Goal: Information Seeking & Learning: Learn about a topic

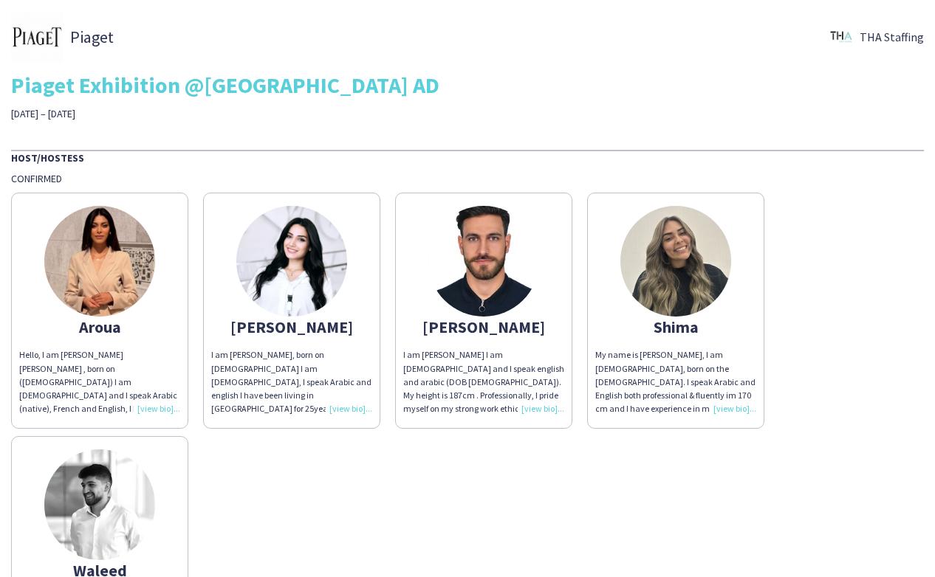
click at [104, 266] on img at bounding box center [99, 261] width 111 height 111
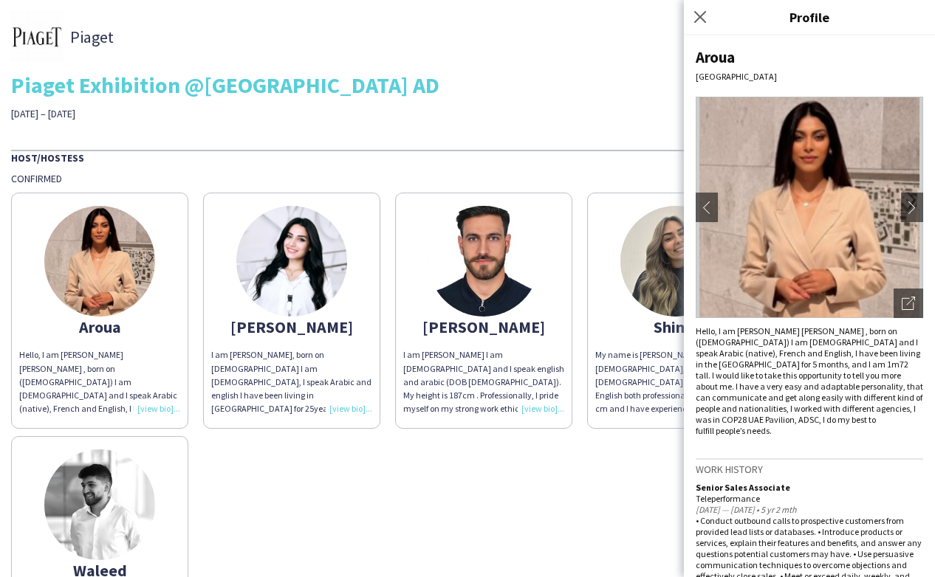
click at [114, 260] on img at bounding box center [99, 261] width 111 height 111
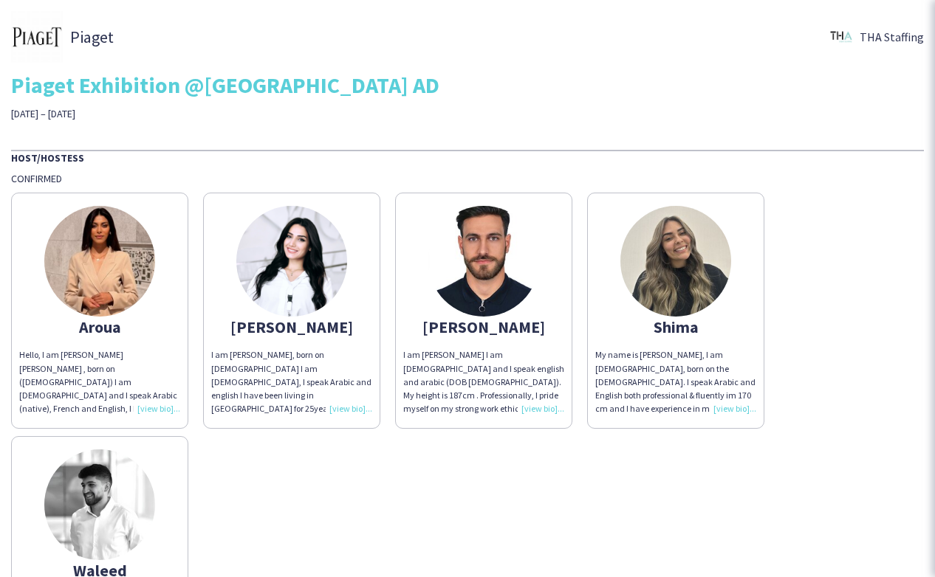
click at [114, 260] on img at bounding box center [99, 261] width 111 height 111
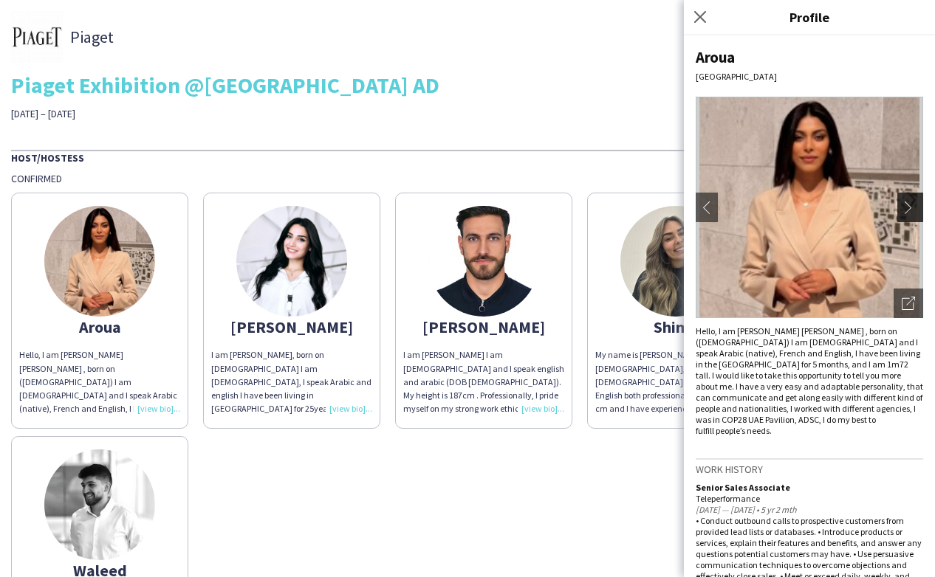
click at [908, 208] on app-icon "chevron-right" at bounding box center [911, 207] width 21 height 13
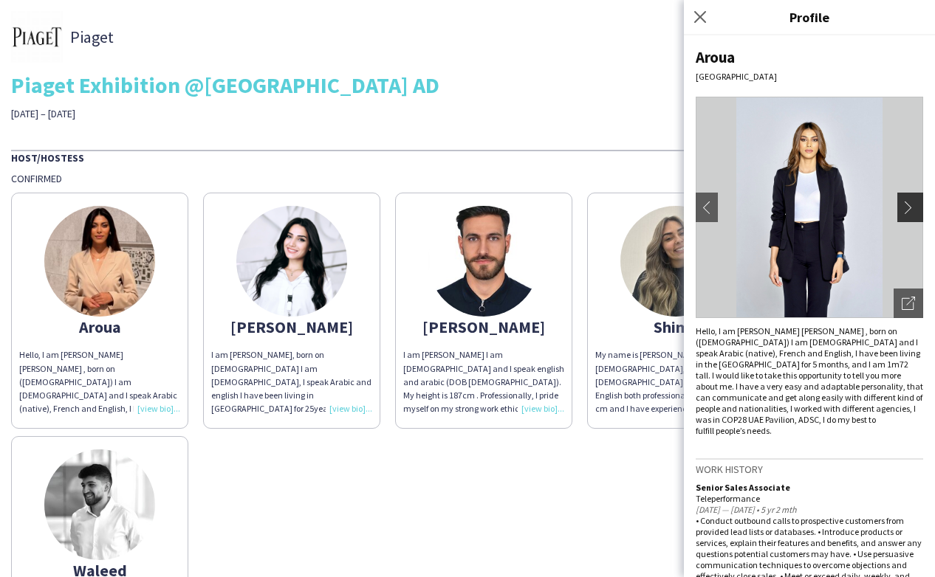
click at [907, 207] on app-icon "chevron-right" at bounding box center [911, 207] width 21 height 13
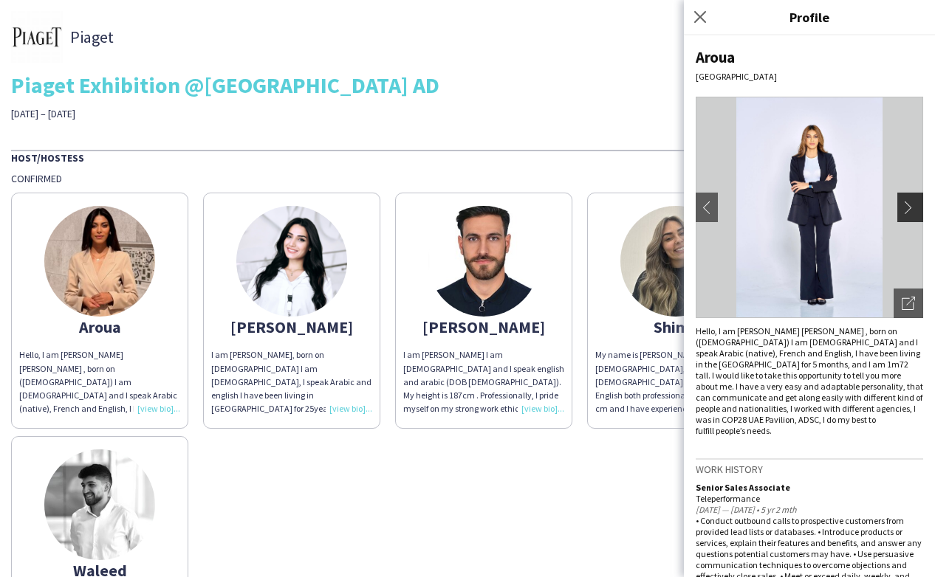
click at [907, 207] on app-icon "chevron-right" at bounding box center [911, 207] width 21 height 13
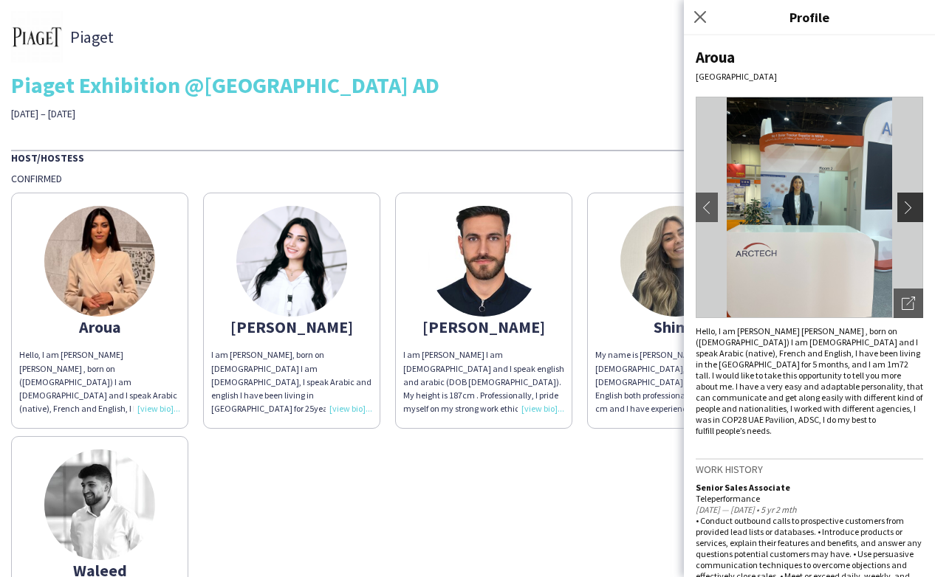
click at [907, 207] on app-icon "chevron-right" at bounding box center [911, 207] width 21 height 13
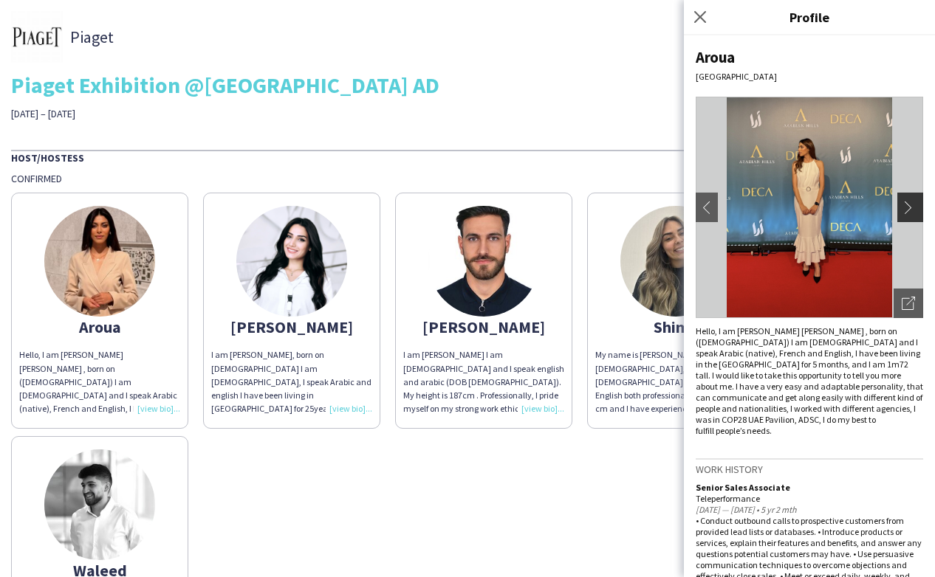
click at [907, 207] on app-icon "chevron-right" at bounding box center [911, 207] width 21 height 13
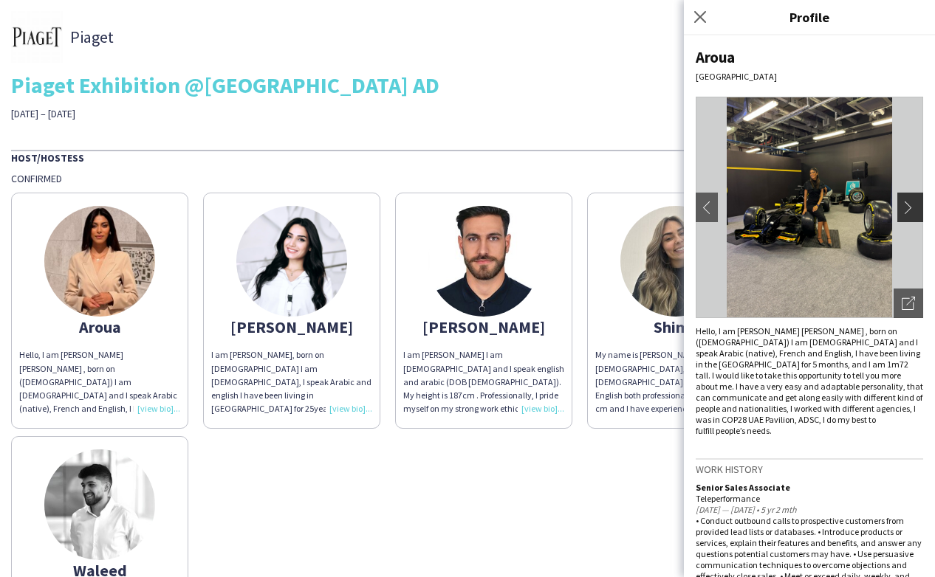
click at [907, 207] on app-icon "chevron-right" at bounding box center [911, 207] width 21 height 13
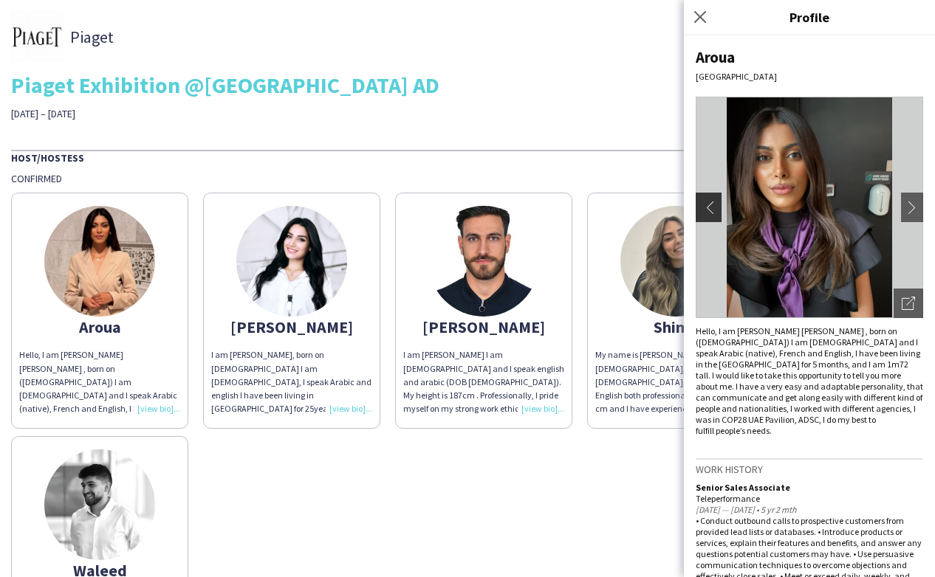
click at [704, 205] on app-icon "chevron-left" at bounding box center [706, 207] width 21 height 13
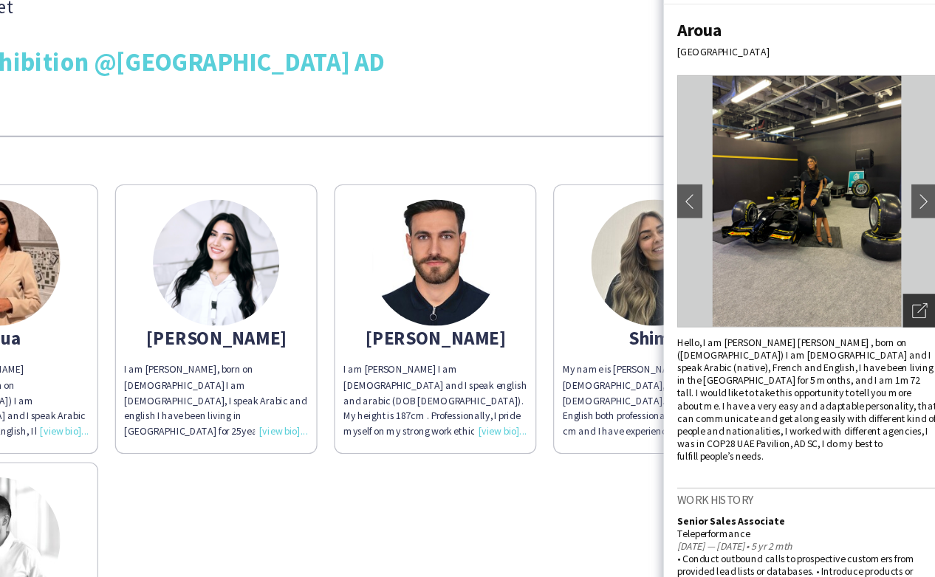
click at [913, 306] on icon "Open photos pop-in" at bounding box center [907, 303] width 13 height 13
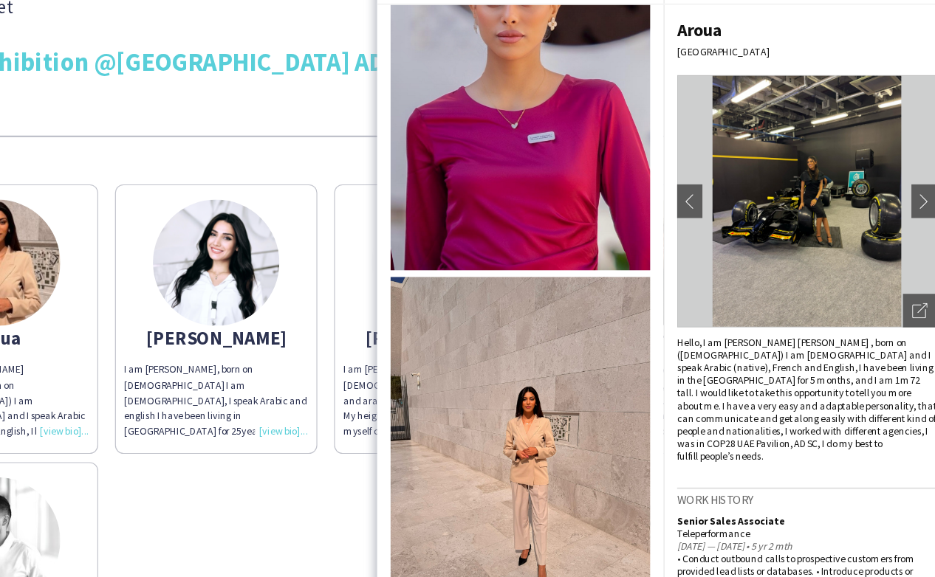
scroll to position [3079, 0]
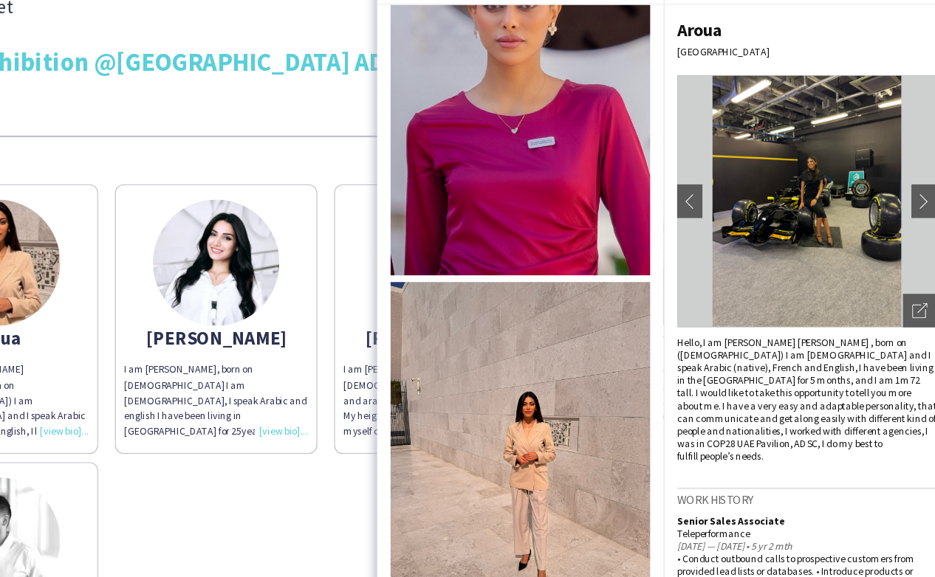
click at [567, 413] on img at bounding box center [557, 429] width 227 height 303
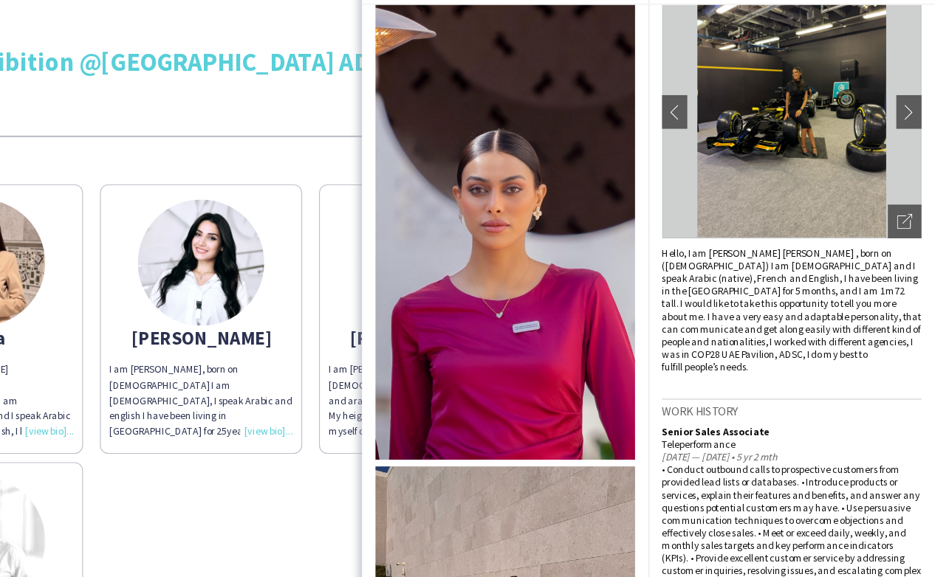
scroll to position [80, 0]
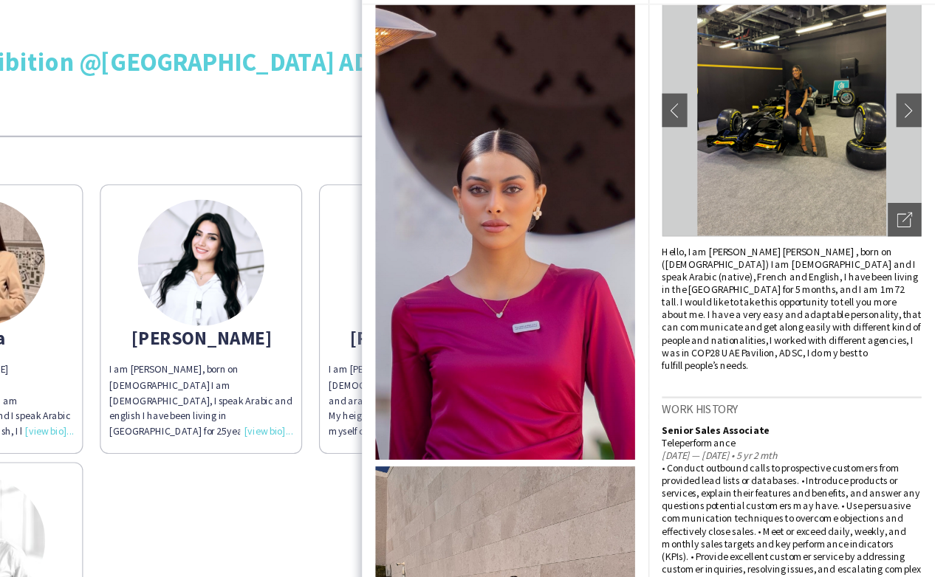
click at [293, 264] on img at bounding box center [291, 261] width 111 height 111
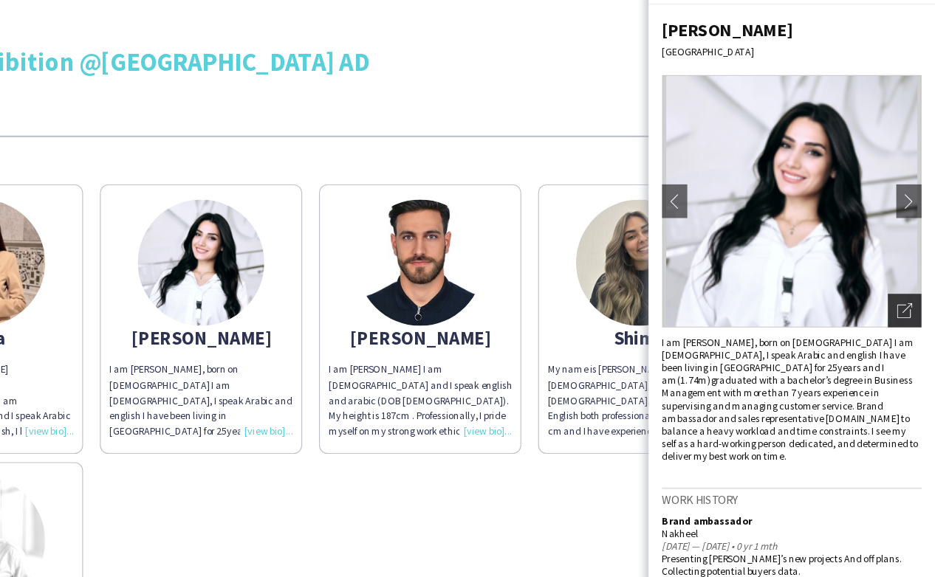
click at [906, 298] on icon "Open photos pop-in" at bounding box center [907, 303] width 13 height 13
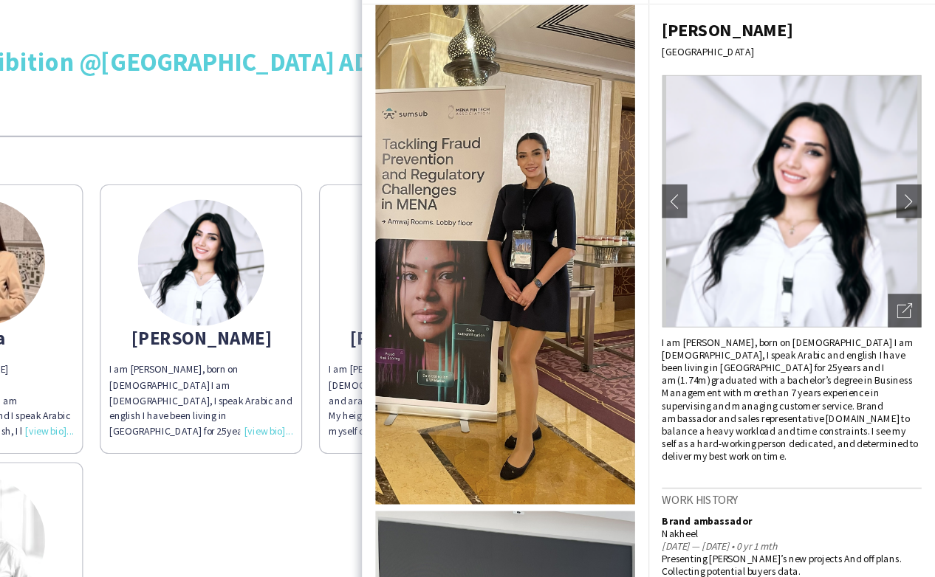
scroll to position [2843, 0]
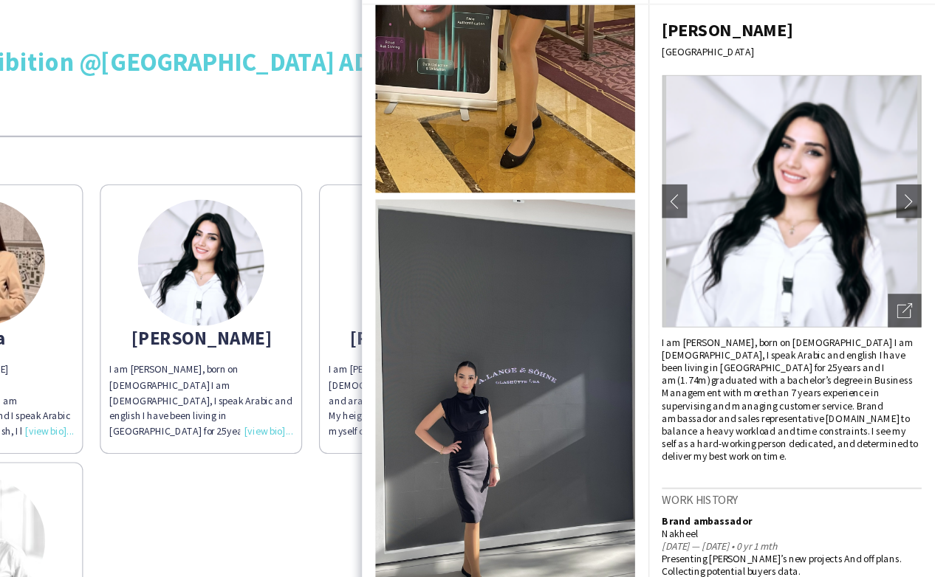
click at [554, 399] on img at bounding box center [557, 391] width 227 height 371
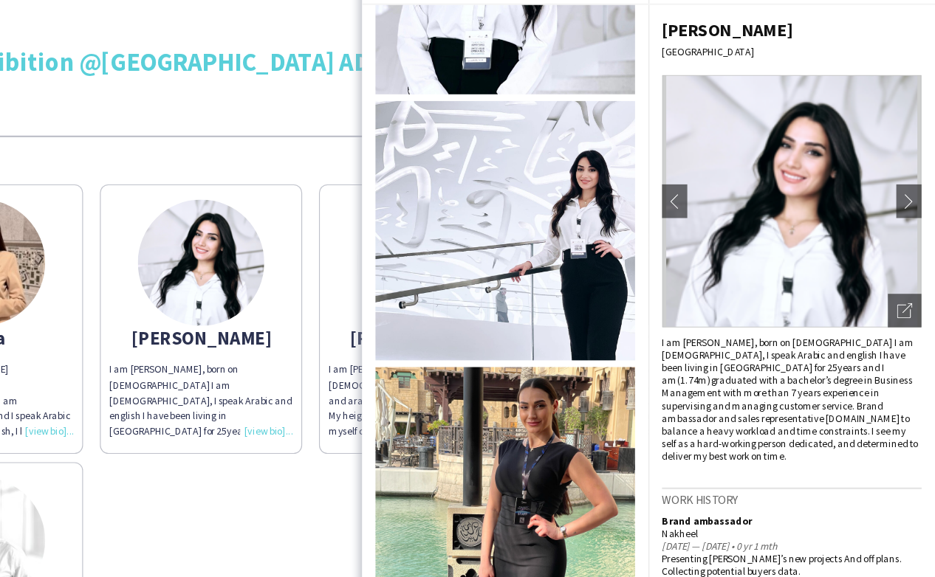
scroll to position [703, 0]
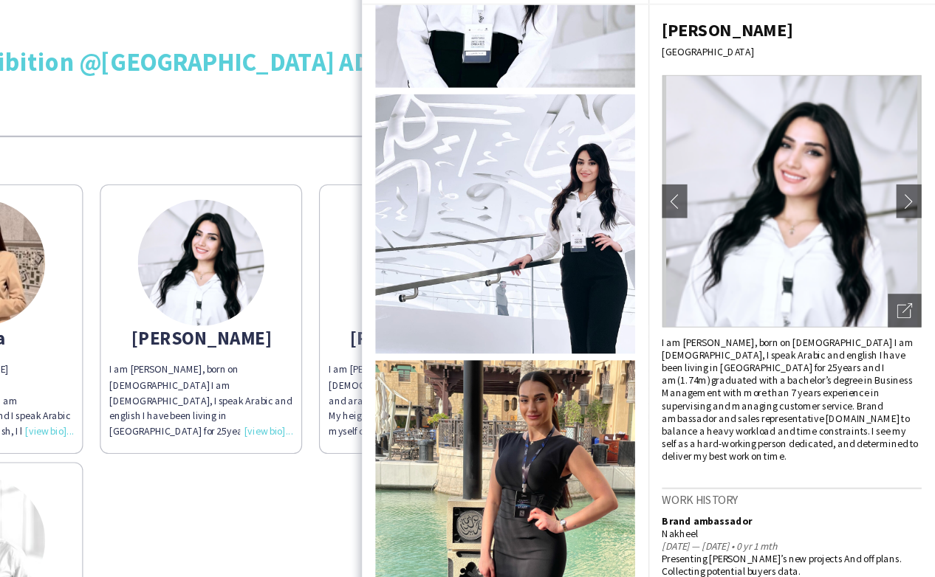
click at [594, 220] on img at bounding box center [557, 227] width 227 height 227
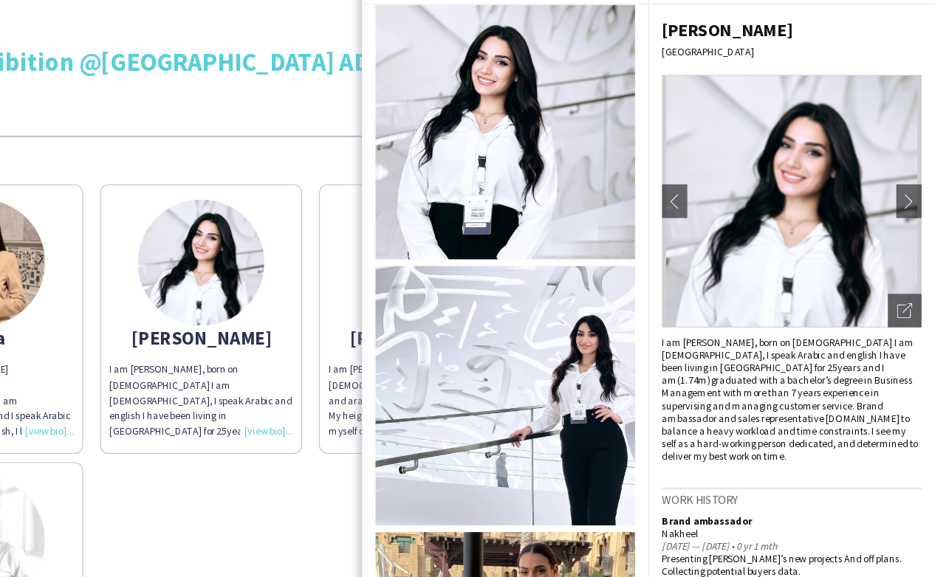
scroll to position [379, 0]
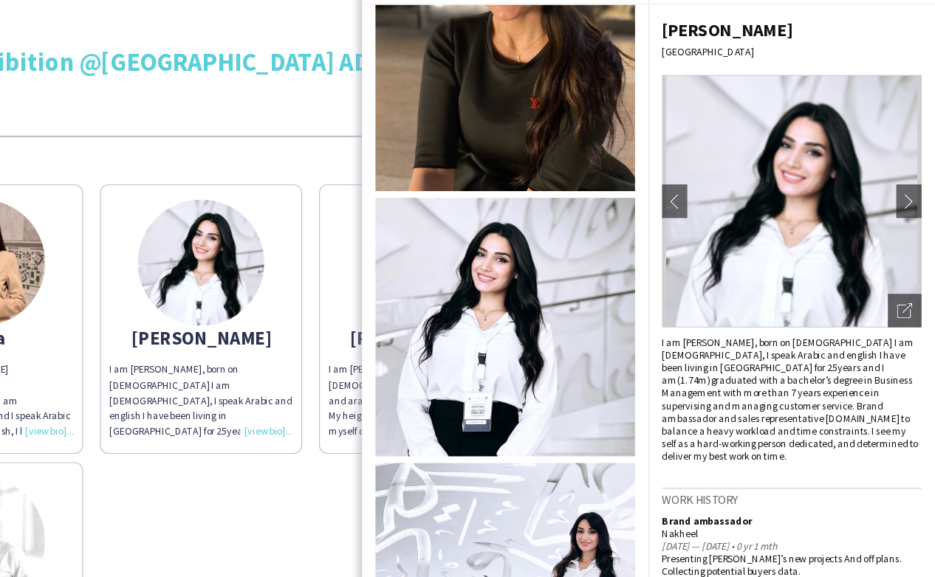
click at [557, 314] on img at bounding box center [557, 318] width 227 height 227
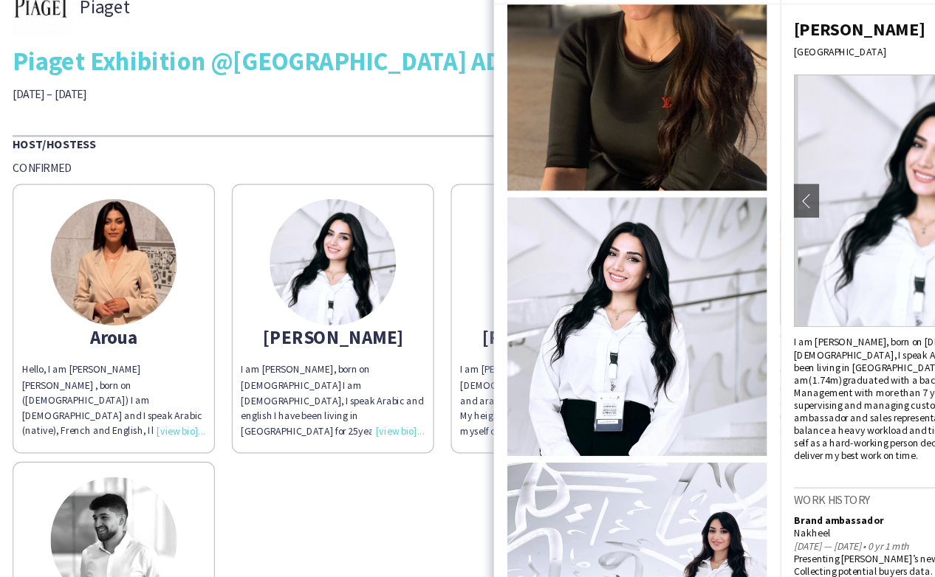
click at [297, 151] on div "Host/Hostess" at bounding box center [467, 157] width 913 height 15
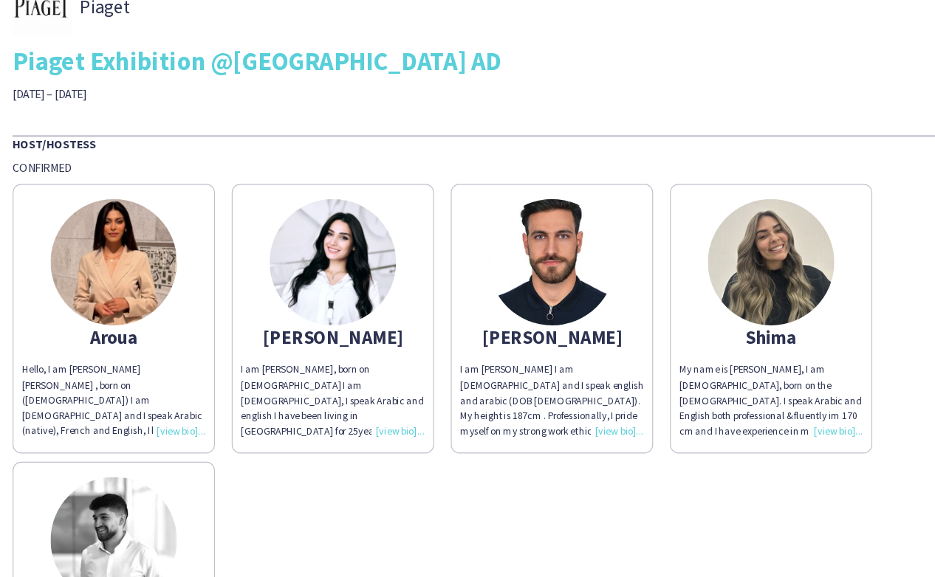
click at [478, 264] on img at bounding box center [483, 261] width 111 height 111
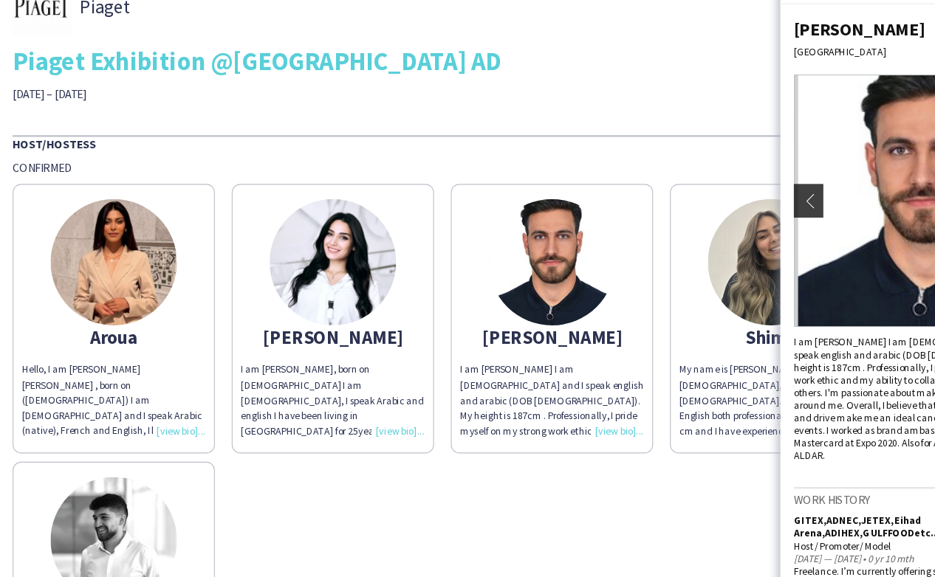
click at [712, 206] on app-icon "chevron-left" at bounding box center [706, 207] width 21 height 13
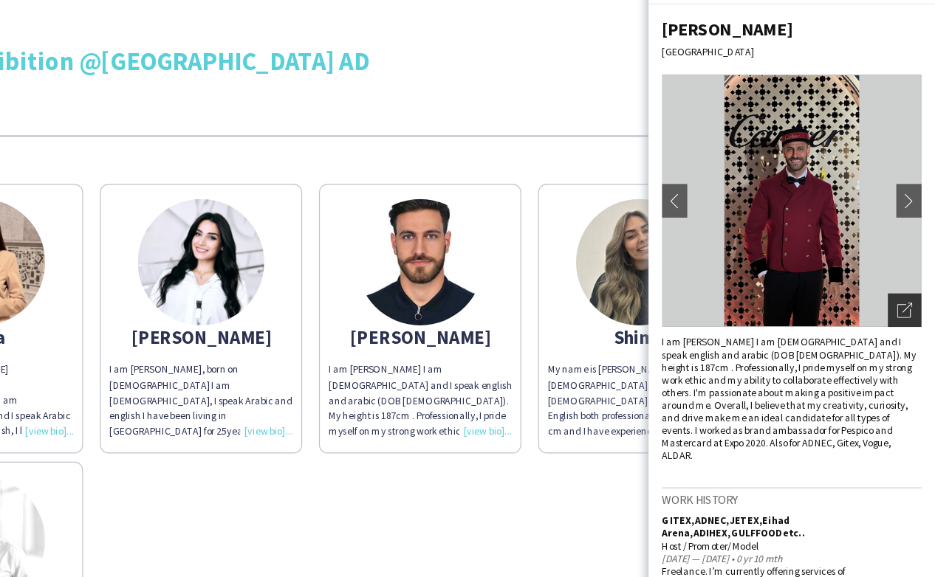
click at [906, 306] on icon "Open photos pop-in" at bounding box center [907, 303] width 13 height 13
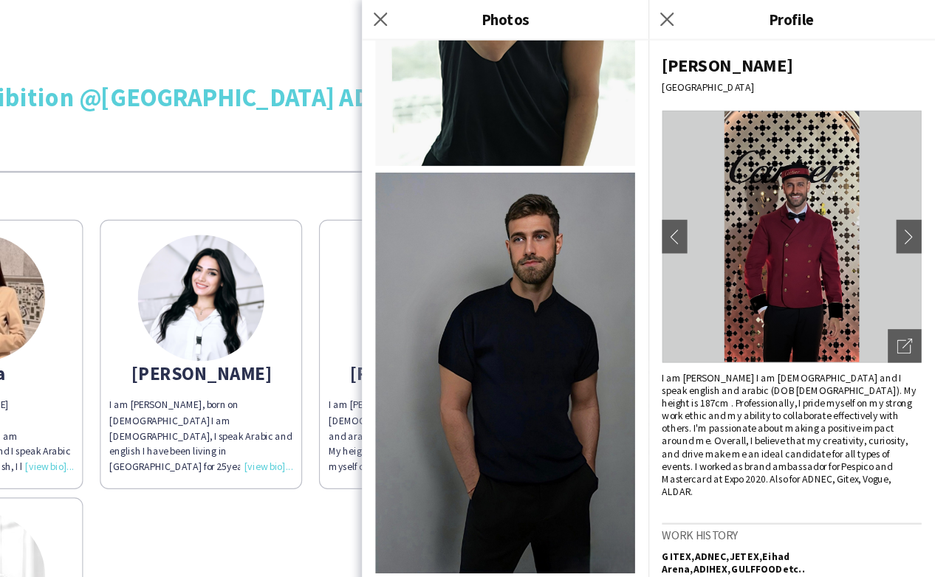
scroll to position [3295, 0]
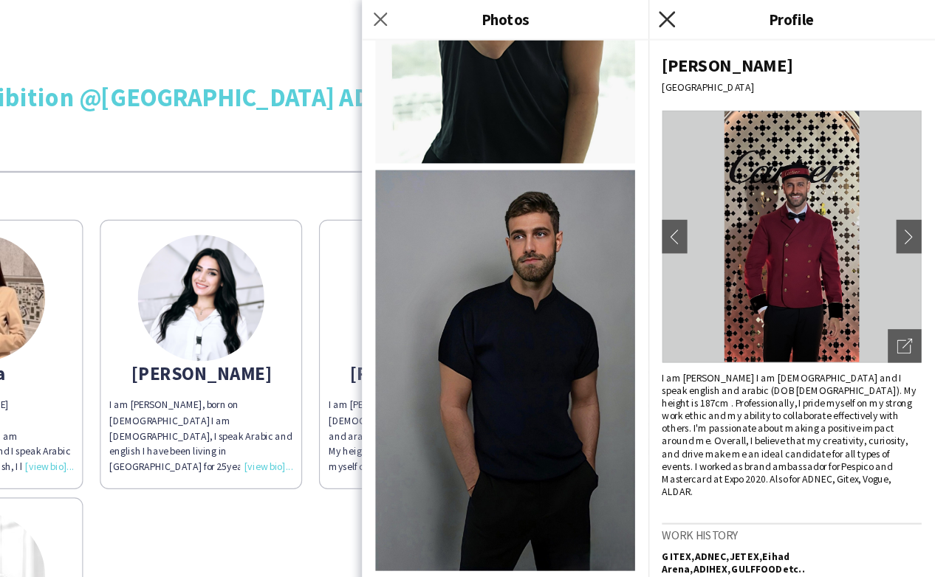
click at [698, 16] on icon at bounding box center [700, 17] width 14 height 14
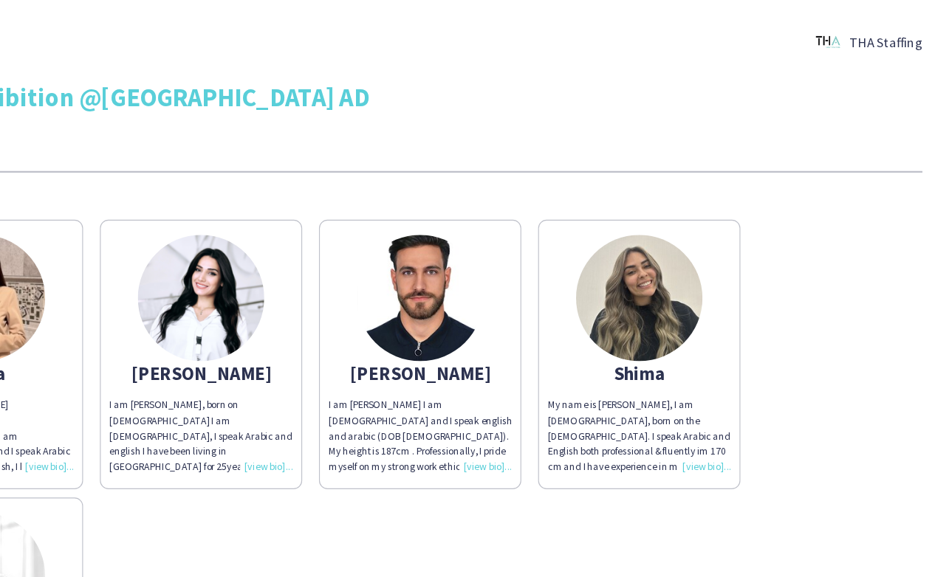
scroll to position [0, 0]
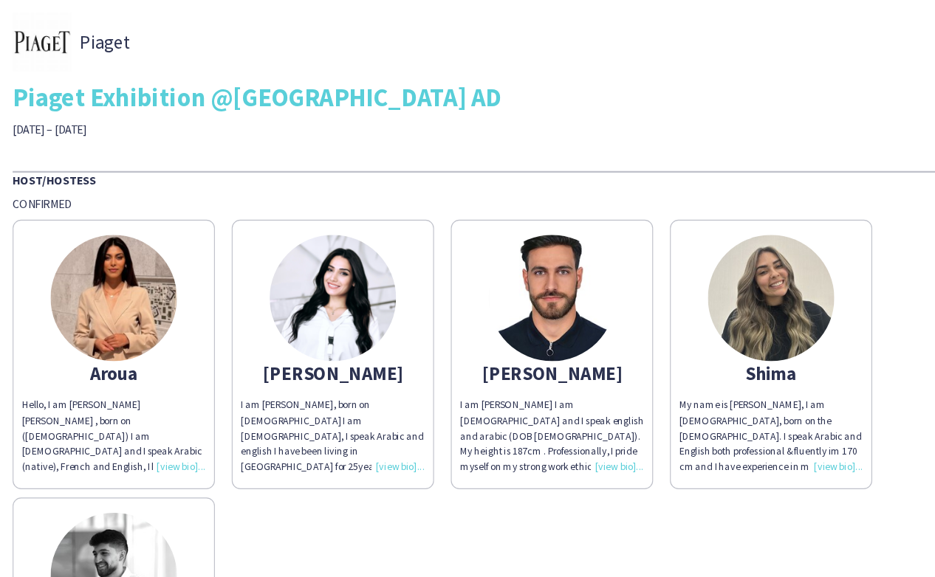
click at [692, 266] on img at bounding box center [675, 261] width 111 height 111
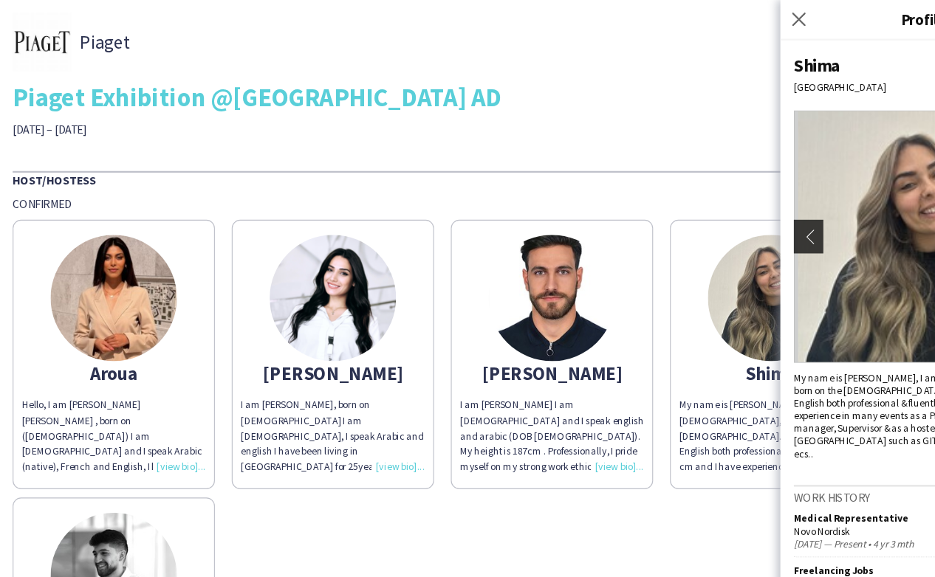
click at [710, 203] on app-icon "chevron-left" at bounding box center [706, 207] width 21 height 13
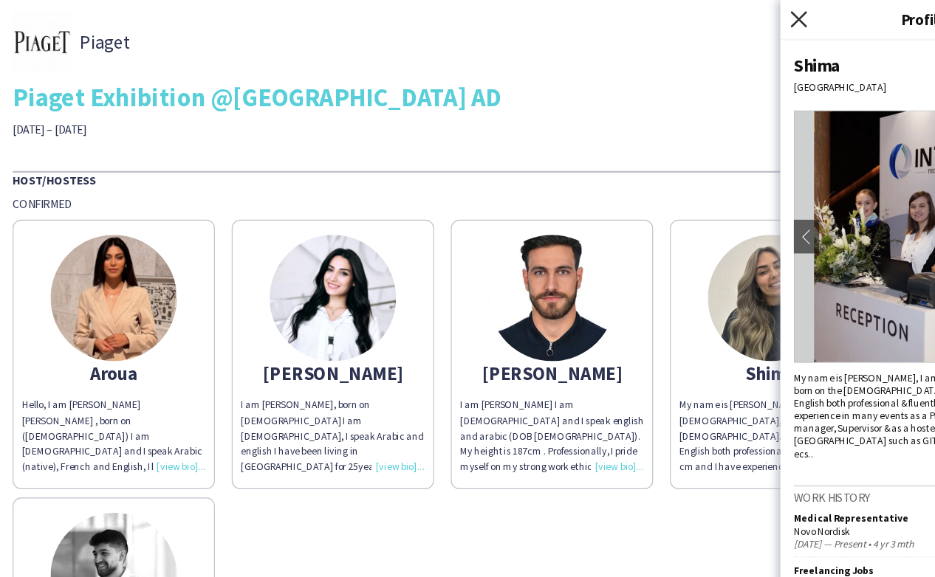
click at [698, 17] on icon at bounding box center [700, 17] width 14 height 14
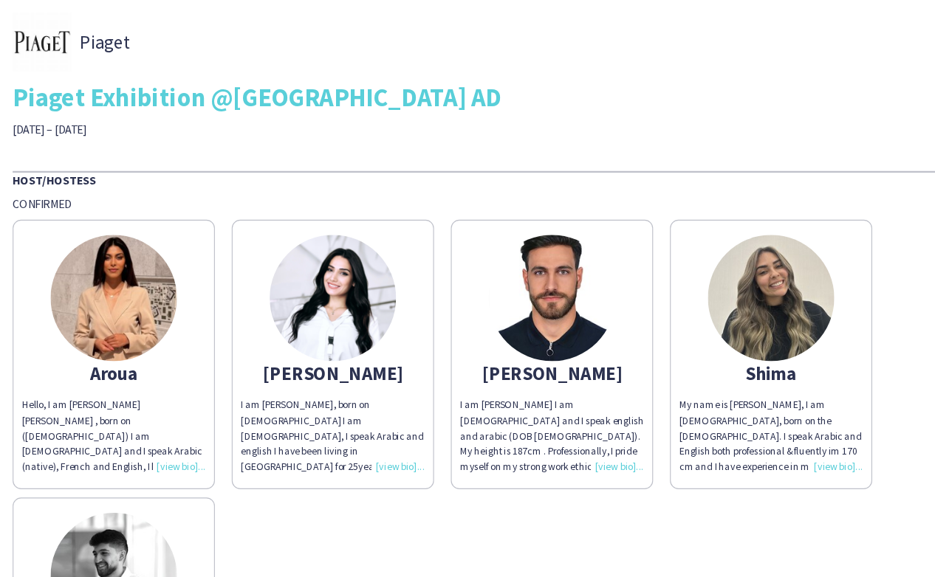
click at [675, 331] on div "Shima" at bounding box center [675, 326] width 161 height 13
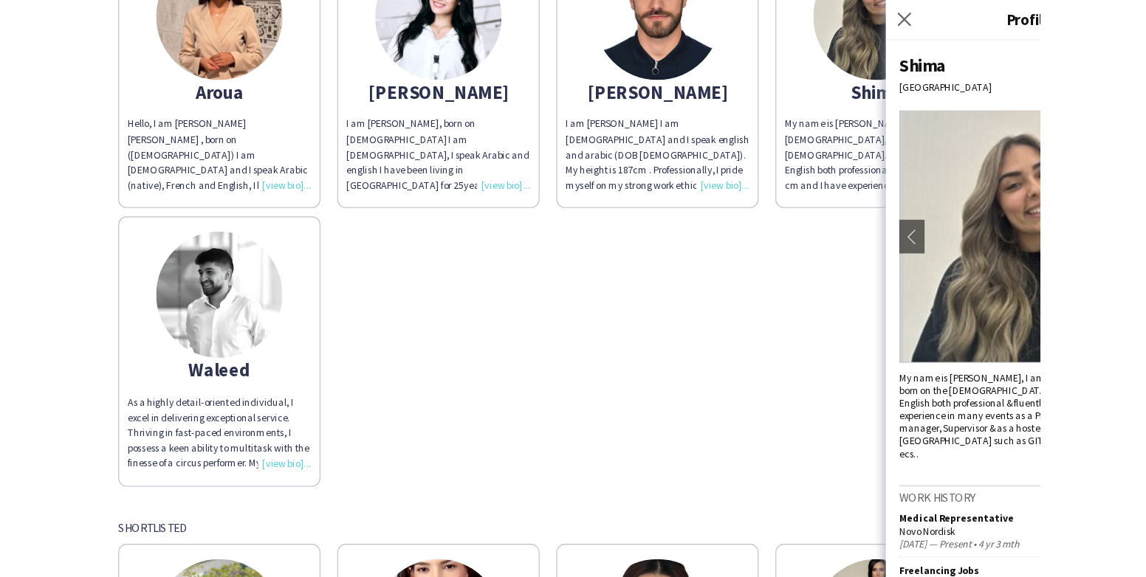
scroll to position [247, 0]
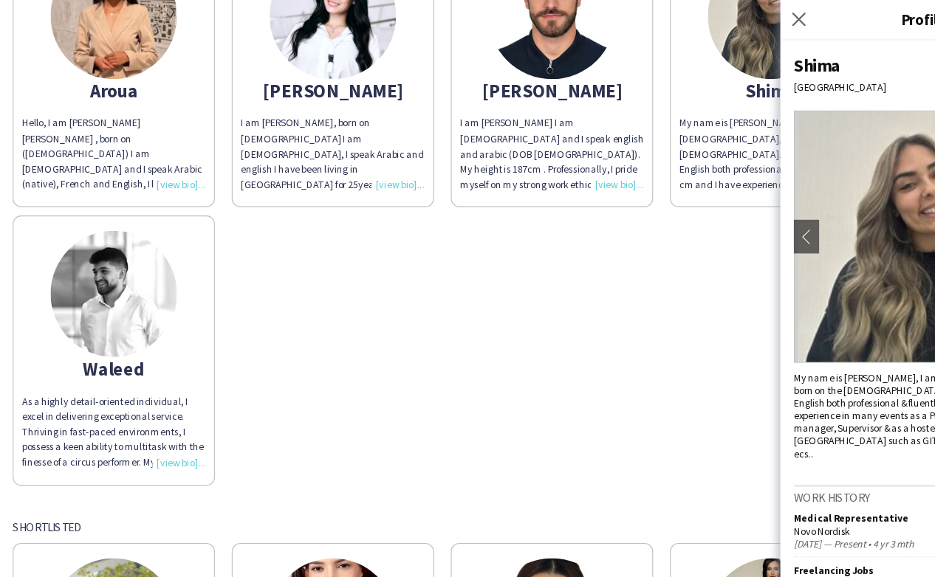
click at [116, 269] on img at bounding box center [99, 257] width 111 height 111
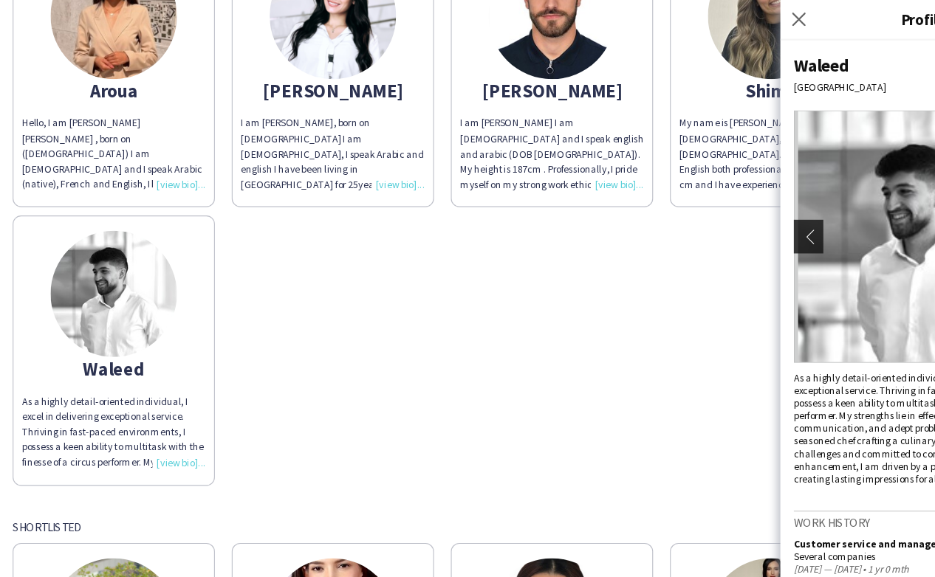
click at [710, 215] on button "chevron-left" at bounding box center [707, 208] width 30 height 30
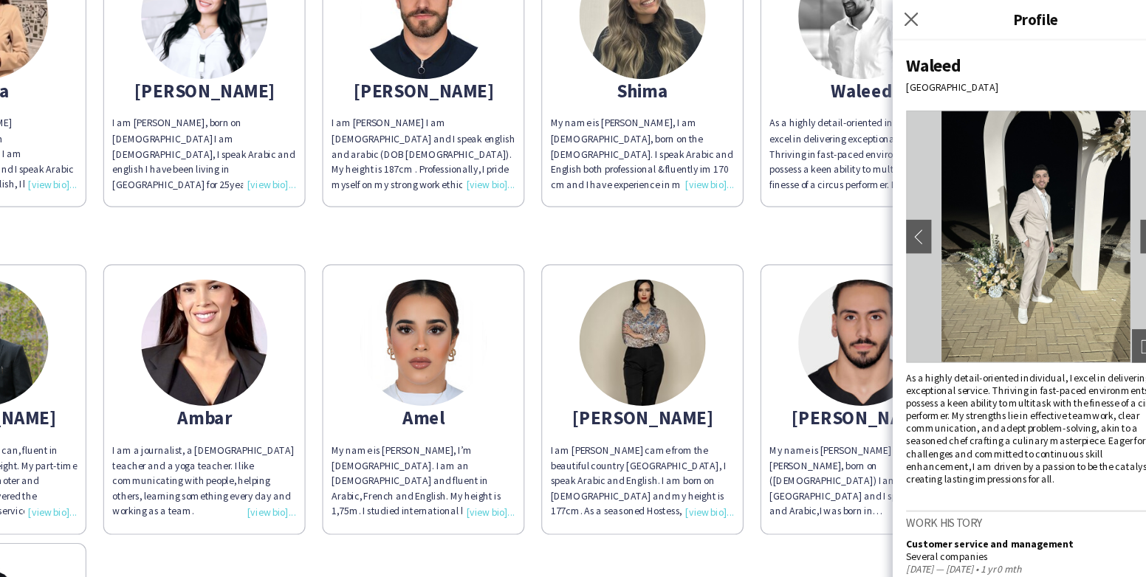
scroll to position [0, 0]
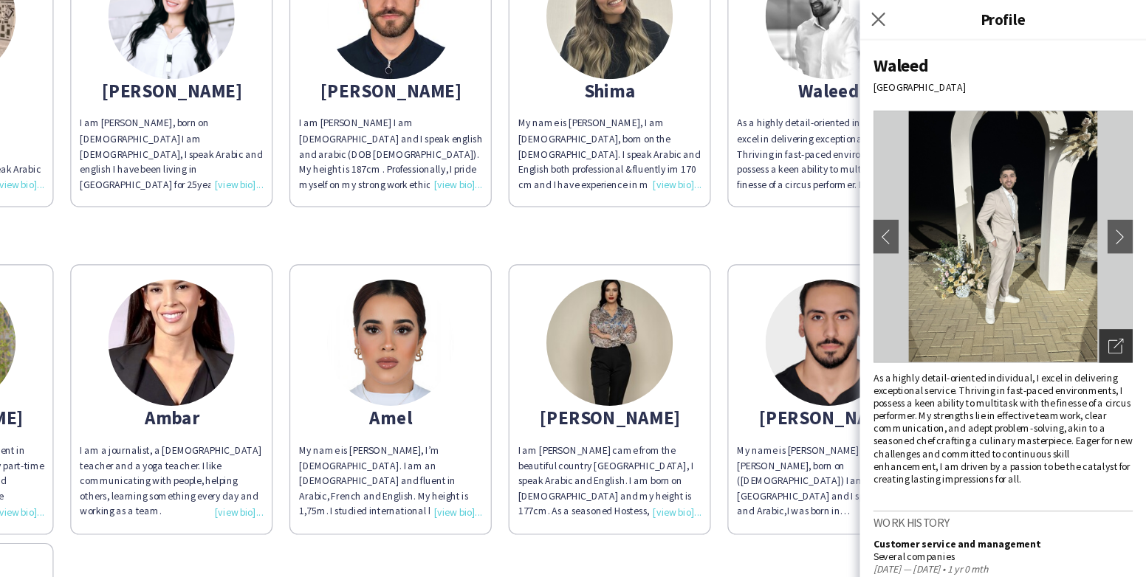
click at [934, 307] on div "Open photos pop-in" at bounding box center [1119, 304] width 30 height 30
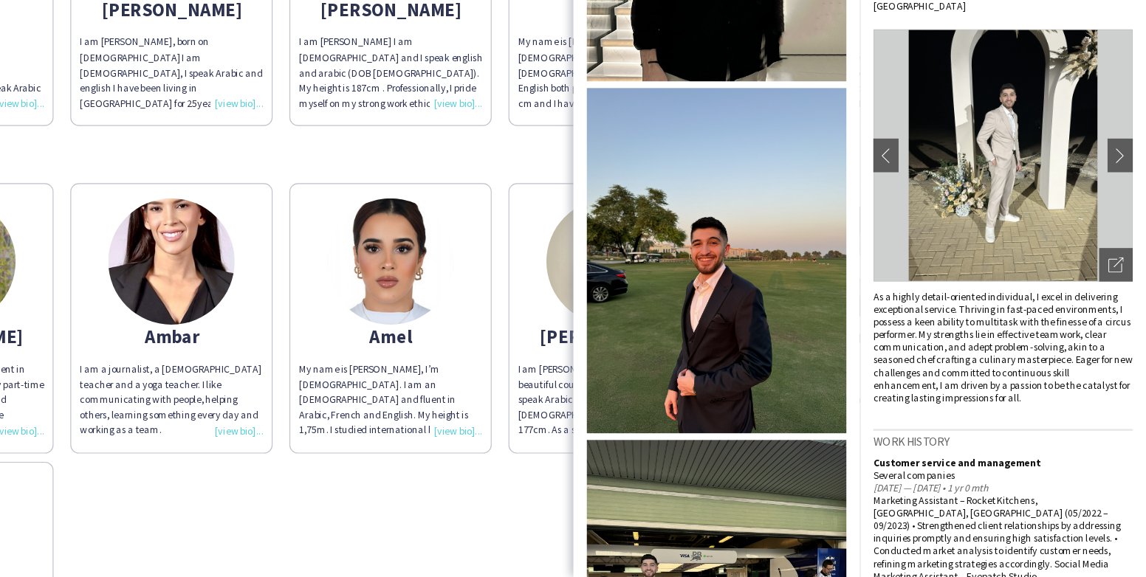
scroll to position [974, 0]
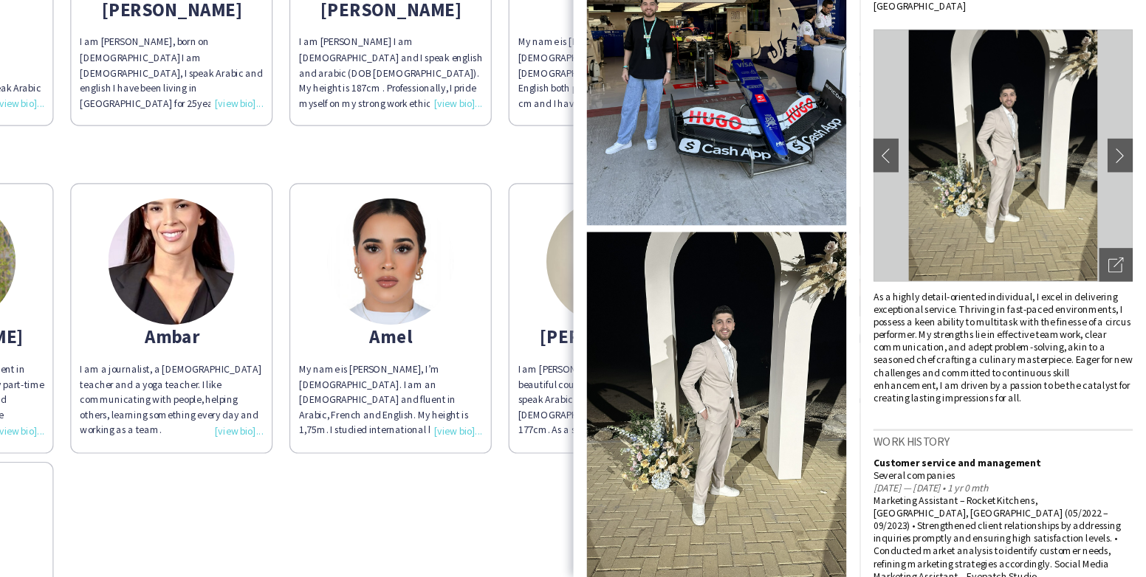
click at [803, 426] on img at bounding box center [769, 426] width 227 height 303
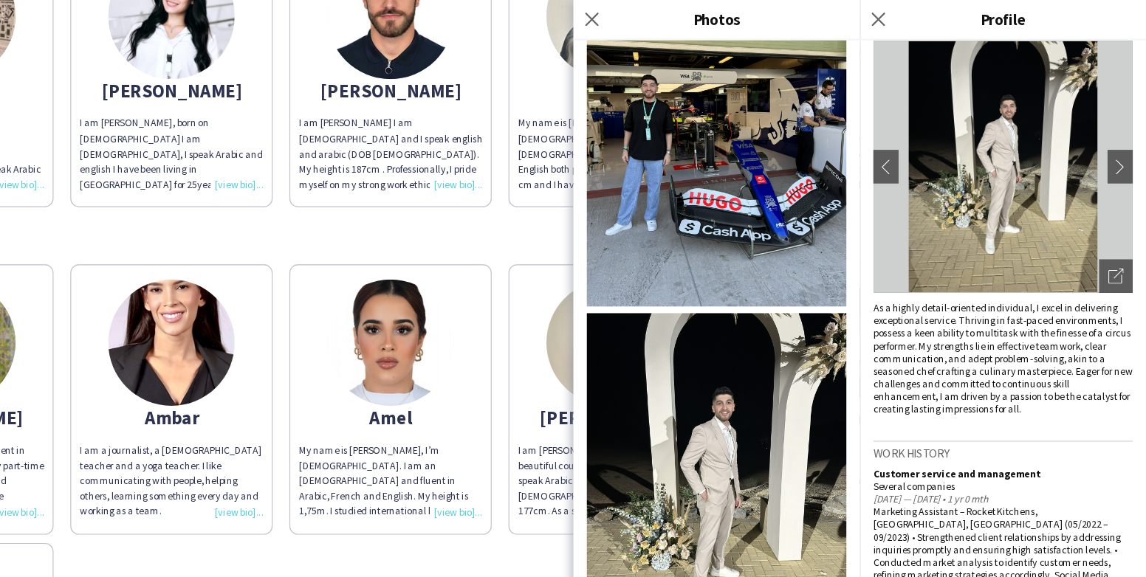
scroll to position [62, 0]
click at [911, 18] on icon at bounding box center [911, 17] width 14 height 14
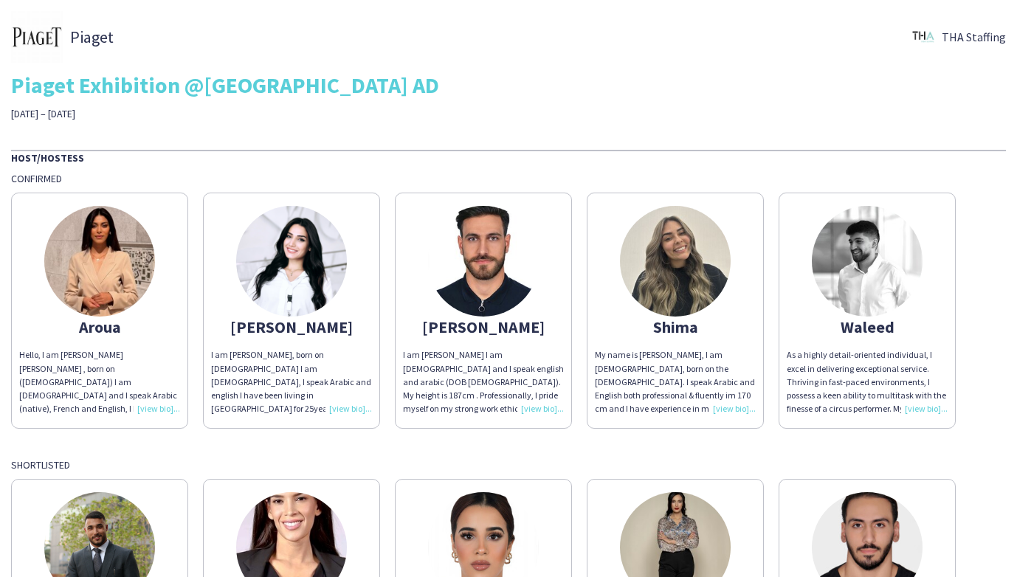
scroll to position [18, 0]
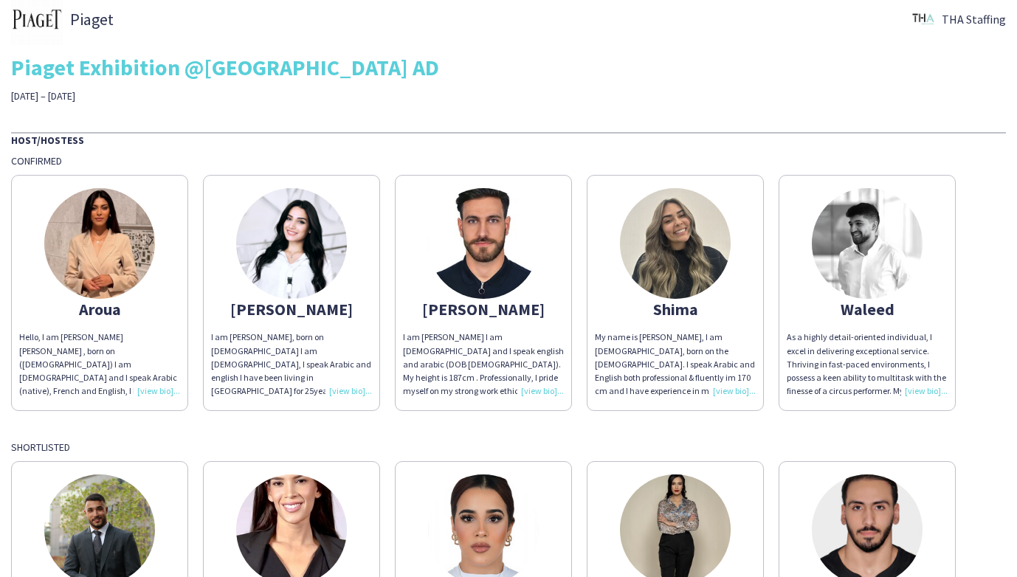
click at [659, 247] on img at bounding box center [675, 243] width 111 height 111
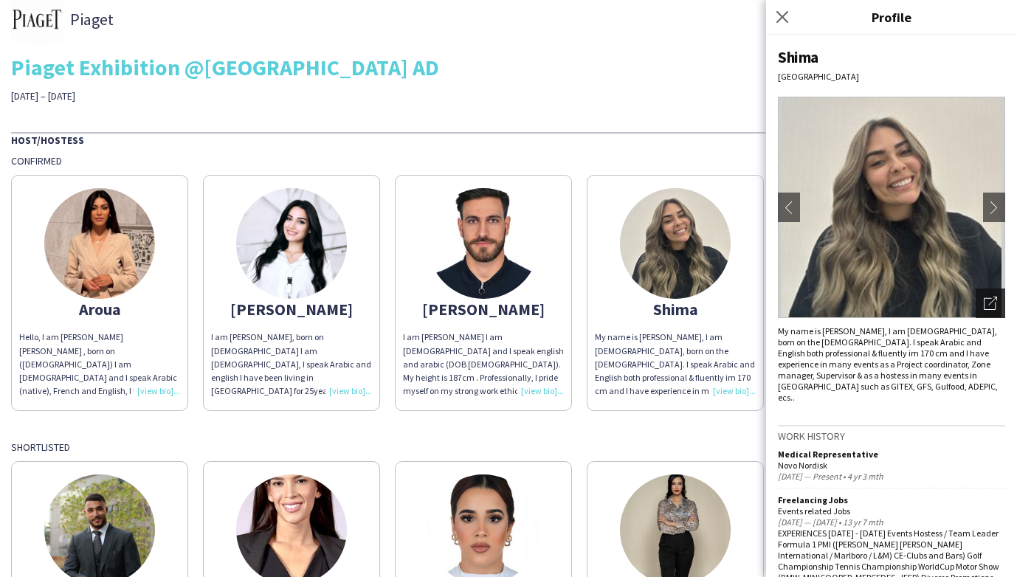
click at [934, 303] on icon at bounding box center [993, 301] width 9 height 9
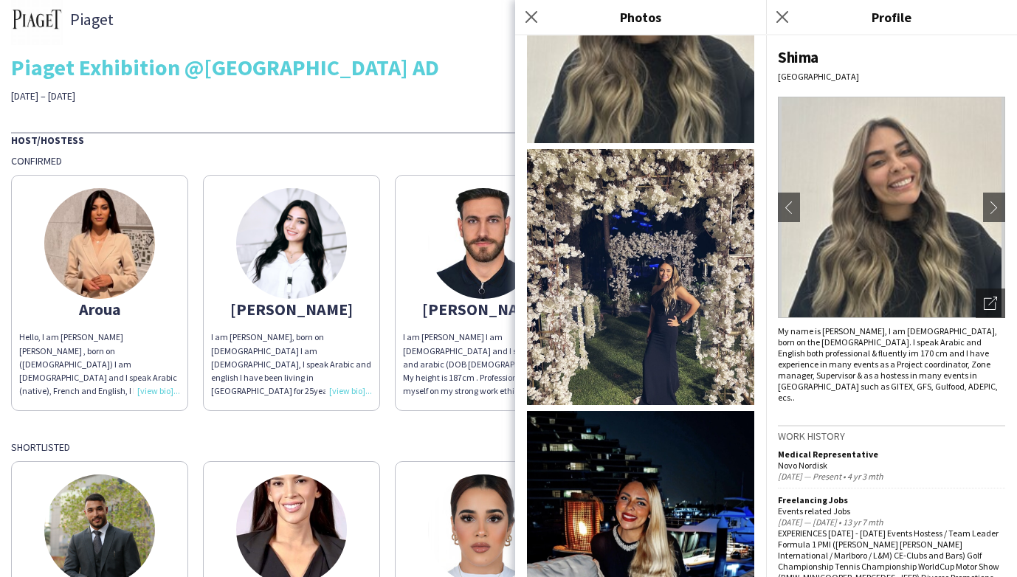
scroll to position [0, 0]
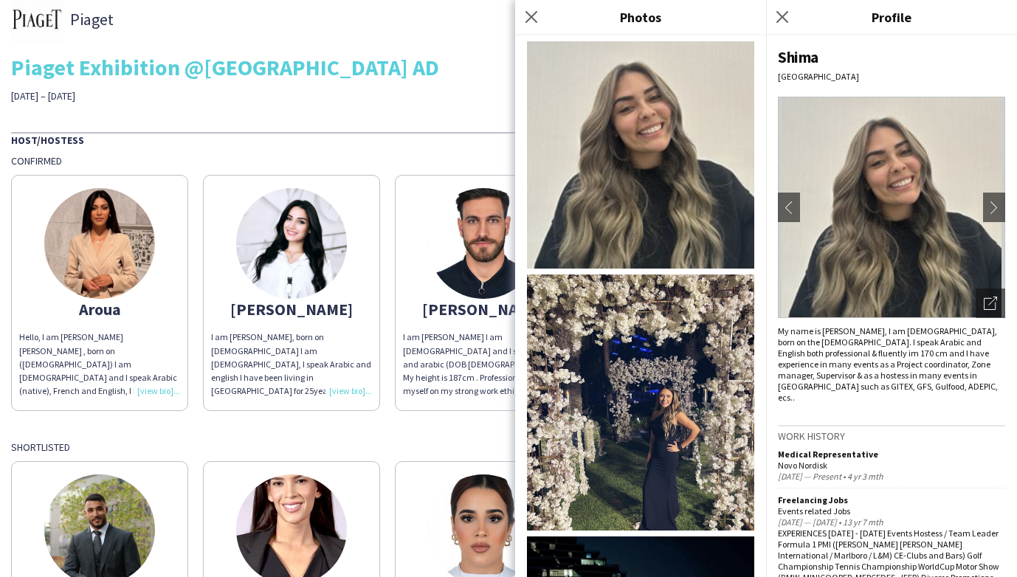
click at [667, 399] on img at bounding box center [640, 403] width 227 height 256
click at [645, 154] on img at bounding box center [640, 154] width 227 height 227
click at [934, 413] on div "Shima Abu Dhabi chevron-left chevron-right Open photos pop-in My name is Shayma…" at bounding box center [891, 306] width 251 height 542
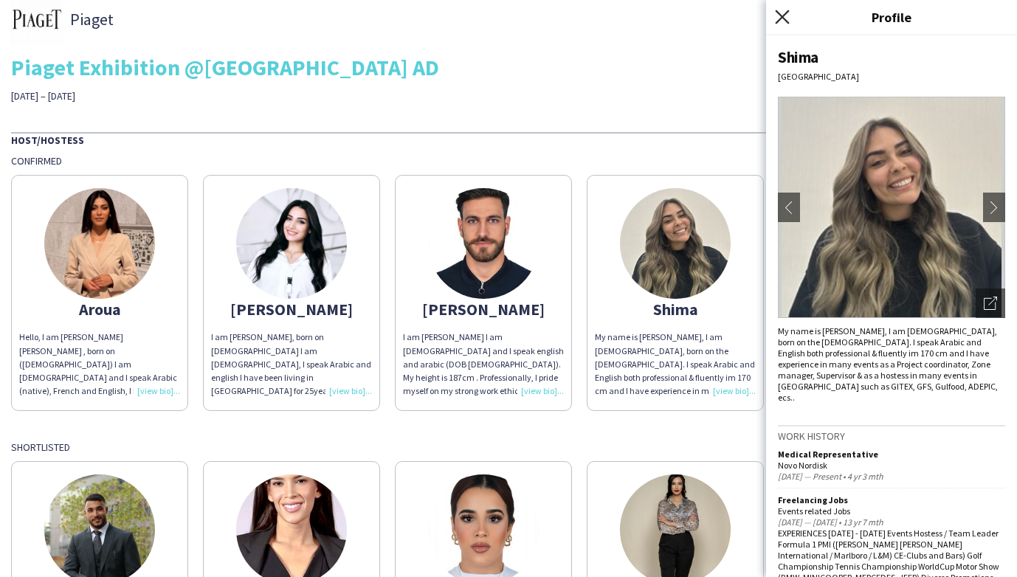
click at [785, 21] on icon "Close pop-in" at bounding box center [782, 17] width 14 height 14
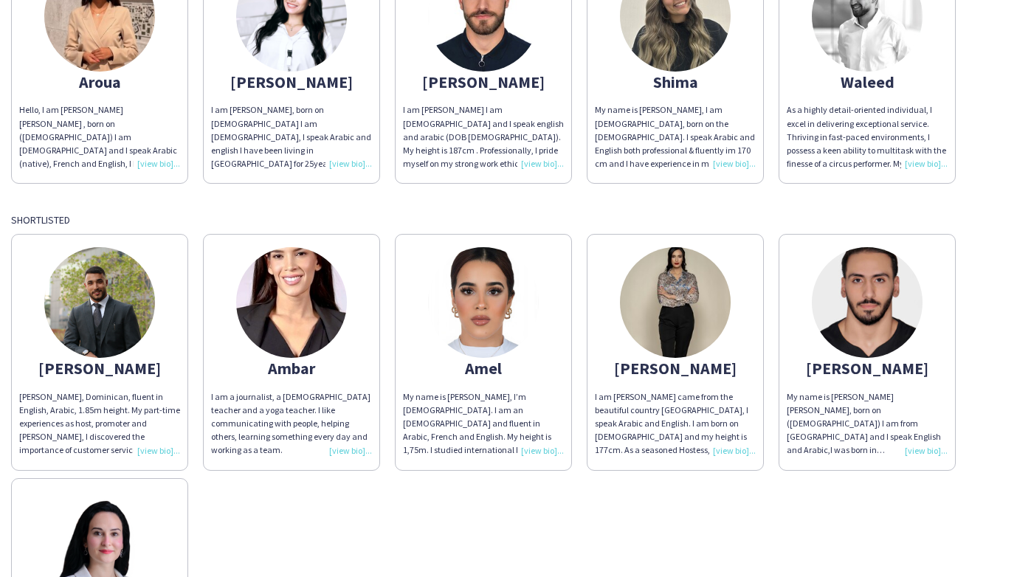
scroll to position [244, 0]
click at [296, 304] on img at bounding box center [291, 303] width 111 height 111
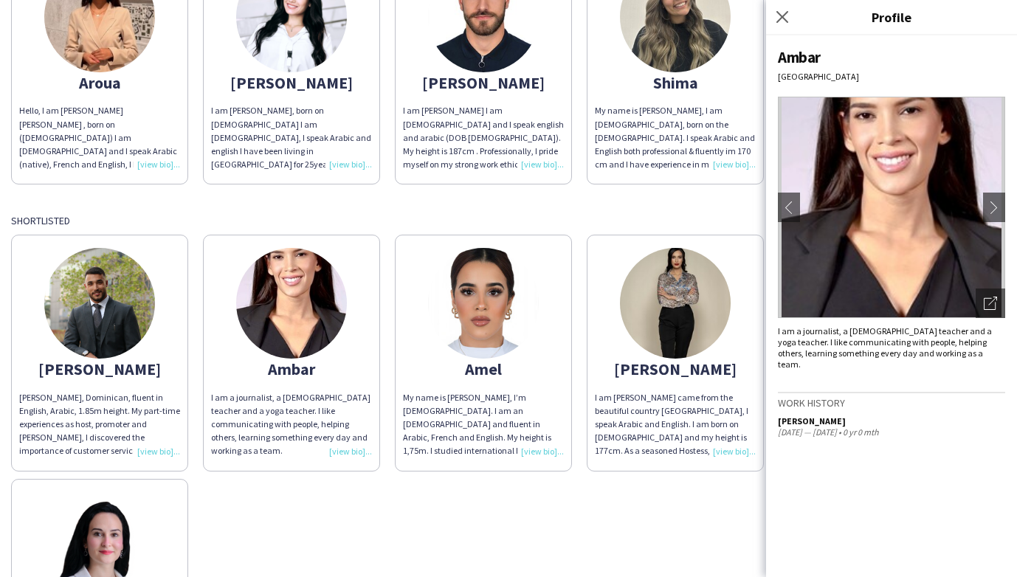
click at [886, 198] on img at bounding box center [891, 207] width 227 height 221
click at [934, 303] on icon "Open photos pop-in" at bounding box center [990, 303] width 13 height 13
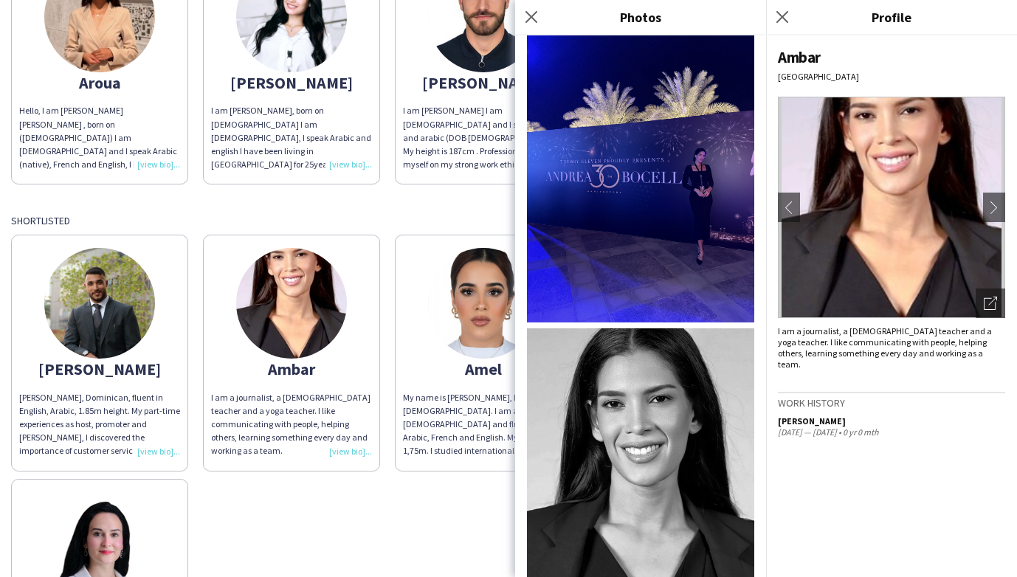
scroll to position [965, 0]
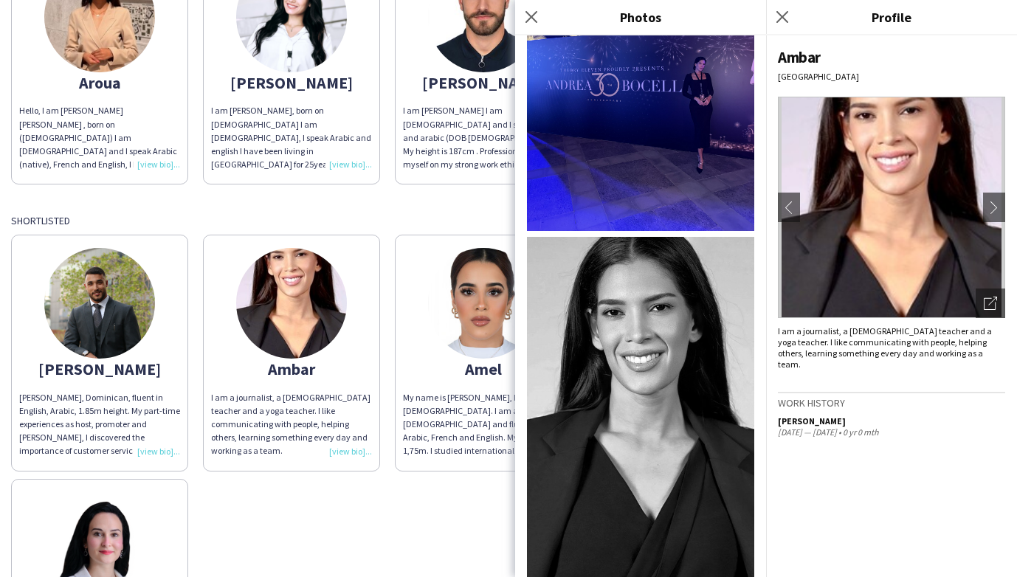
click at [642, 416] on img at bounding box center [640, 407] width 227 height 340
click at [790, 14] on app-icon "Close pop-in" at bounding box center [782, 17] width 21 height 21
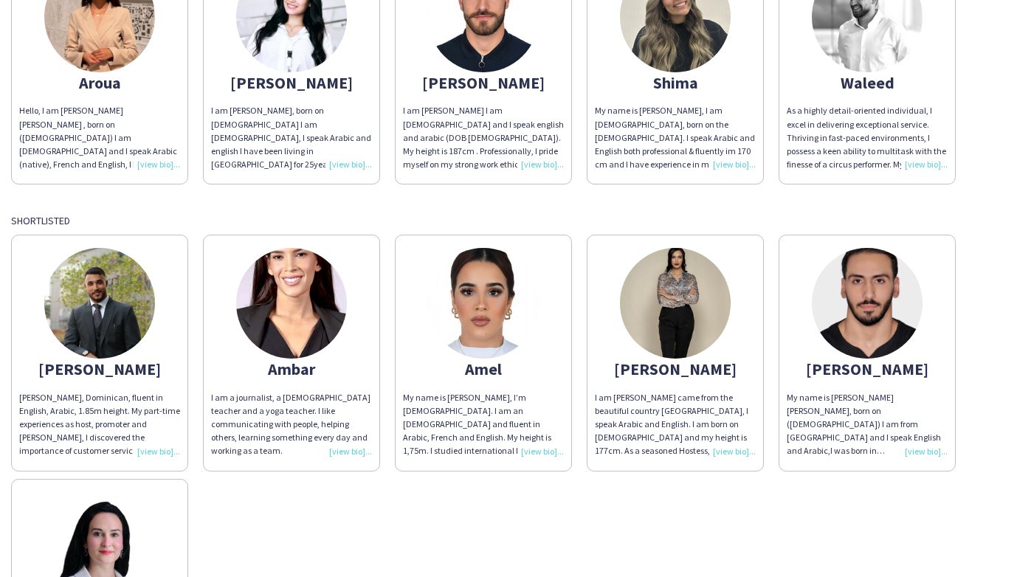
click at [338, 438] on div "I am a journalist, a [DEMOGRAPHIC_DATA] teacher and a yoga teacher. I like comm…" at bounding box center [291, 424] width 161 height 67
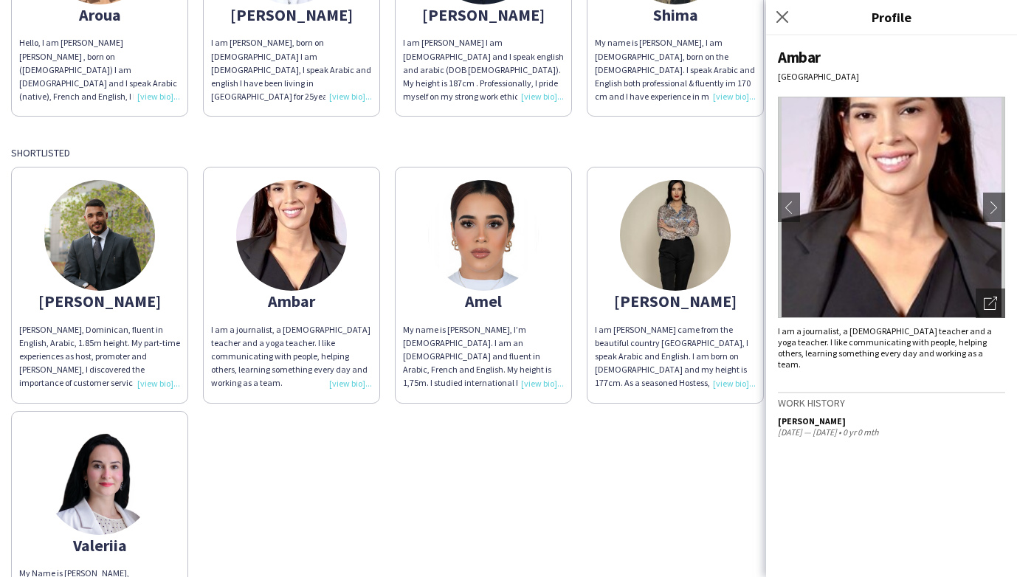
scroll to position [306, 0]
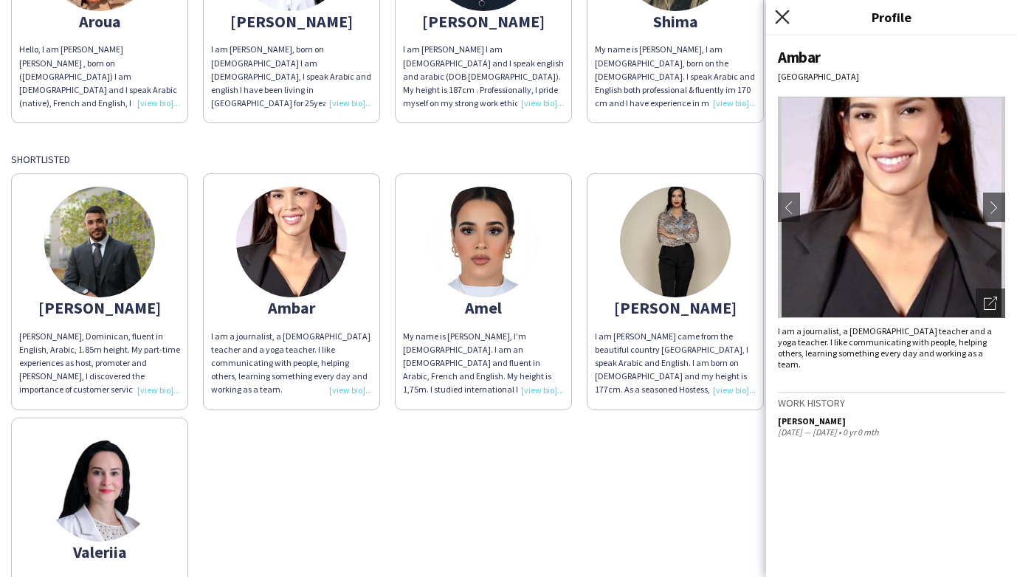
click at [785, 10] on icon "Close pop-in" at bounding box center [782, 17] width 14 height 14
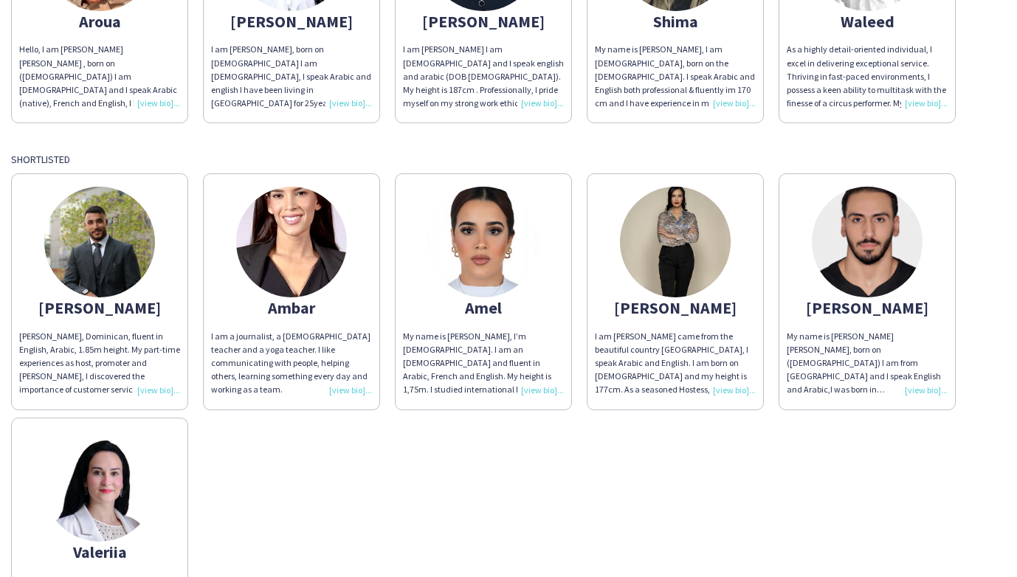
click at [487, 255] on img at bounding box center [483, 242] width 111 height 111
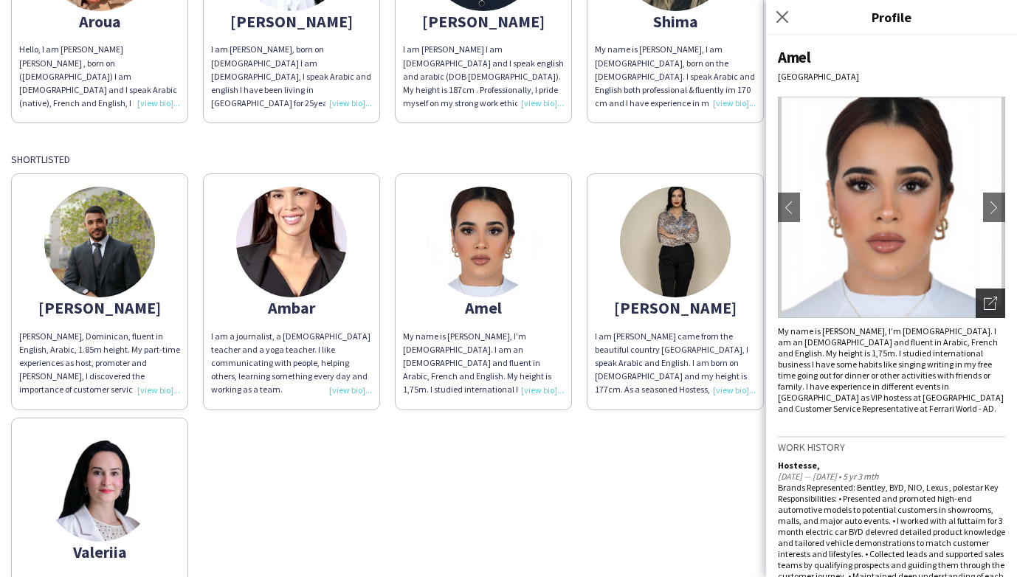
click at [934, 305] on icon "Open photos pop-in" at bounding box center [990, 303] width 13 height 13
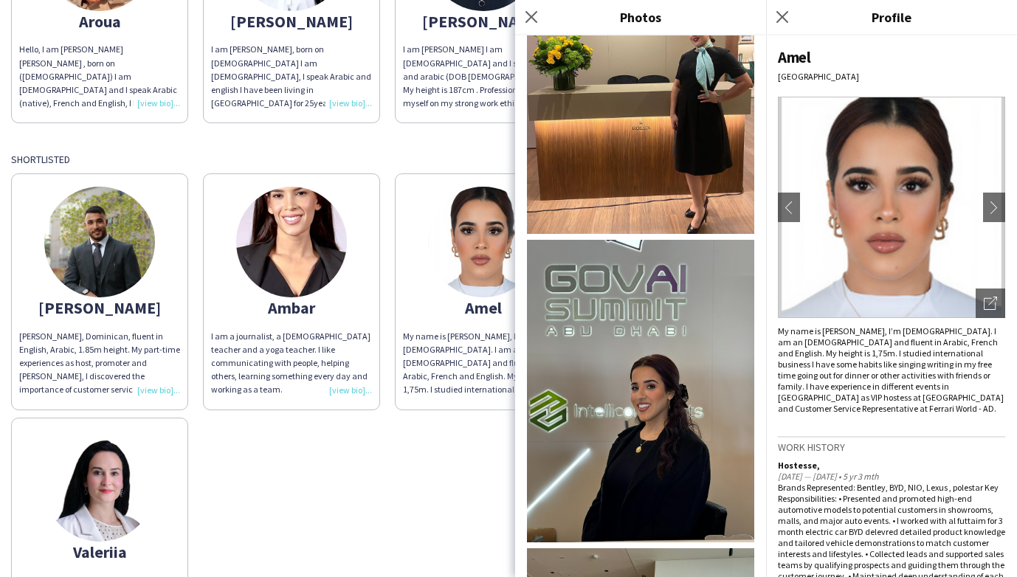
scroll to position [354, 0]
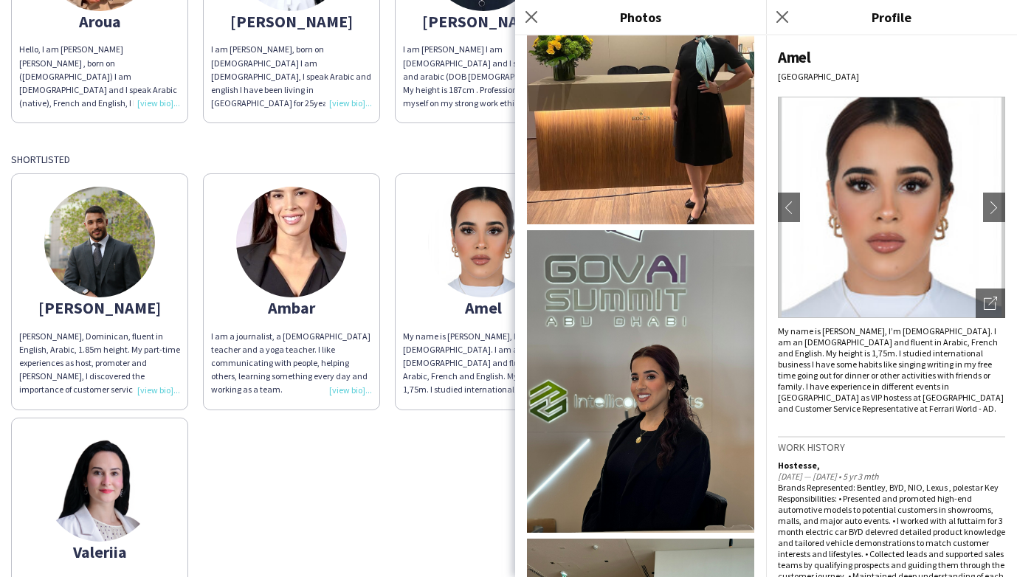
click at [470, 455] on div "Abdulkader Abdulkader H, Dominican, fluent in English, Arabic, 1.85m height. My…" at bounding box center [508, 409] width 995 height 487
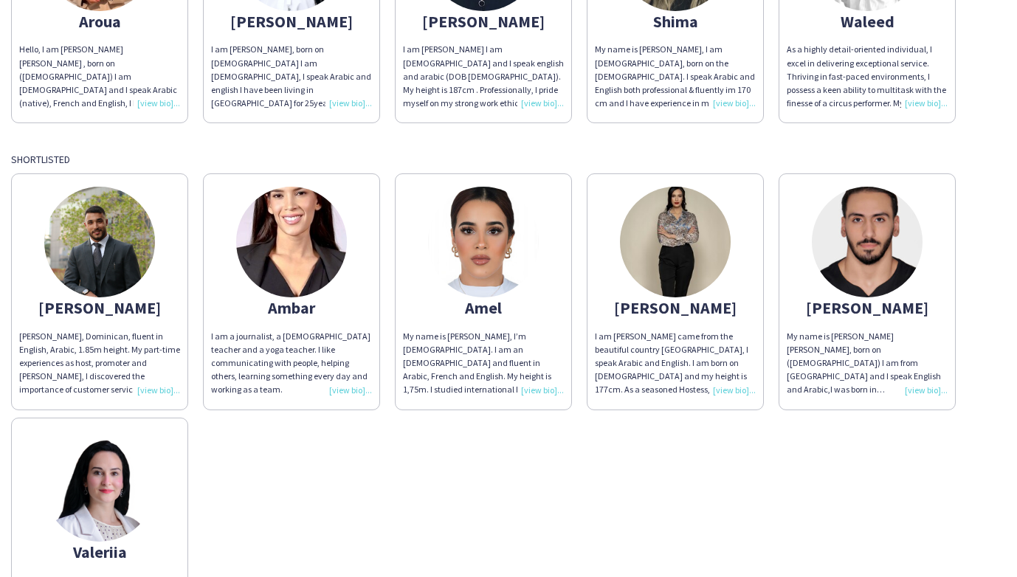
click at [493, 258] on img at bounding box center [483, 242] width 111 height 111
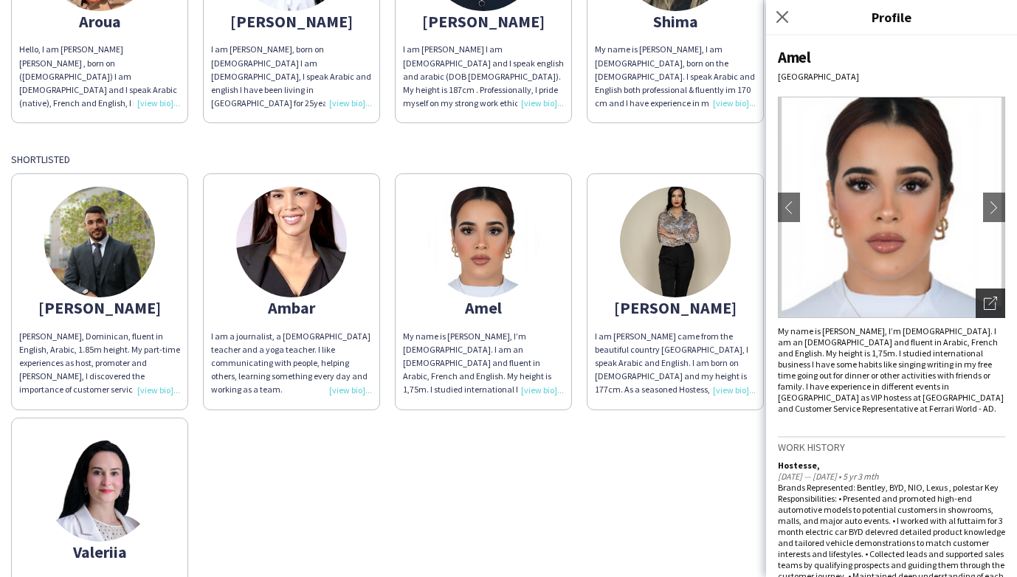
click at [934, 304] on icon "Open photos pop-in" at bounding box center [990, 303] width 13 height 13
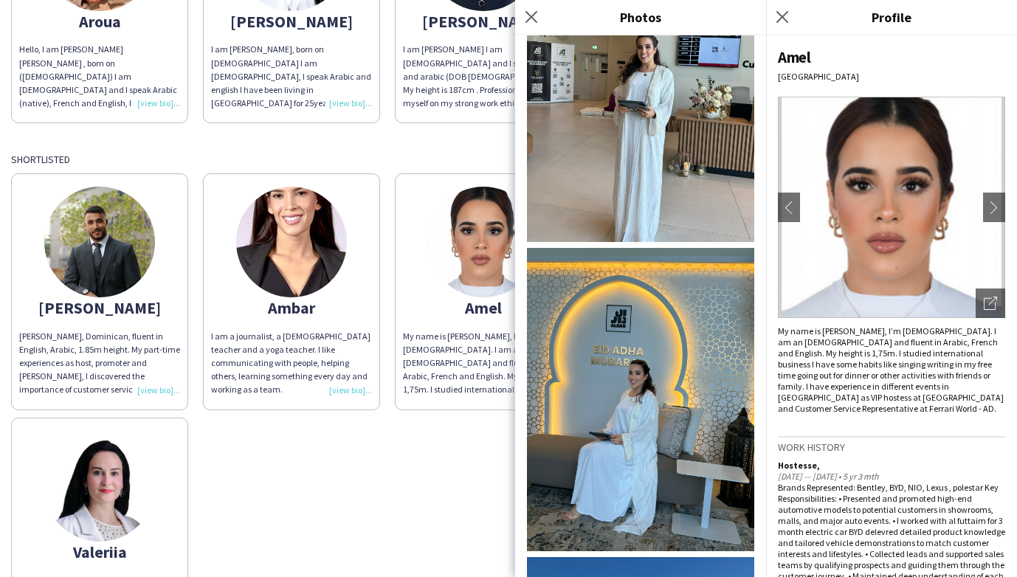
scroll to position [1078, 0]
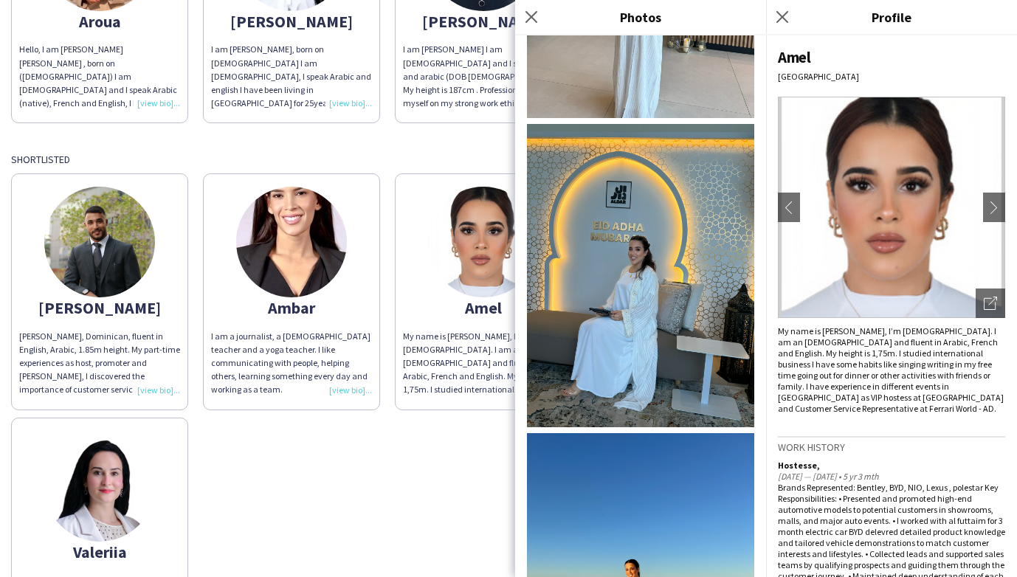
click at [630, 303] on img at bounding box center [640, 275] width 227 height 303
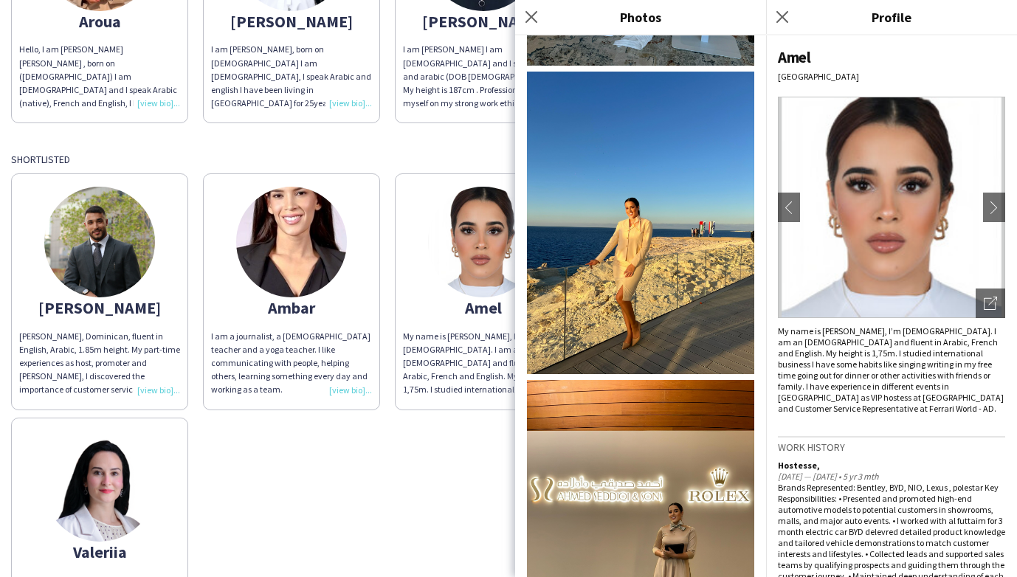
scroll to position [1447, 0]
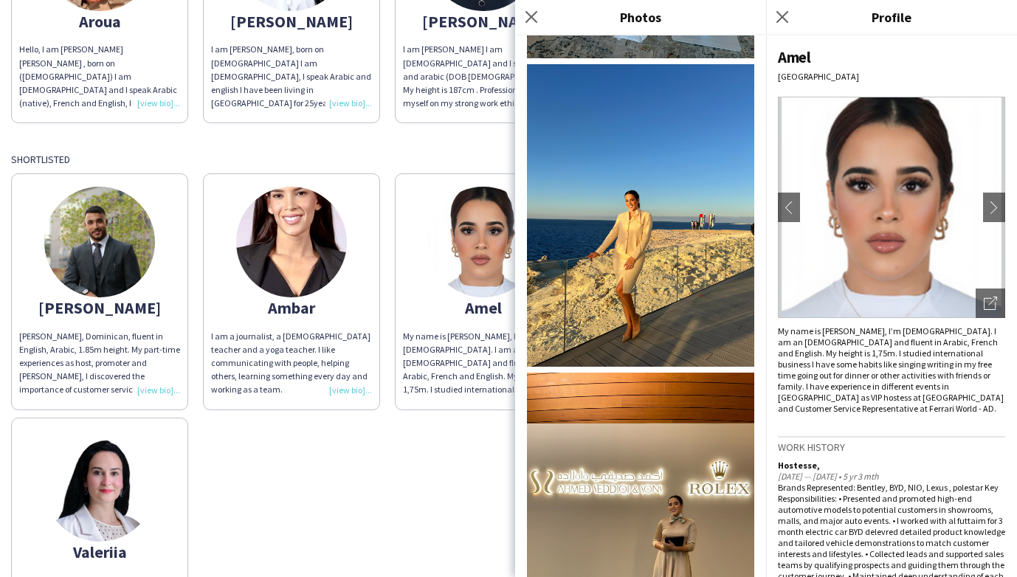
click at [636, 279] on img at bounding box center [640, 215] width 227 height 303
click at [779, 17] on icon "Close pop-in" at bounding box center [782, 17] width 14 height 14
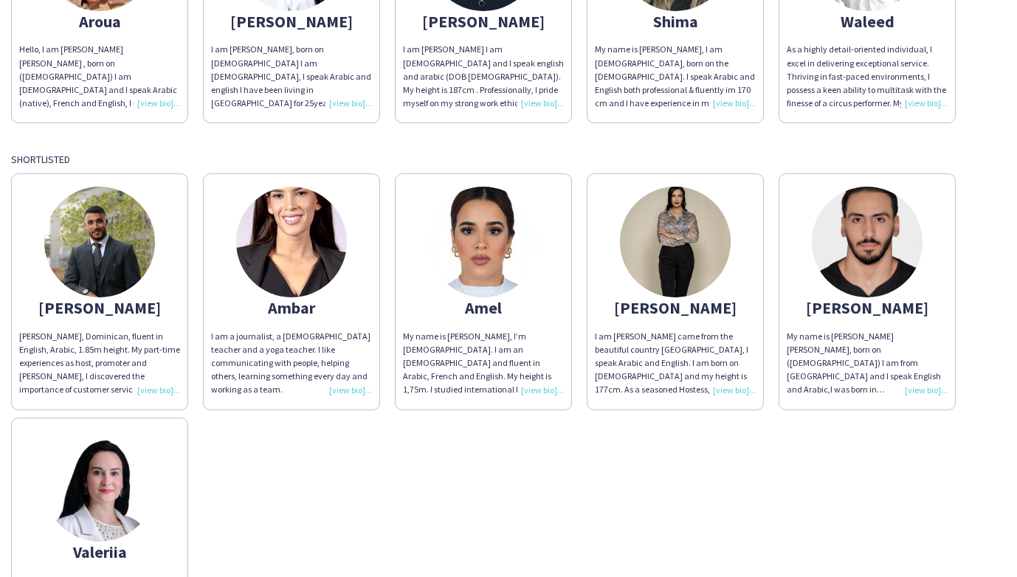
click at [673, 246] on img at bounding box center [675, 242] width 111 height 111
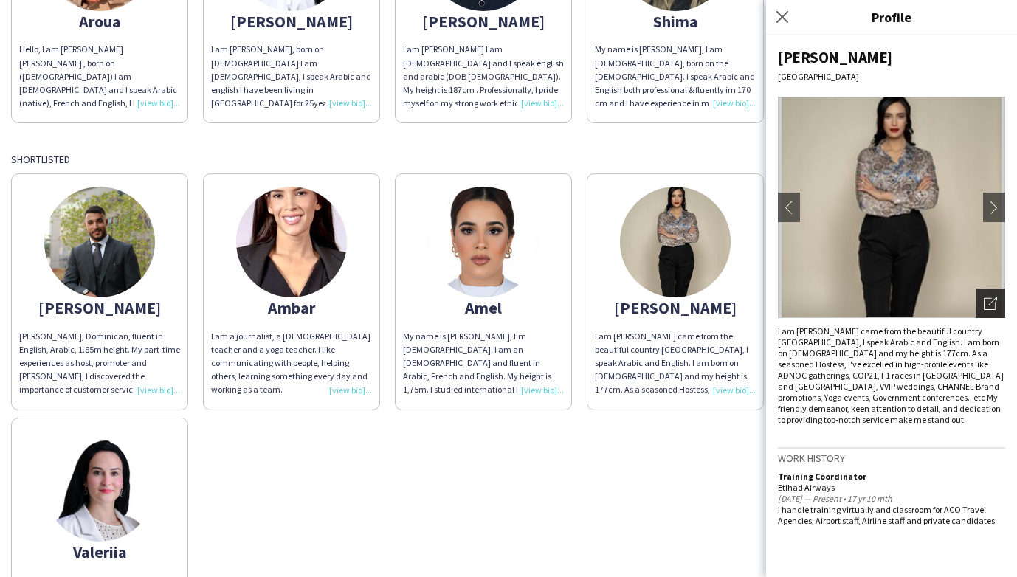
click at [934, 300] on icon "Open photos pop-in" at bounding box center [990, 303] width 13 height 13
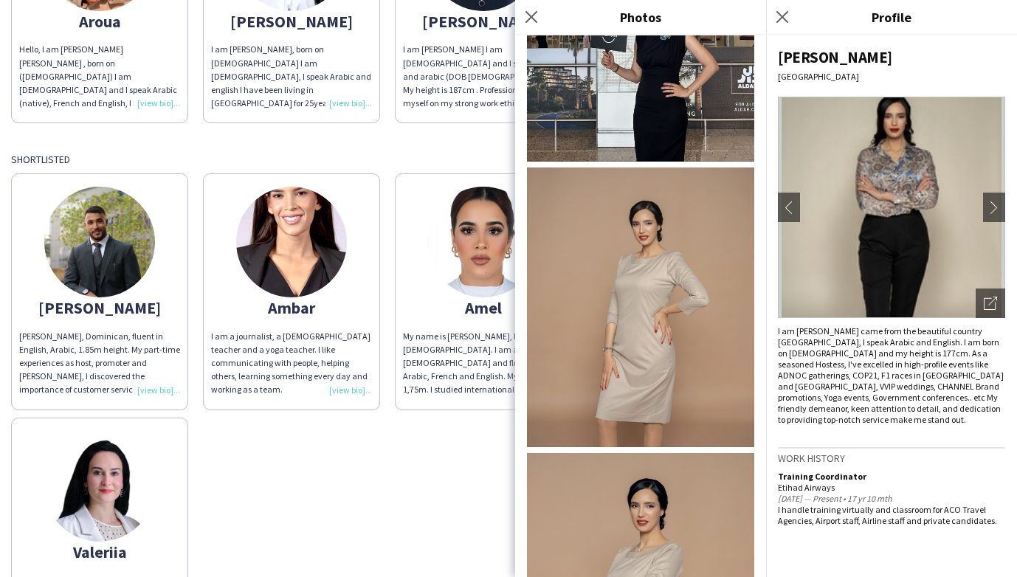
scroll to position [698, 0]
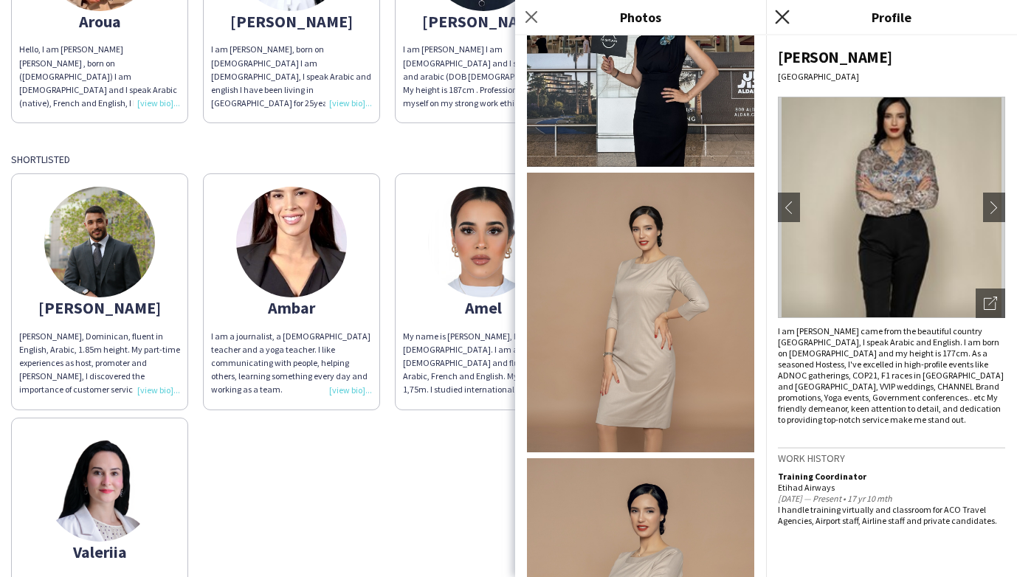
click at [777, 13] on icon "Close pop-in" at bounding box center [782, 17] width 14 height 14
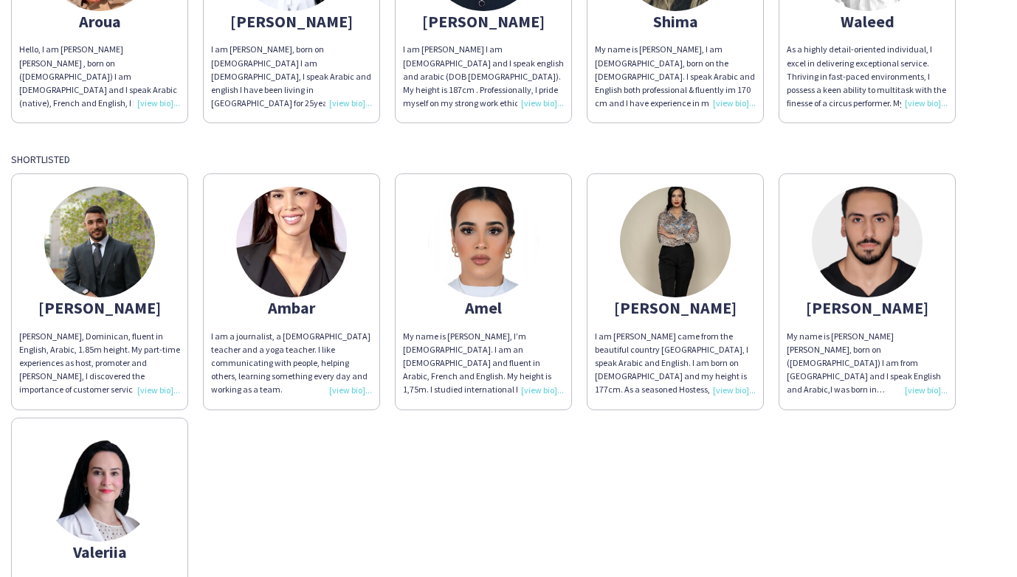
click at [112, 483] on img at bounding box center [99, 486] width 111 height 111
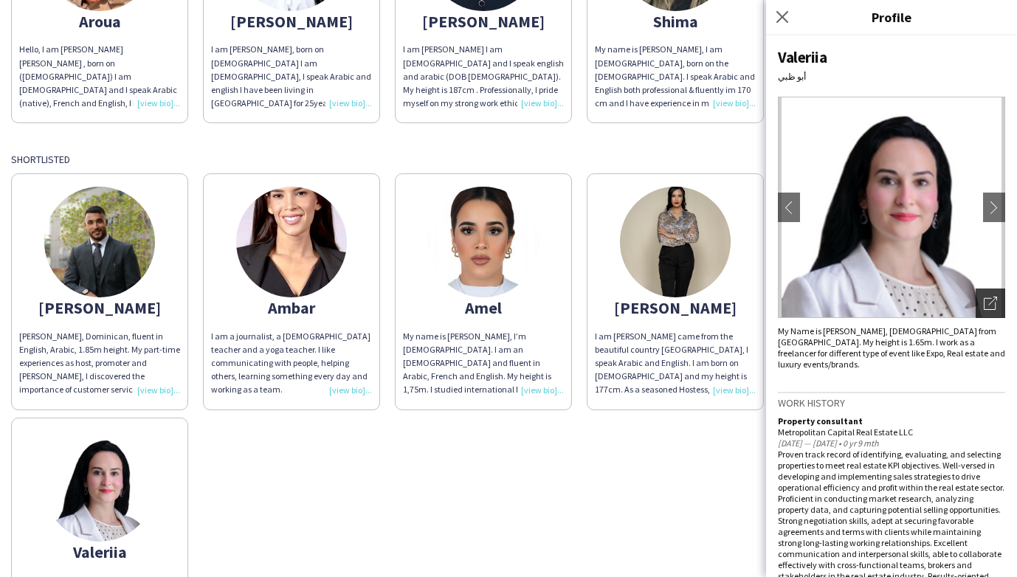
click at [934, 308] on icon "Open photos pop-in" at bounding box center [990, 303] width 13 height 13
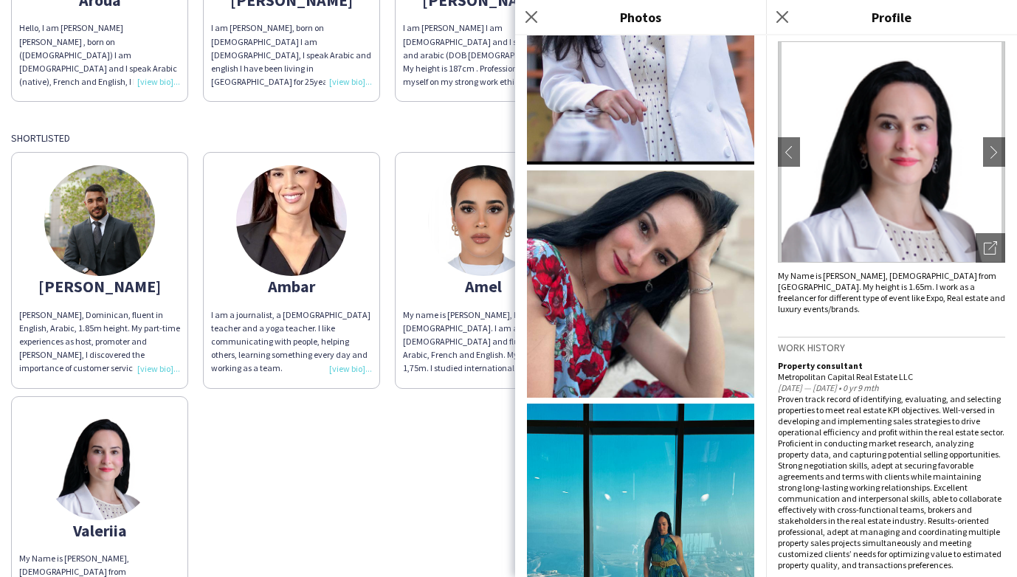
scroll to position [574, 0]
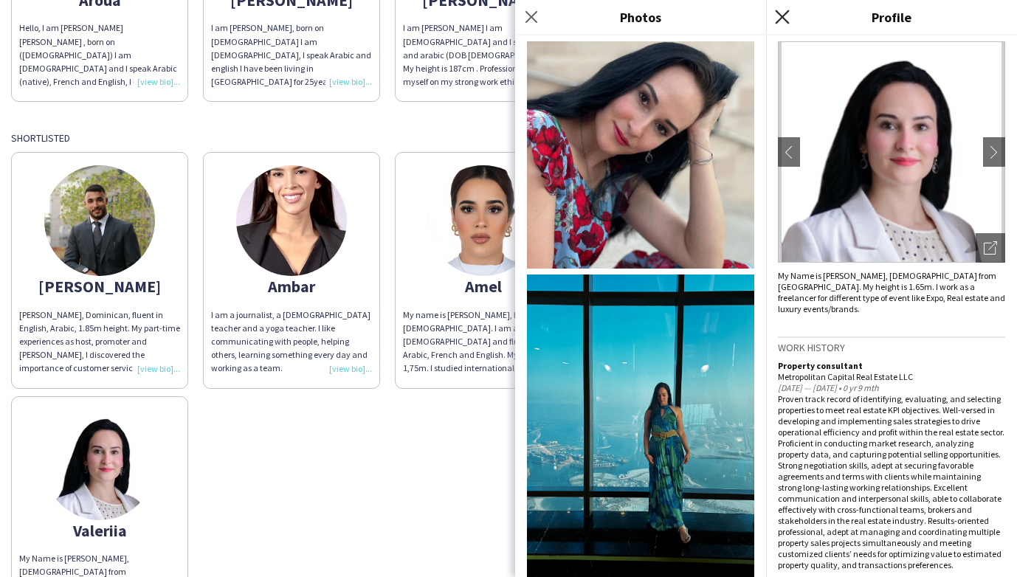
click at [788, 14] on icon "Close pop-in" at bounding box center [782, 17] width 14 height 14
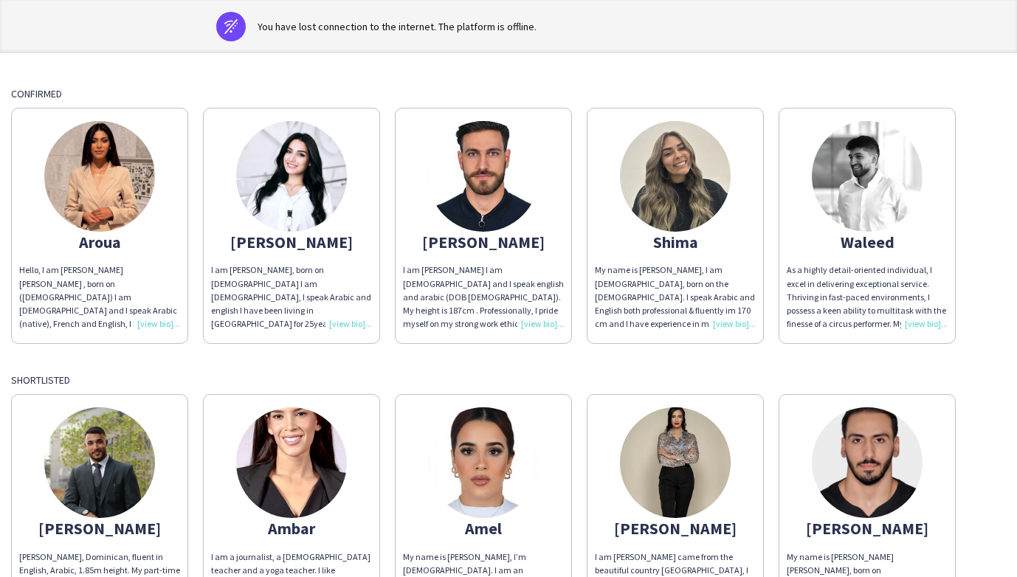
scroll to position [174, 0]
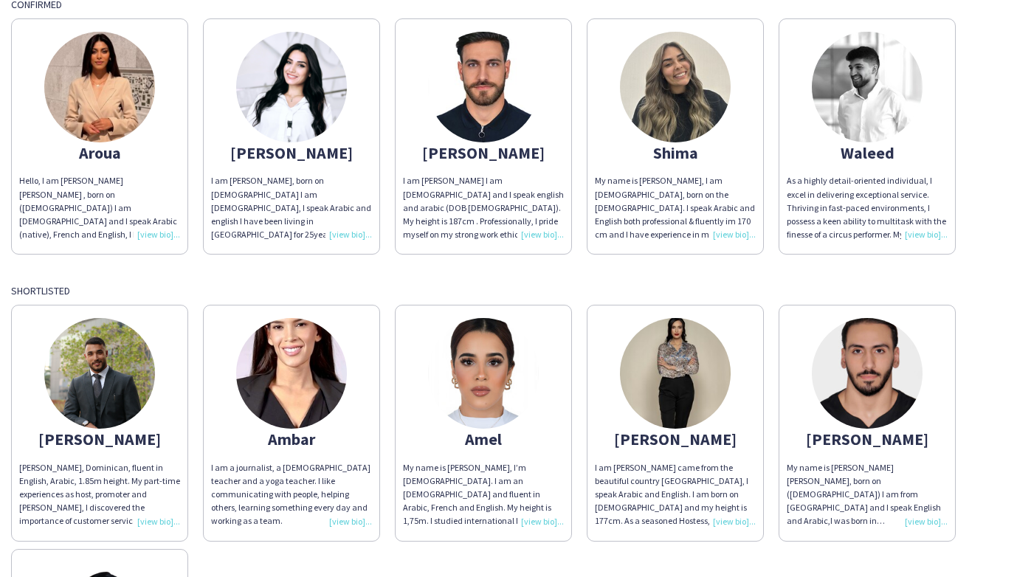
click at [98, 388] on img at bounding box center [99, 373] width 111 height 111
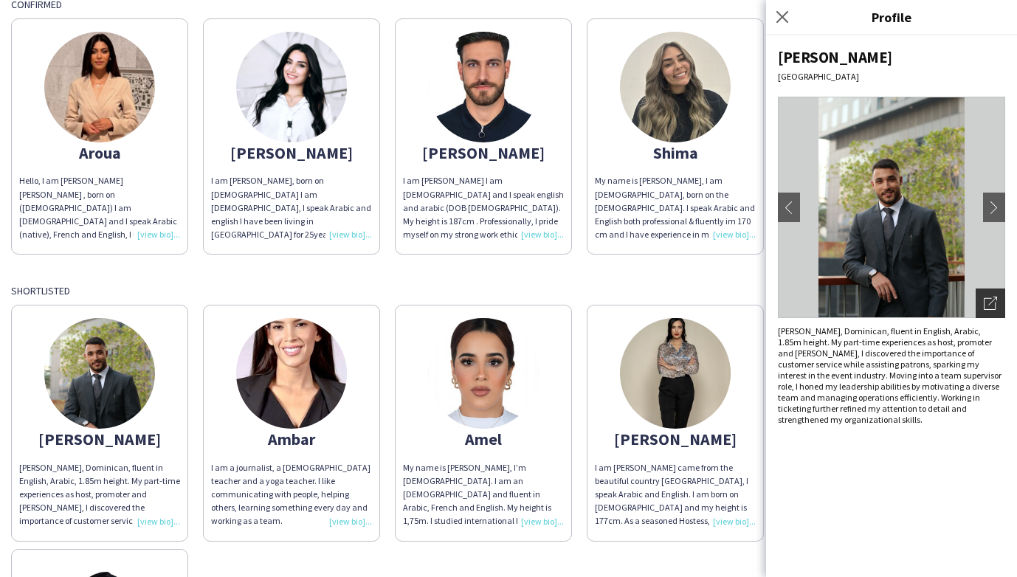
click at [934, 300] on icon "Open photos pop-in" at bounding box center [990, 303] width 13 height 13
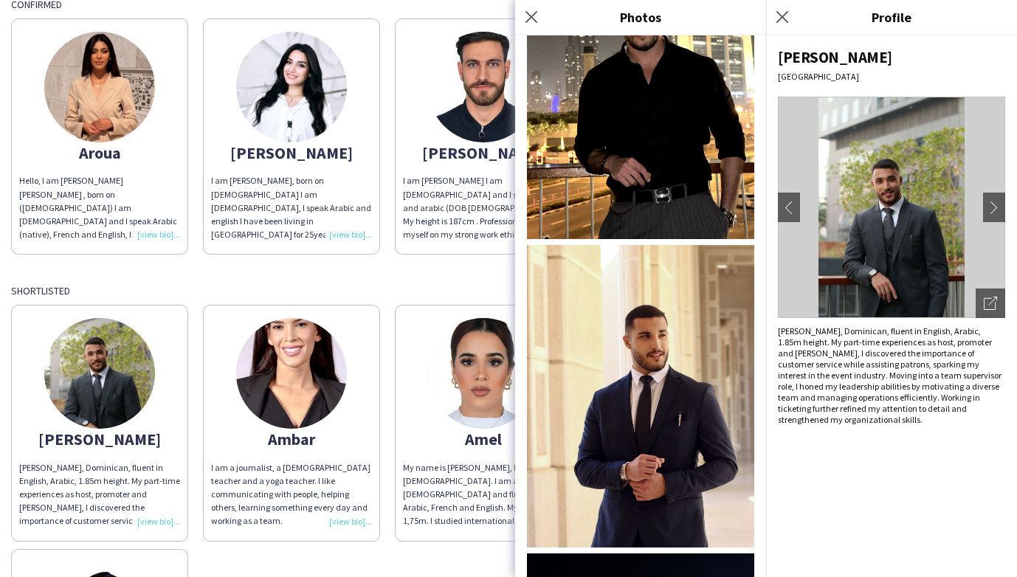
scroll to position [1548, 0]
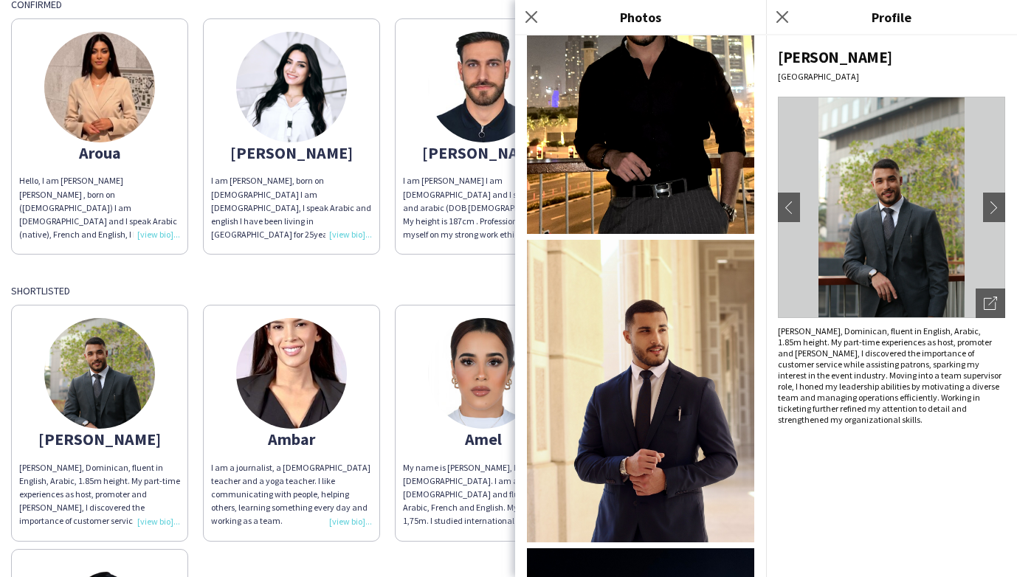
click at [644, 420] on img at bounding box center [640, 391] width 227 height 303
click at [778, 20] on icon at bounding box center [782, 17] width 14 height 14
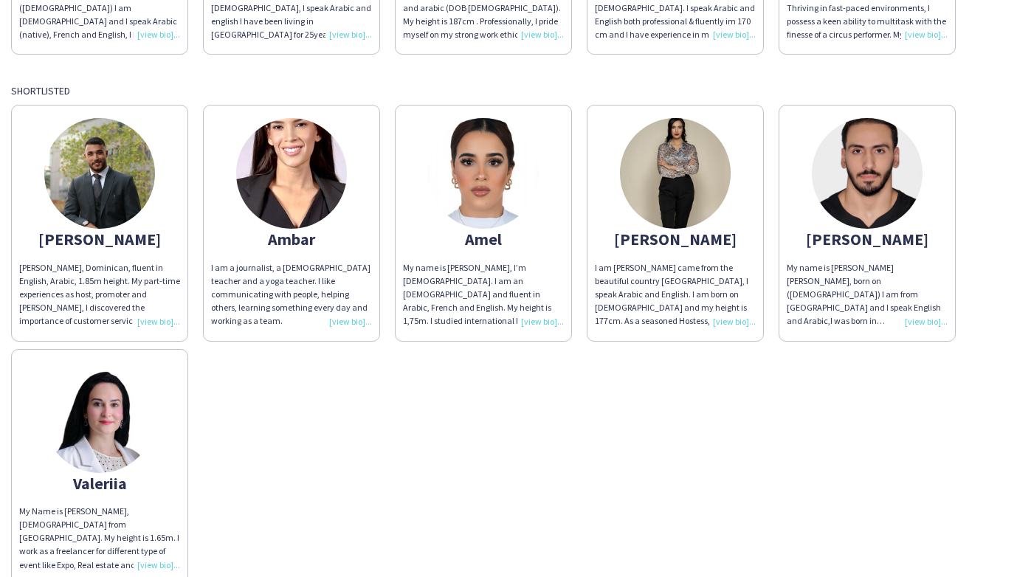
scroll to position [376, 0]
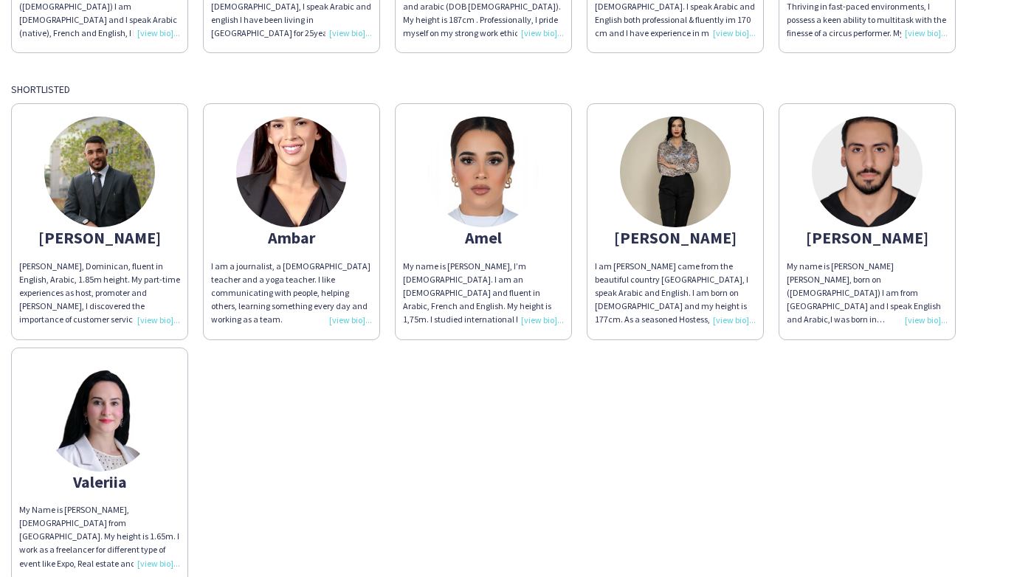
click at [869, 177] on img at bounding box center [867, 172] width 111 height 111
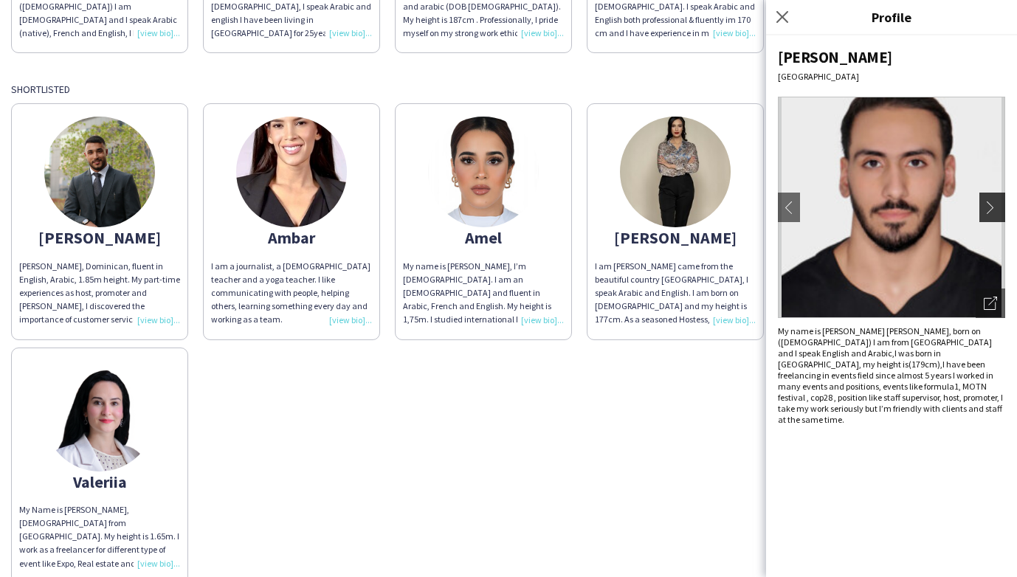
click at [934, 210] on app-icon "chevron-right" at bounding box center [994, 207] width 21 height 13
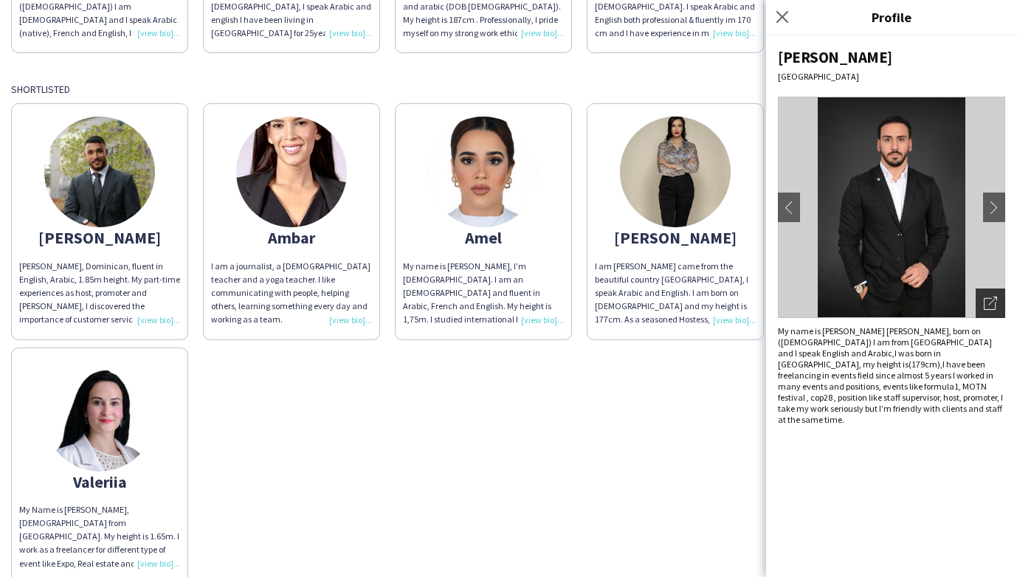
click at [934, 300] on icon at bounding box center [993, 301] width 9 height 9
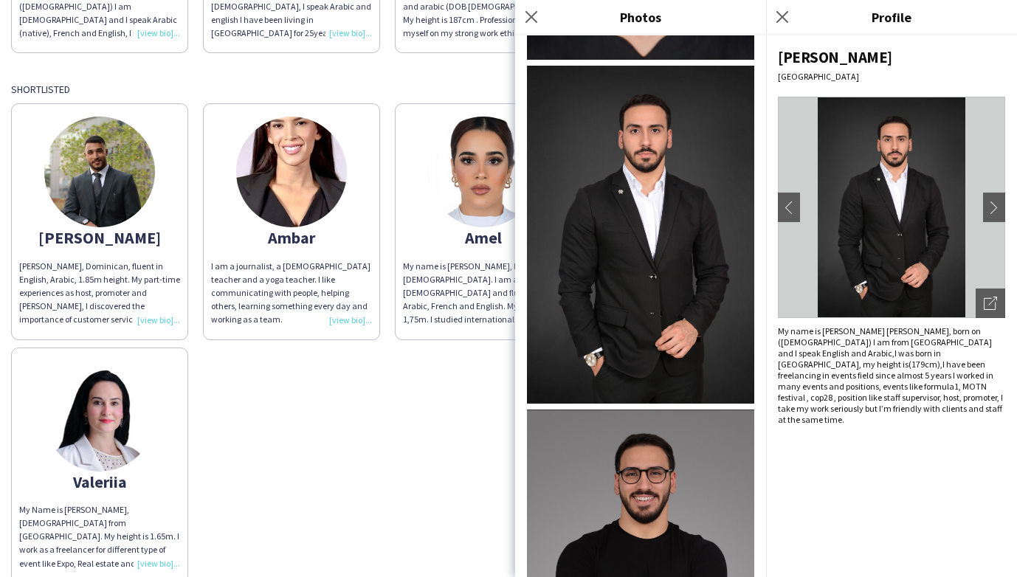
scroll to position [207, 0]
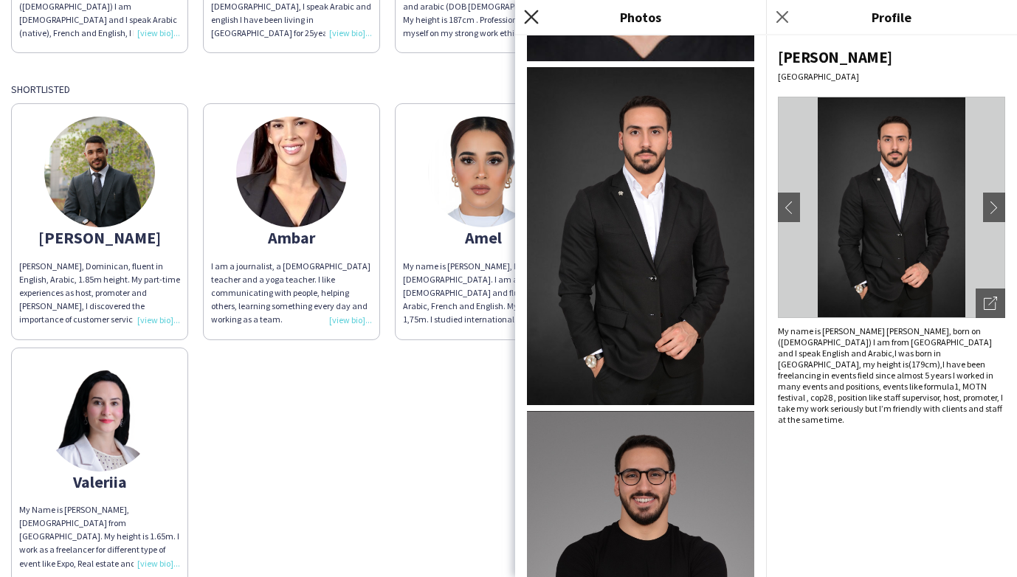
click at [533, 14] on icon at bounding box center [531, 17] width 14 height 14
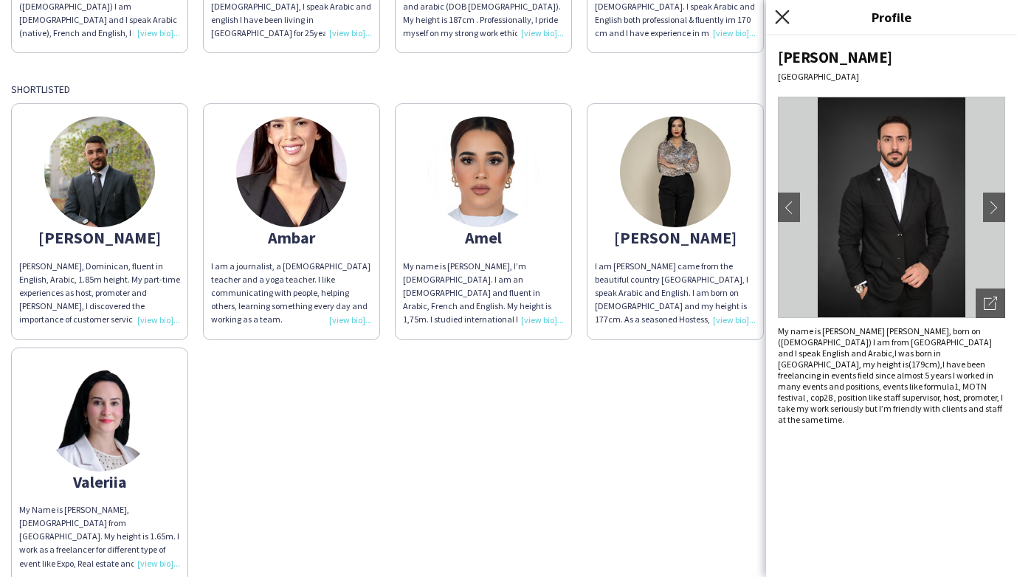
click at [784, 18] on icon at bounding box center [782, 17] width 14 height 14
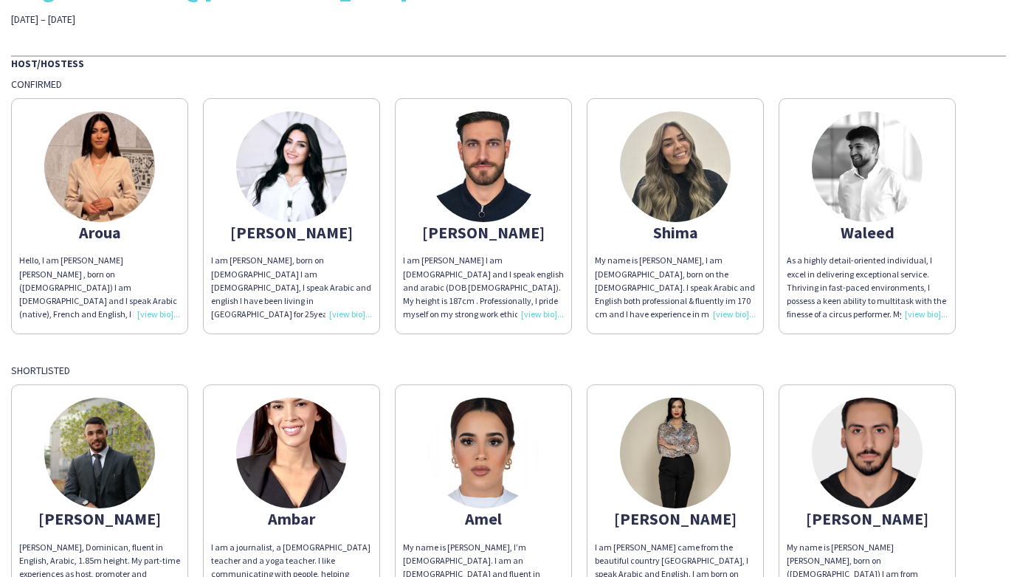
scroll to position [100, 0]
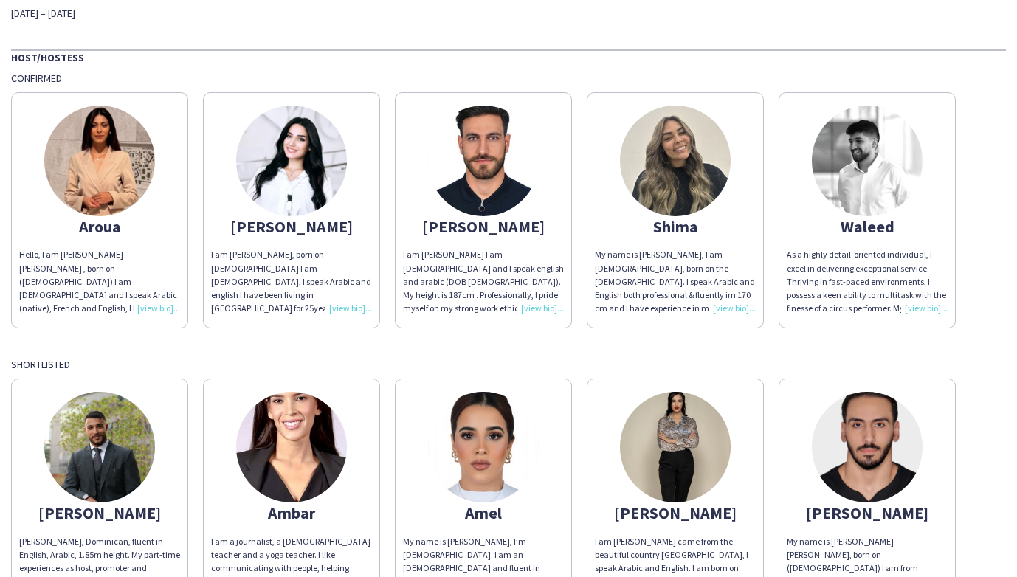
click at [862, 155] on img at bounding box center [867, 161] width 111 height 111
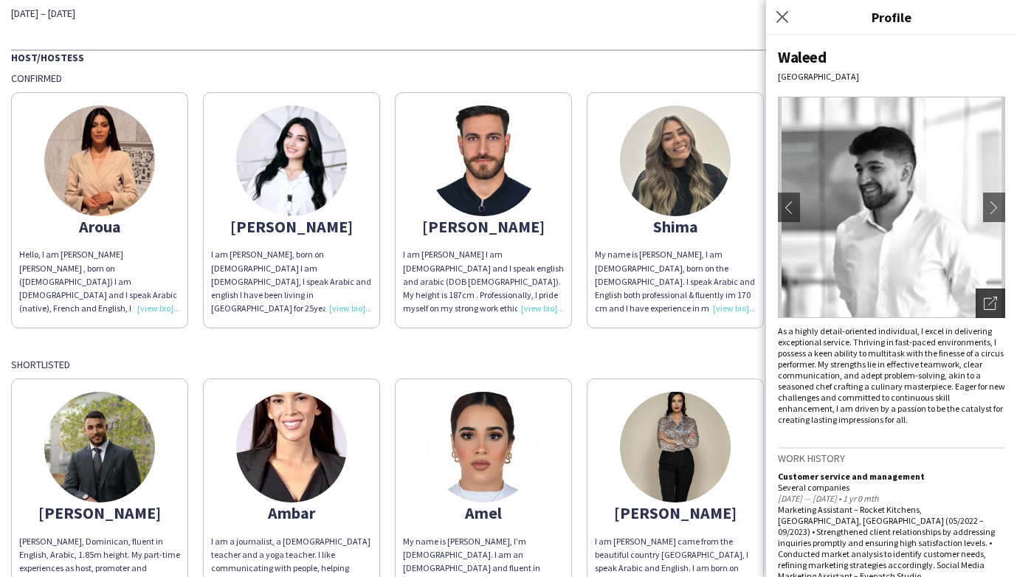
click at [934, 299] on icon "Open photos pop-in" at bounding box center [990, 303] width 13 height 13
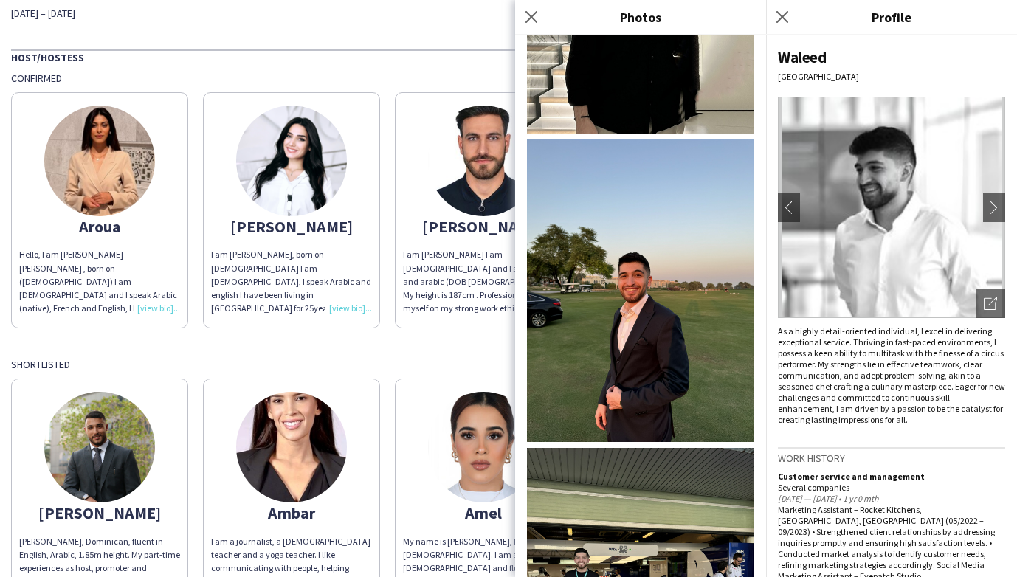
scroll to position [374, 0]
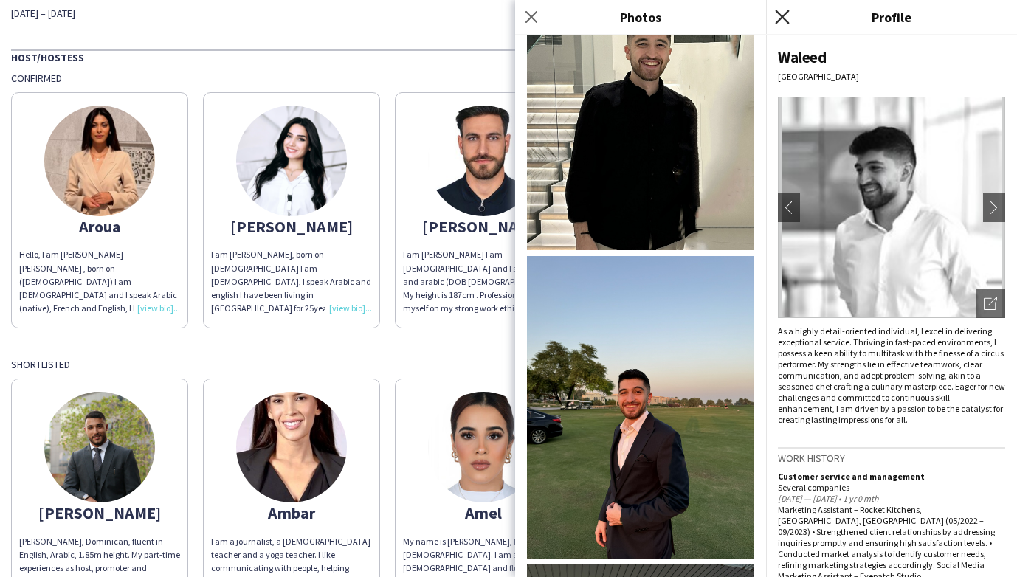
click at [782, 17] on icon at bounding box center [782, 17] width 14 height 14
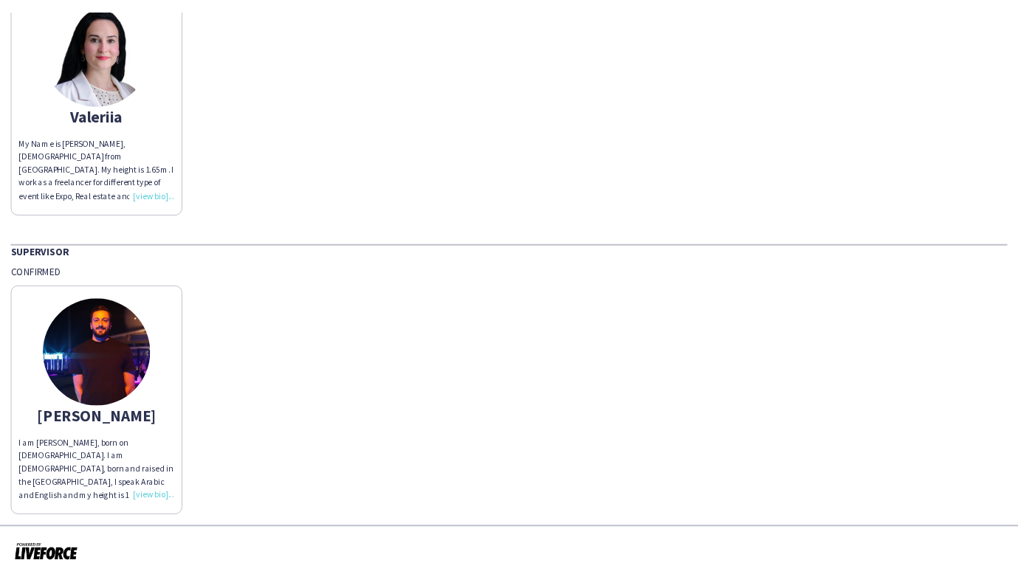
scroll to position [743, 0]
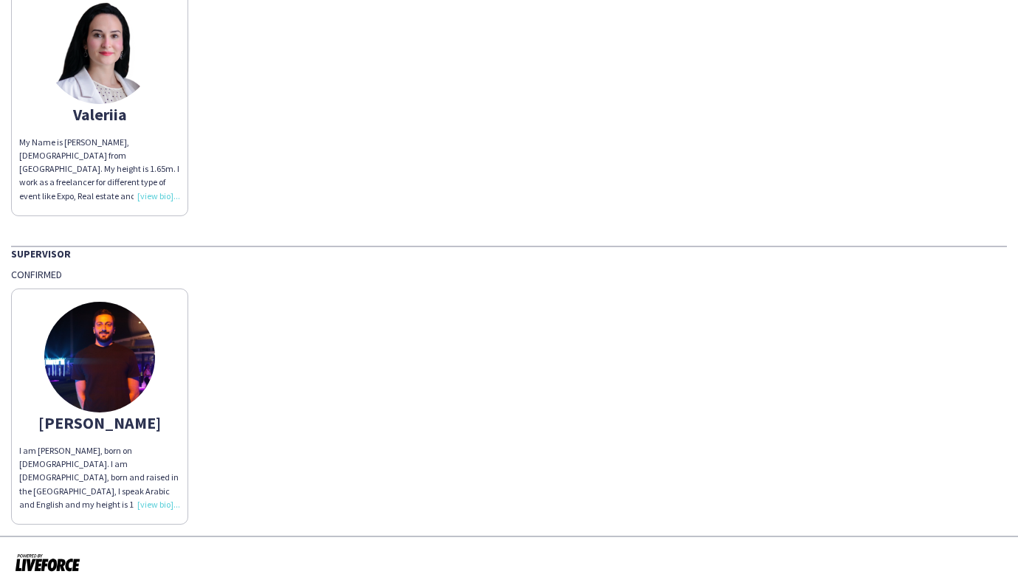
click at [106, 345] on img at bounding box center [99, 357] width 111 height 111
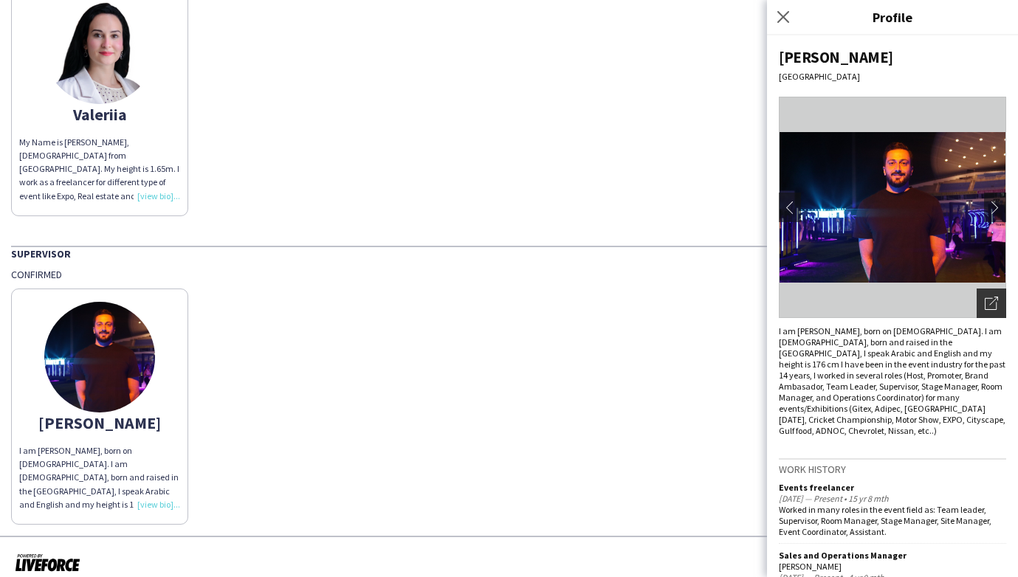
click at [987, 303] on icon "Open photos pop-in" at bounding box center [991, 303] width 13 height 13
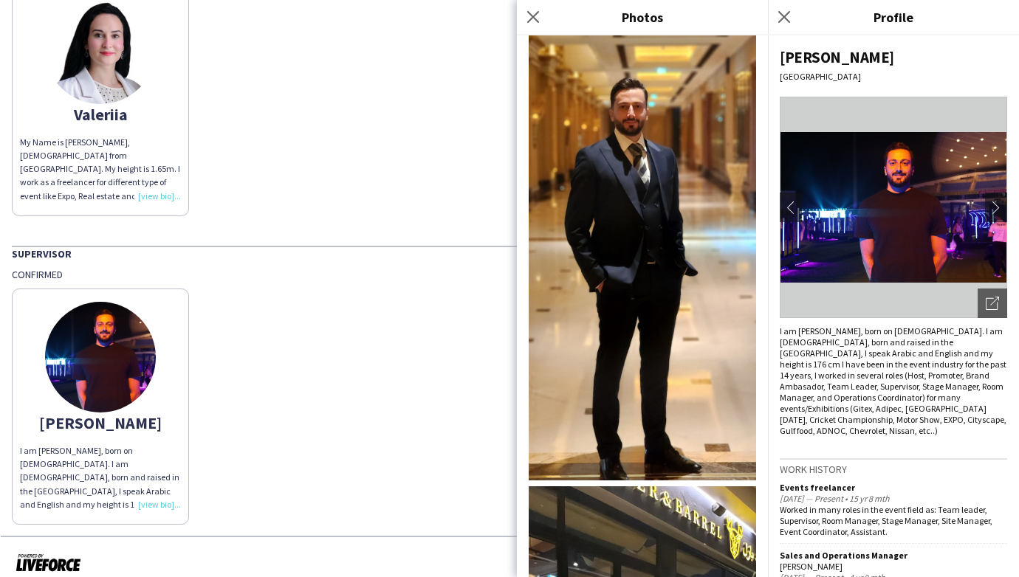
scroll to position [190, 0]
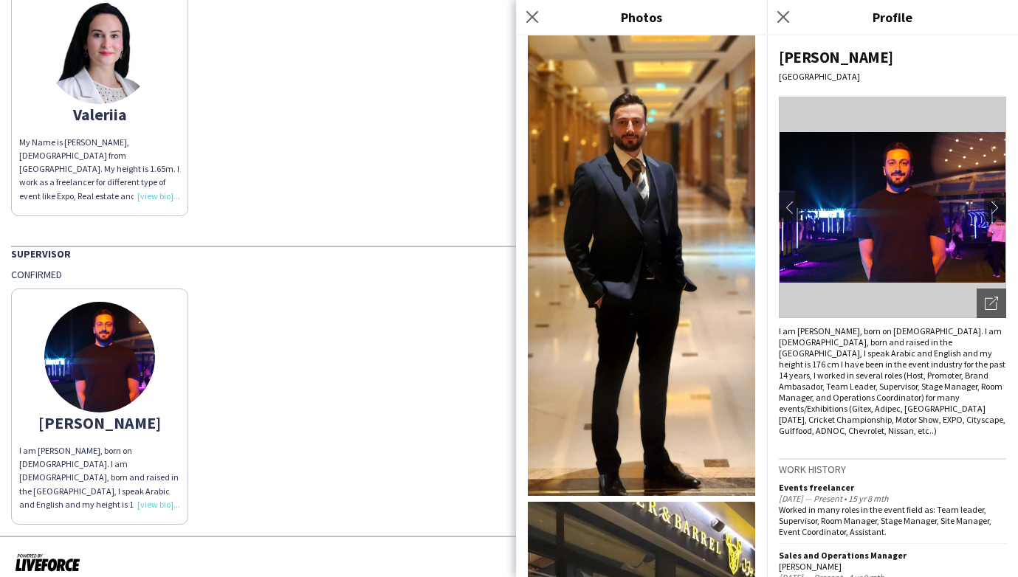
click at [641, 260] on img at bounding box center [641, 252] width 227 height 487
click at [786, 19] on icon at bounding box center [784, 17] width 14 height 14
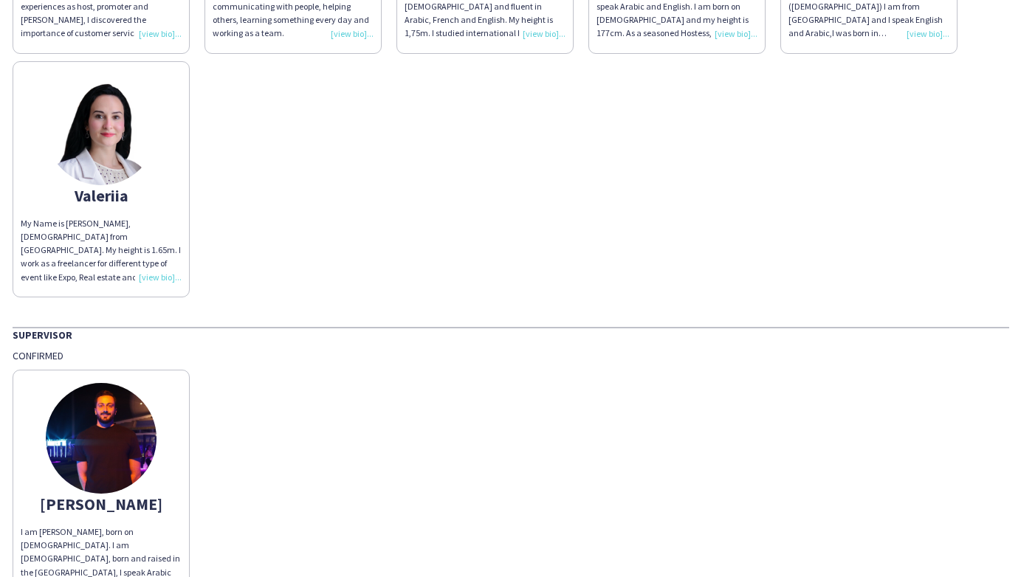
scroll to position [663, 0]
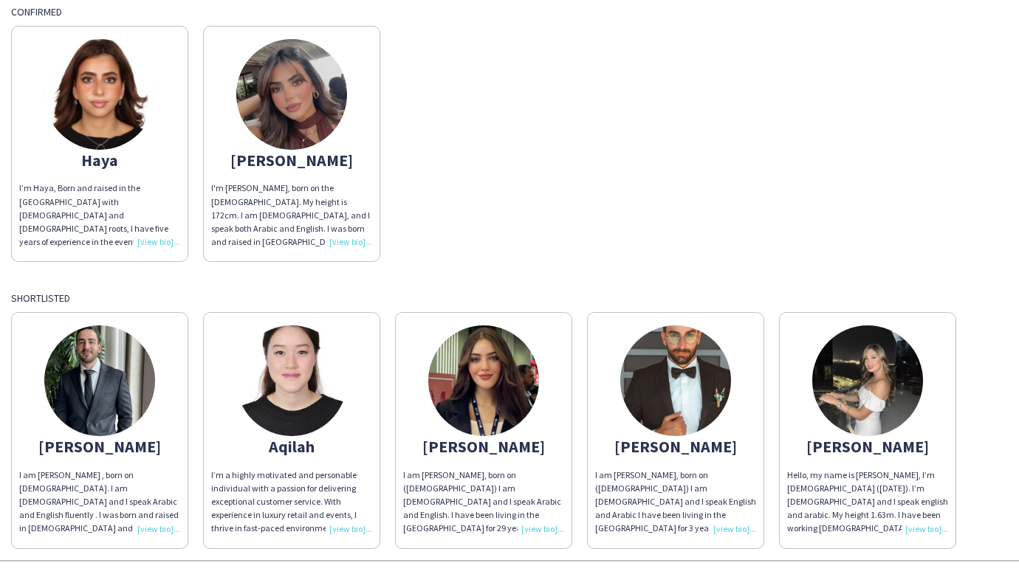
scroll to position [205, 0]
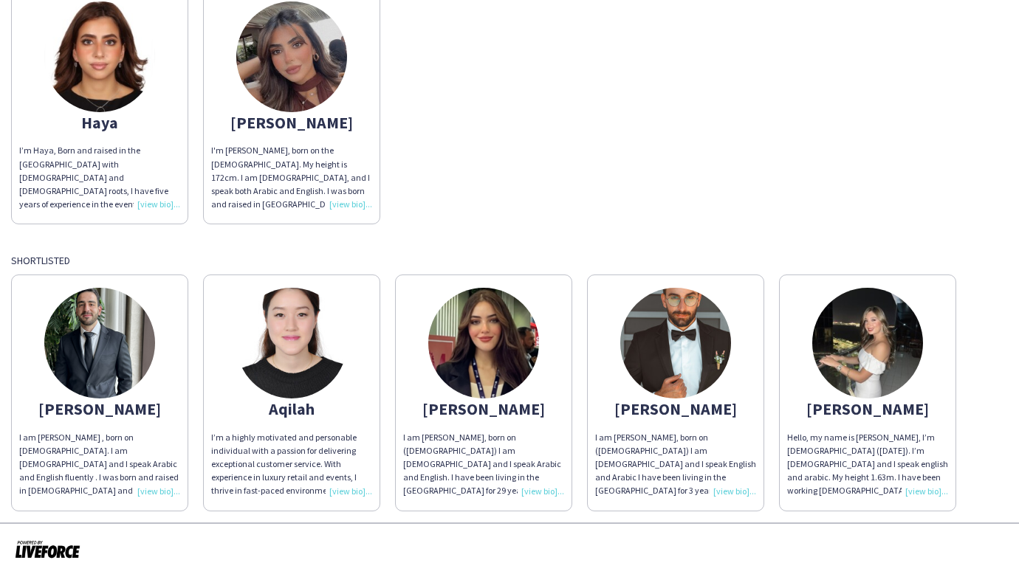
click at [110, 63] on img at bounding box center [99, 56] width 111 height 111
click at [100, 87] on img at bounding box center [99, 56] width 111 height 111
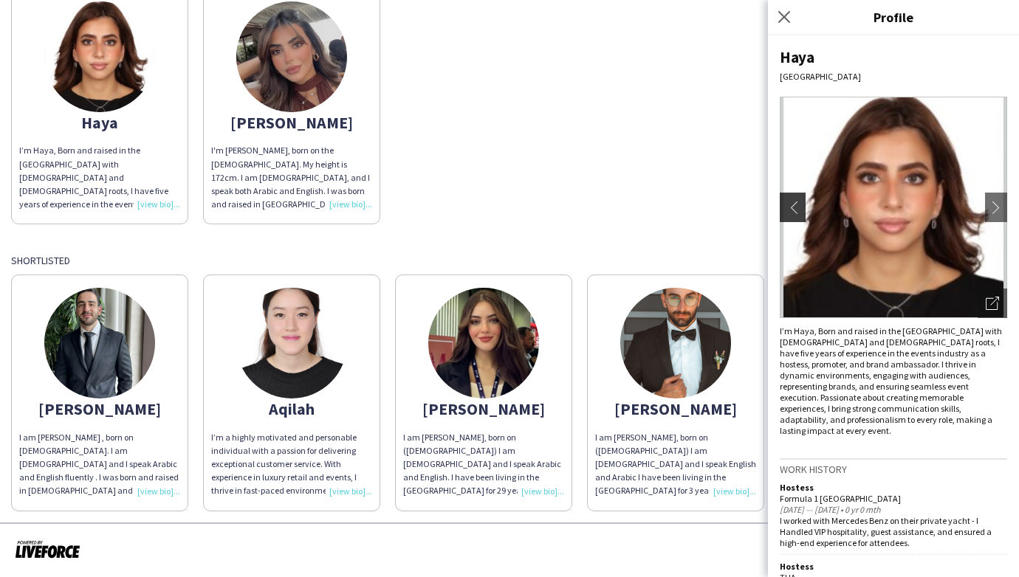
click at [788, 207] on app-icon "chevron-left" at bounding box center [790, 207] width 21 height 13
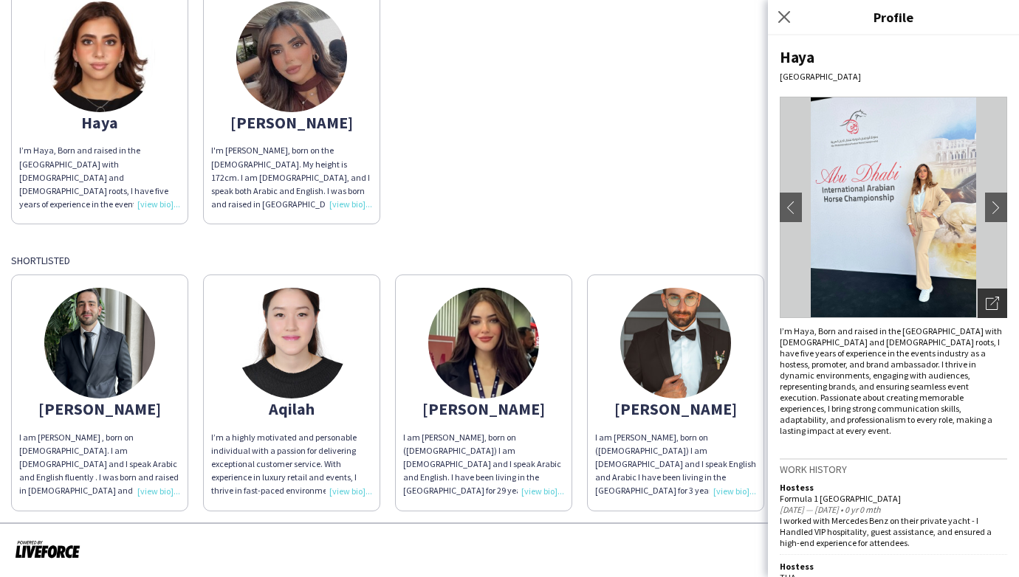
click at [993, 302] on icon at bounding box center [994, 301] width 9 height 9
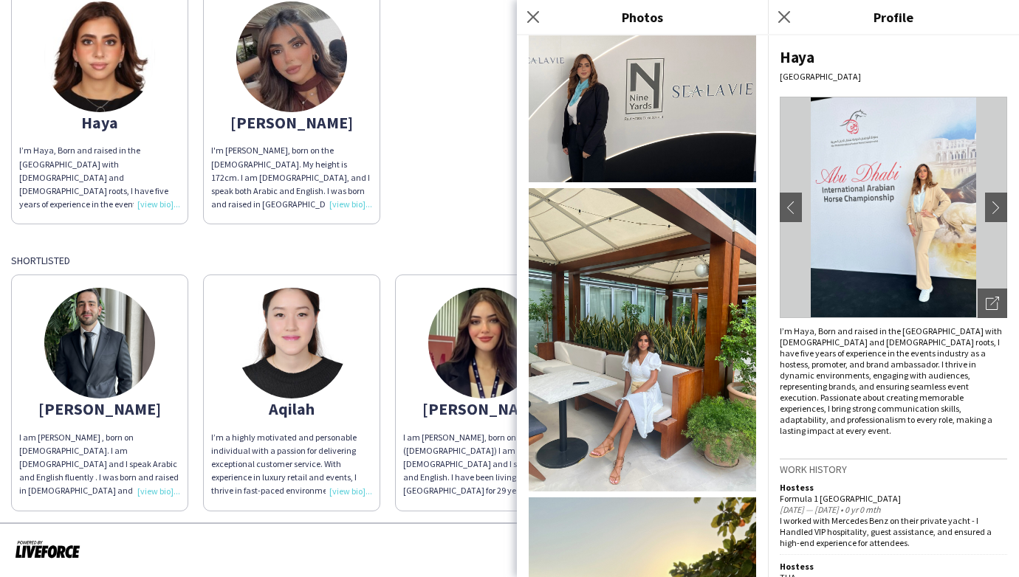
scroll to position [1229, 0]
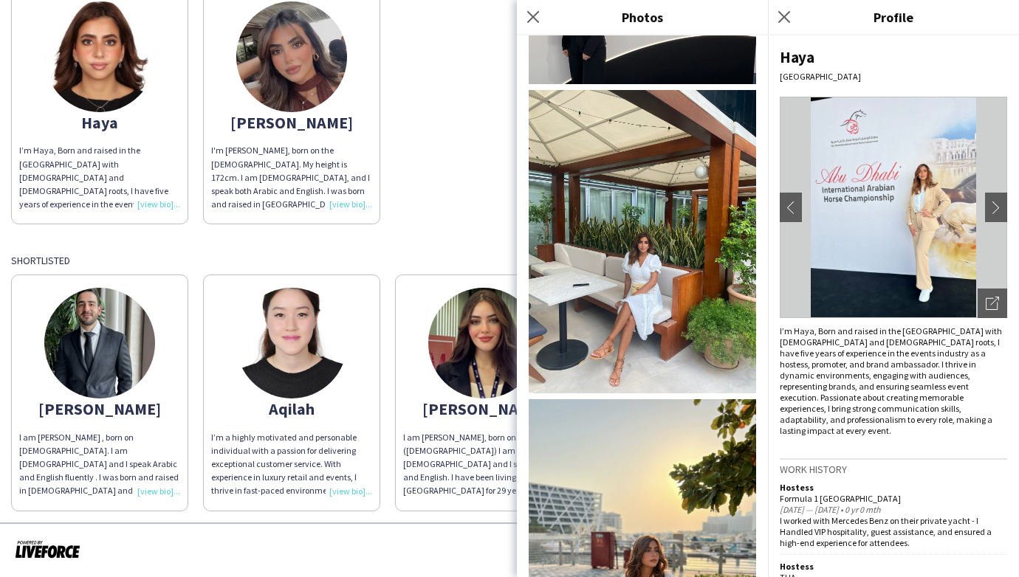
click at [649, 286] on img at bounding box center [642, 241] width 227 height 303
click at [535, 18] on icon at bounding box center [533, 17] width 14 height 14
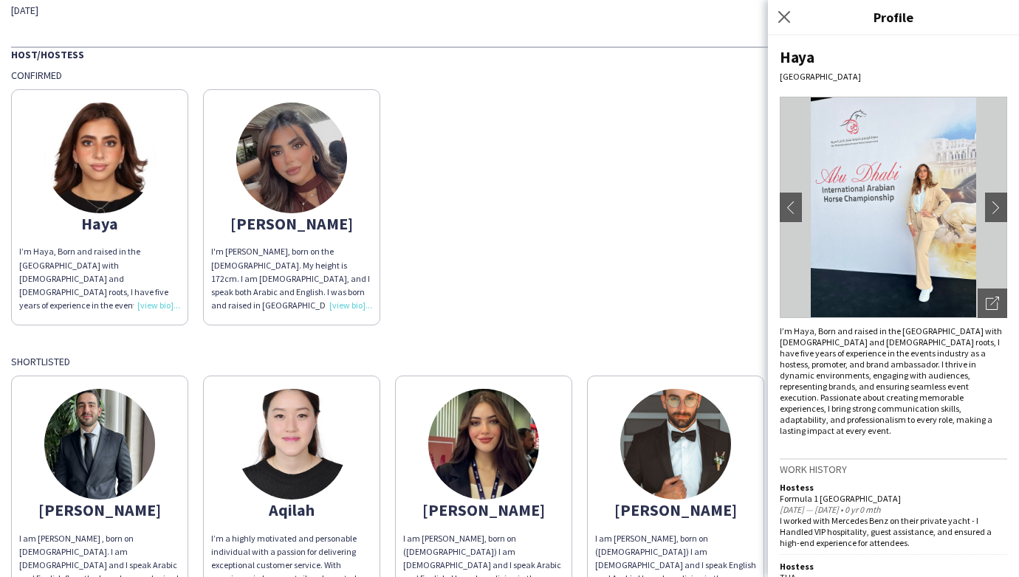
scroll to position [205, 0]
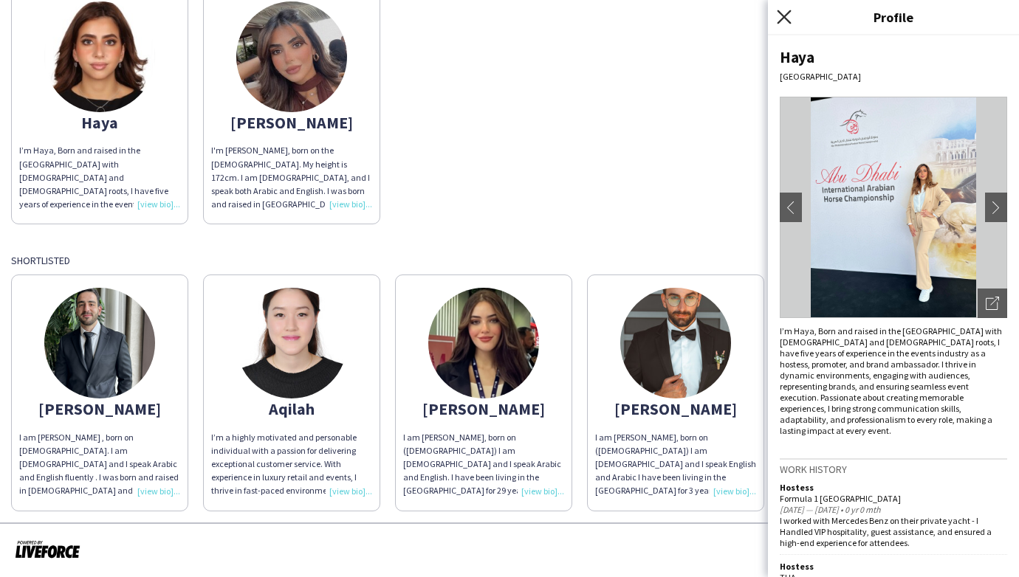
click at [788, 14] on icon "Close pop-in" at bounding box center [784, 17] width 14 height 14
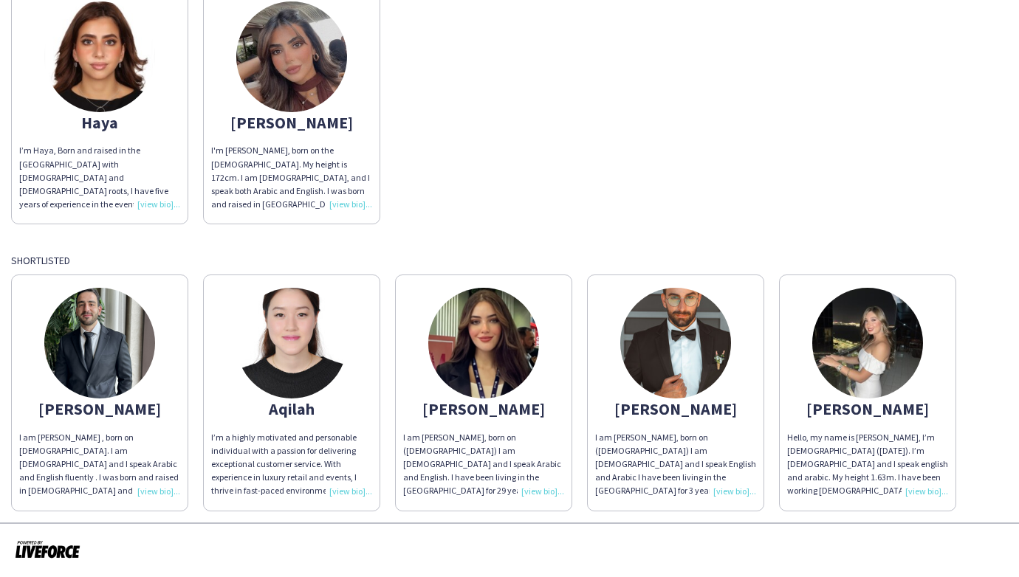
click at [100, 60] on img at bounding box center [99, 56] width 111 height 111
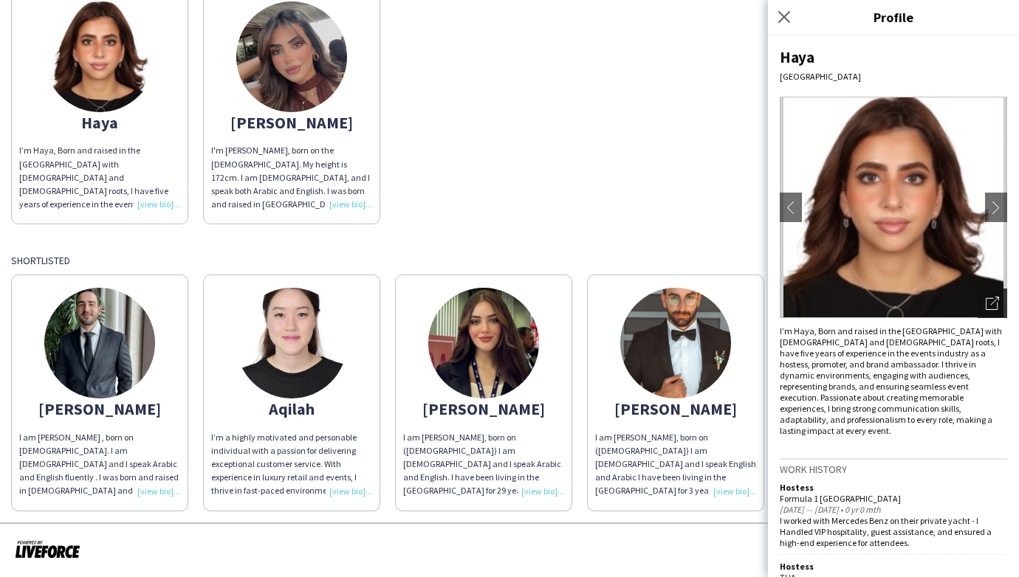
click at [994, 304] on icon "Open photos pop-in" at bounding box center [992, 303] width 13 height 13
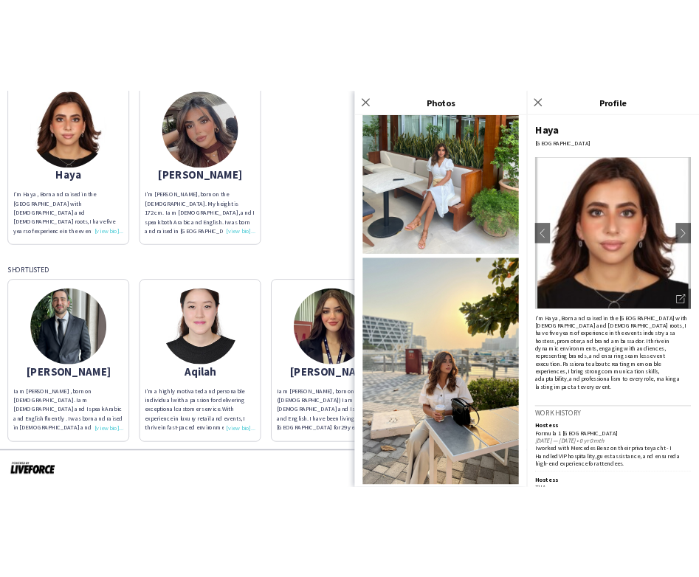
scroll to position [1387, 0]
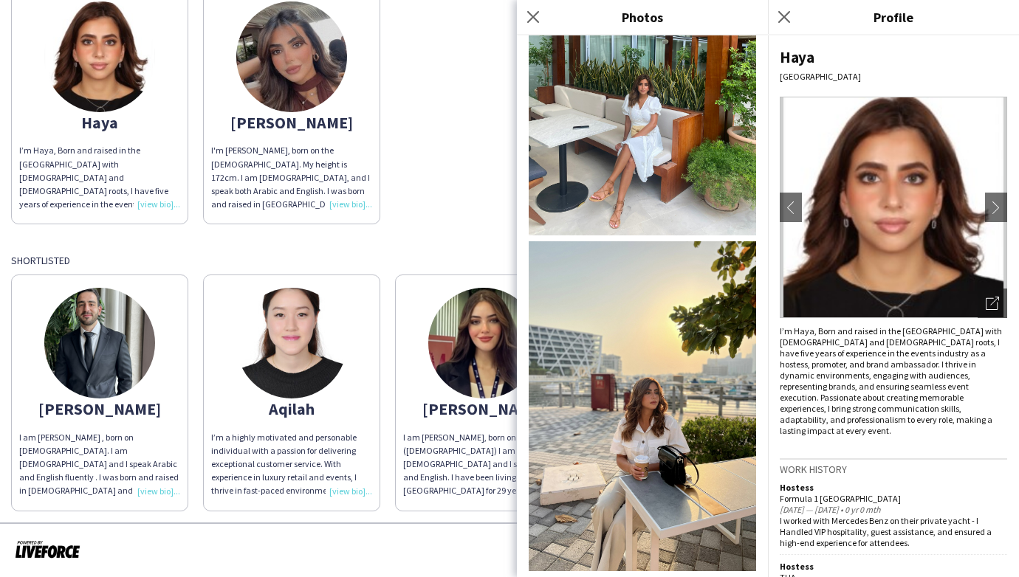
click at [649, 165] on img at bounding box center [642, 83] width 227 height 303
click at [534, 10] on icon "Close pop-in" at bounding box center [533, 17] width 14 height 14
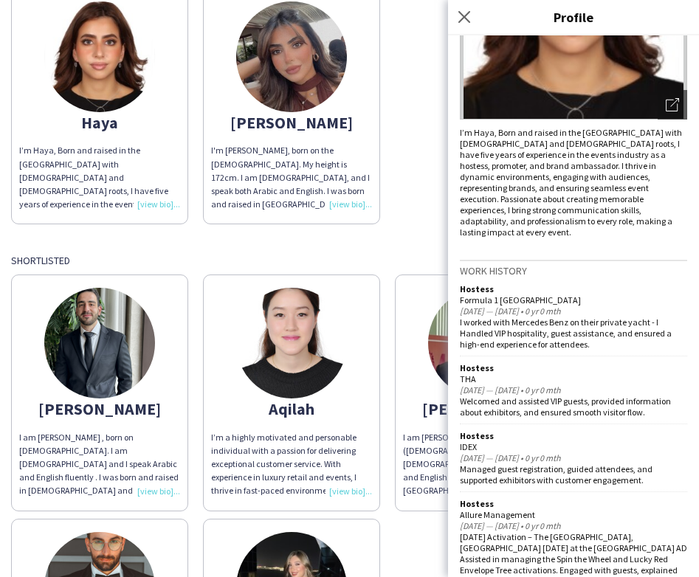
scroll to position [201, 0]
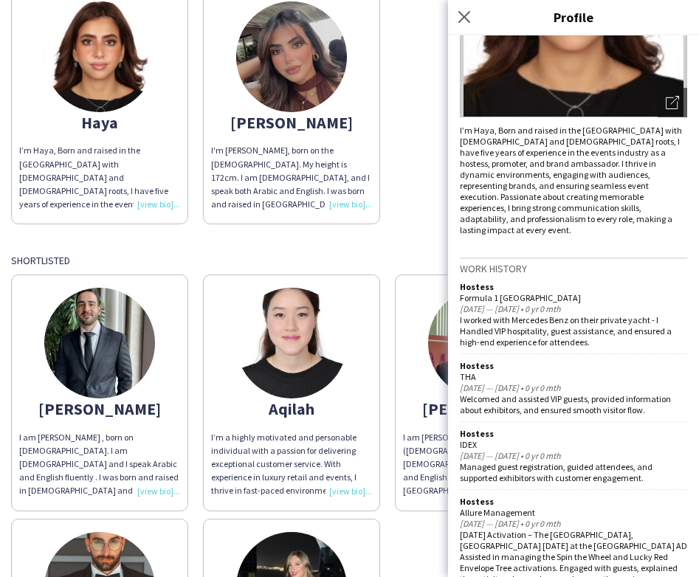
click at [309, 61] on img at bounding box center [291, 56] width 111 height 111
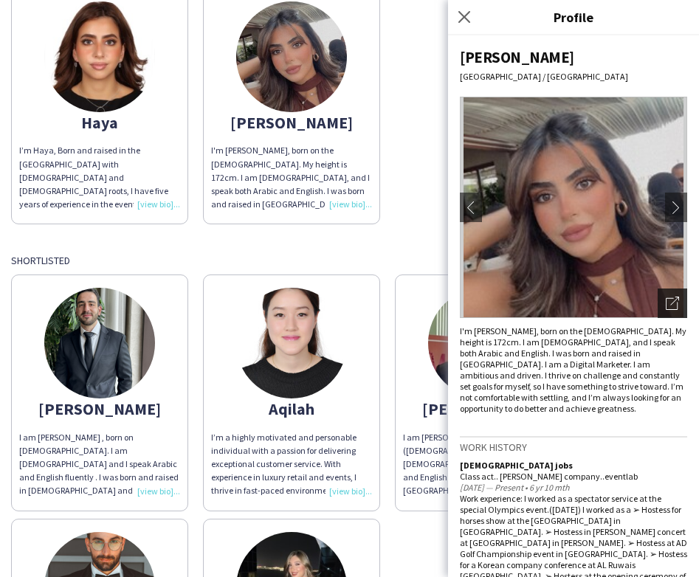
click at [674, 305] on icon "Open photos pop-in" at bounding box center [672, 303] width 13 height 13
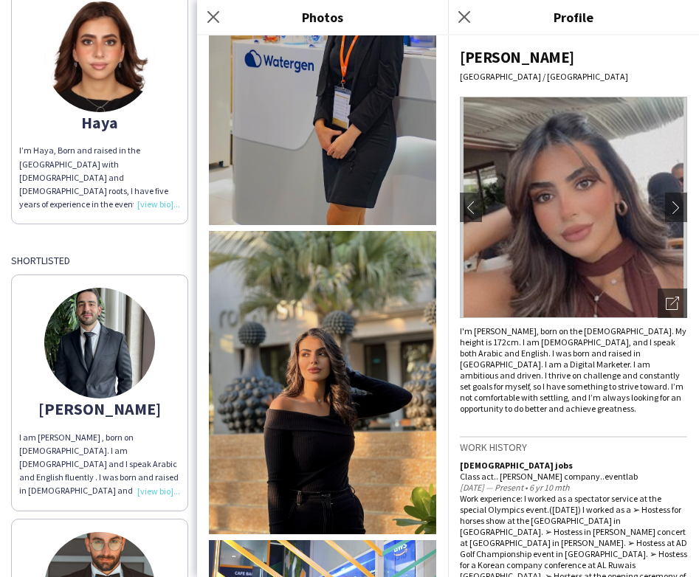
scroll to position [803, 0]
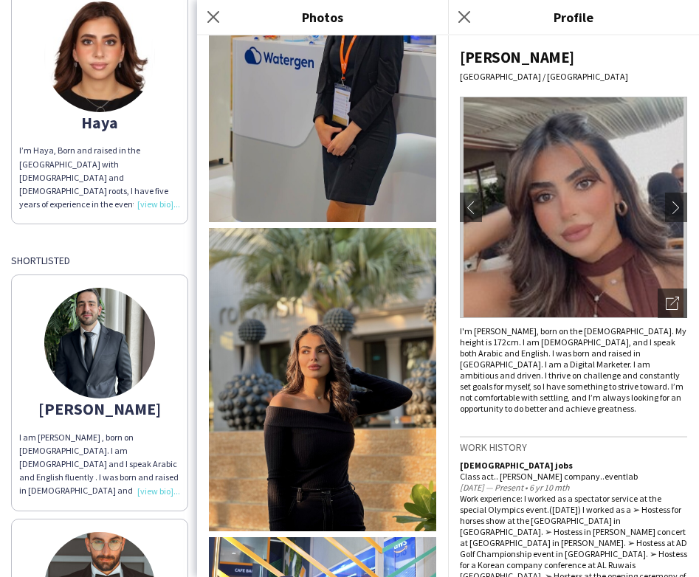
click at [330, 379] on img at bounding box center [322, 379] width 227 height 303
click at [465, 11] on icon "Close pop-in" at bounding box center [464, 17] width 14 height 14
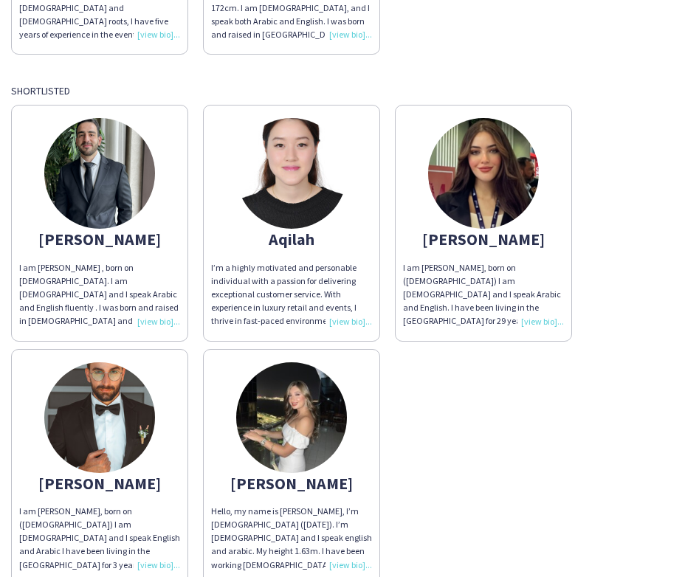
scroll to position [367, 0]
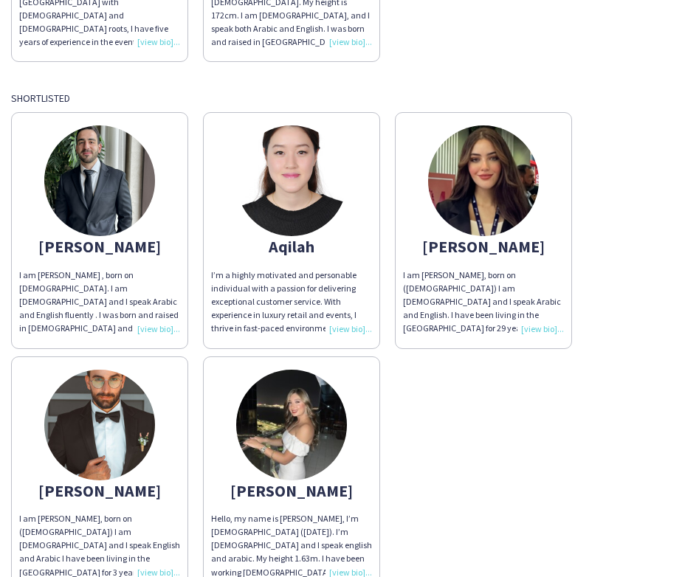
click at [100, 172] on img at bounding box center [99, 181] width 111 height 111
click at [108, 205] on img at bounding box center [99, 181] width 111 height 111
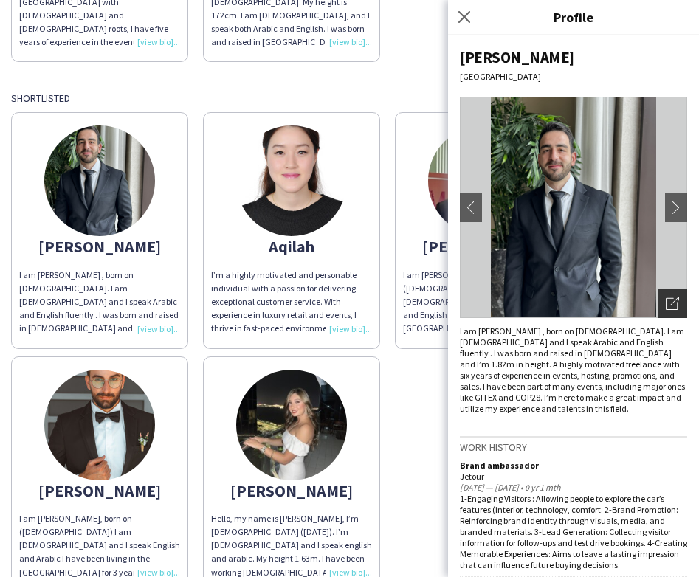
click at [674, 304] on icon "Open photos pop-in" at bounding box center [672, 303] width 13 height 13
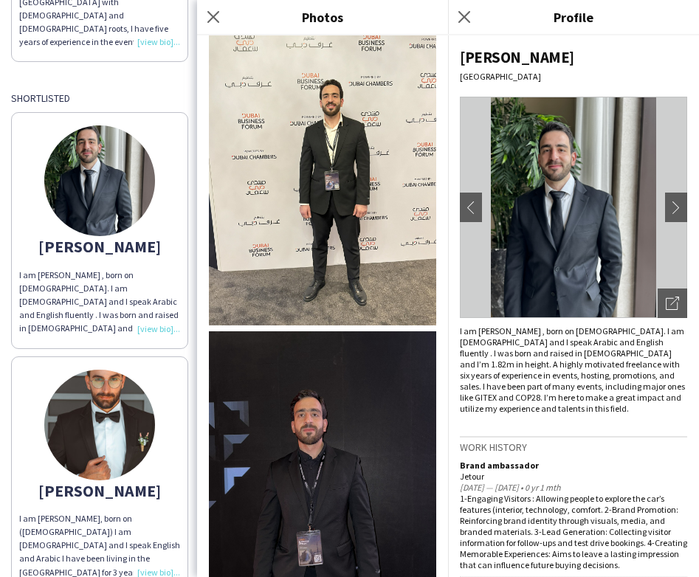
scroll to position [577, 0]
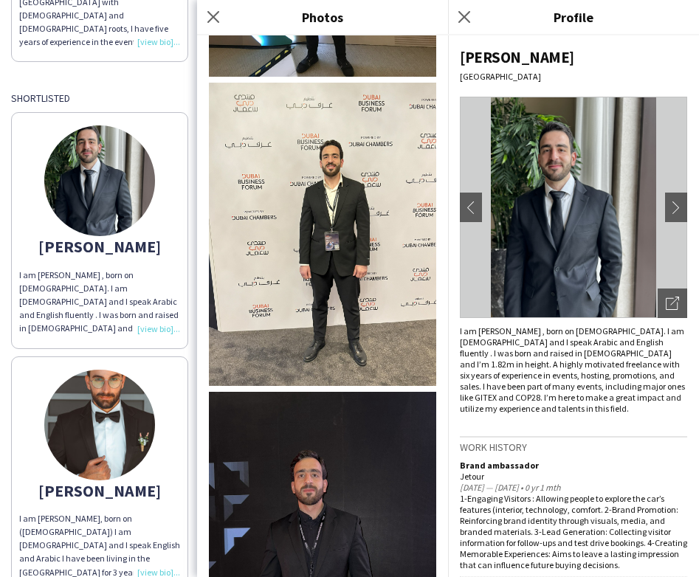
click at [346, 480] on img at bounding box center [322, 543] width 227 height 303
click at [461, 22] on icon "Close pop-in" at bounding box center [464, 17] width 14 height 14
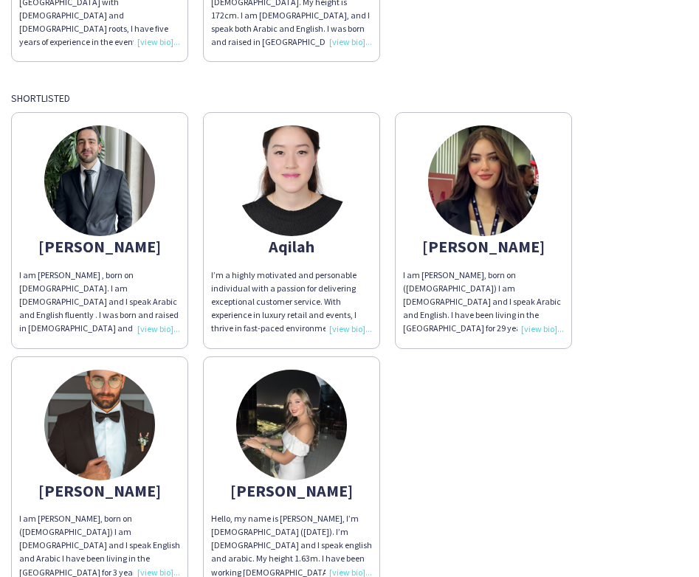
click at [287, 185] on img at bounding box center [291, 181] width 111 height 111
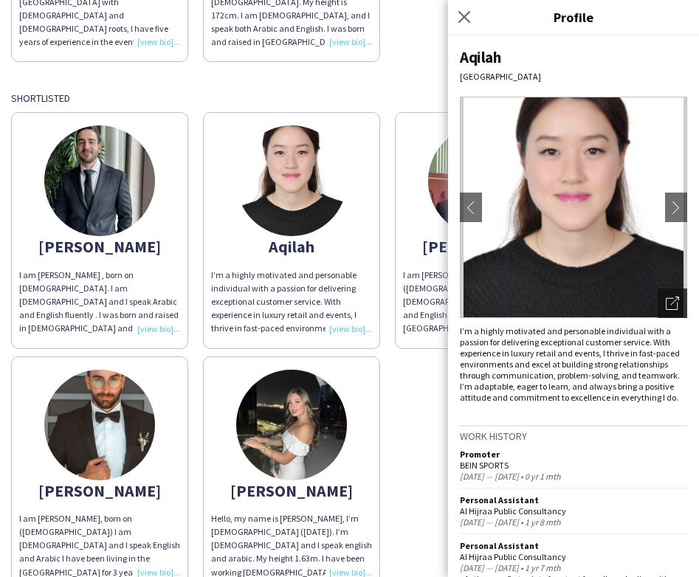
click at [673, 304] on icon "Open photos pop-in" at bounding box center [672, 303] width 13 height 13
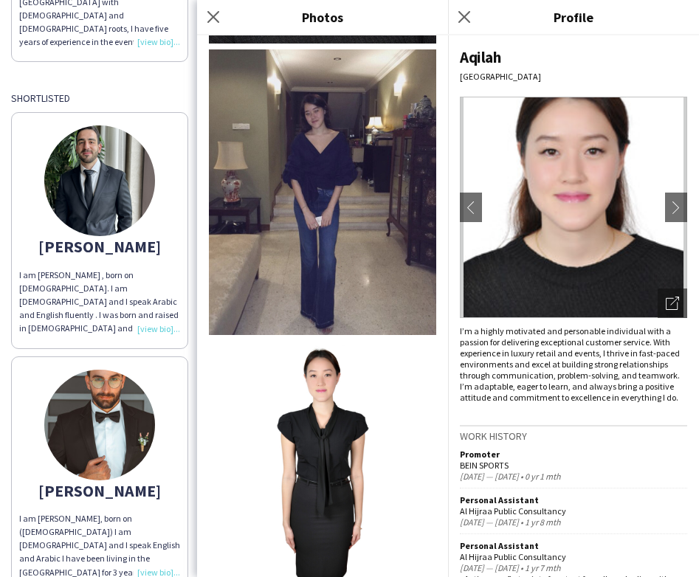
scroll to position [628, 0]
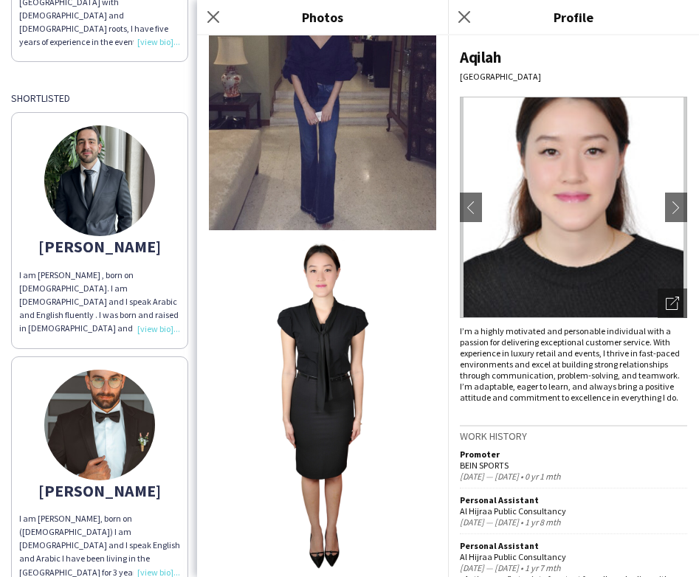
click at [326, 359] on img at bounding box center [322, 406] width 227 height 341
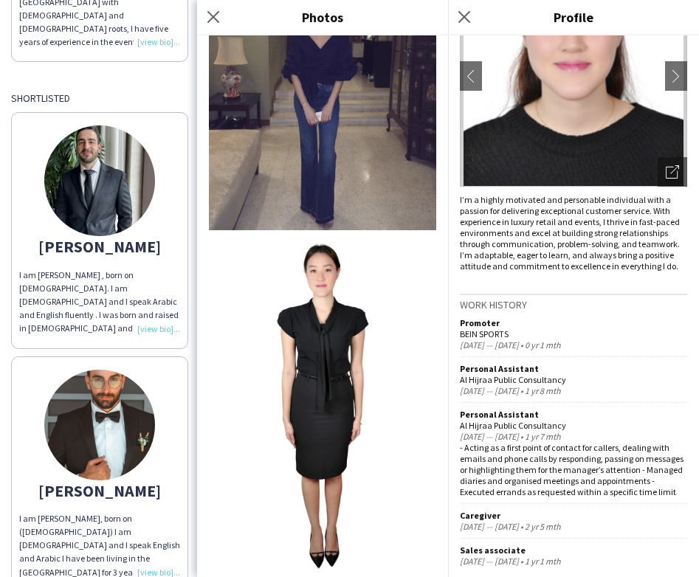
scroll to position [139, 0]
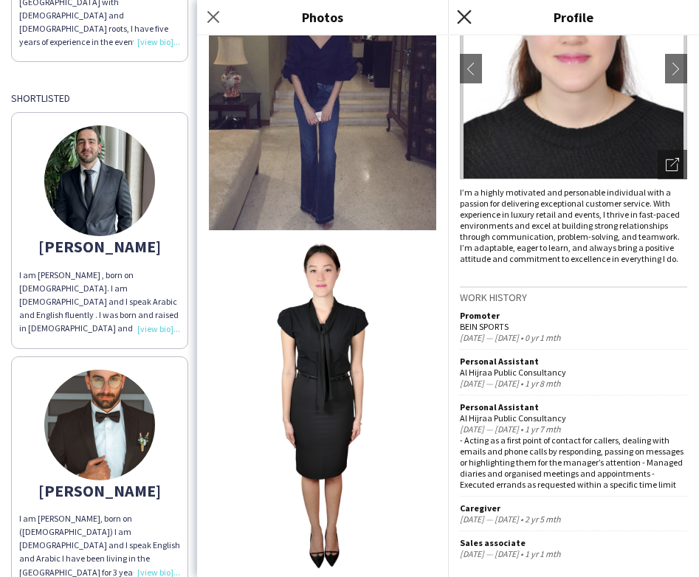
click at [467, 13] on icon at bounding box center [464, 17] width 14 height 14
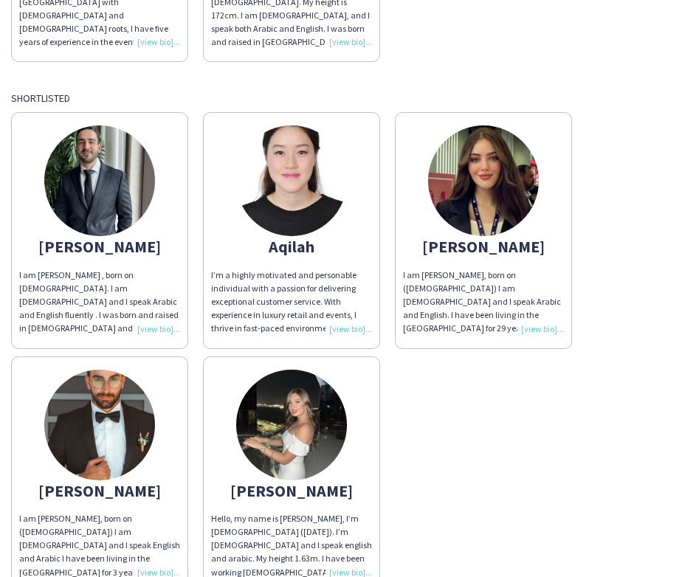
click at [480, 197] on img at bounding box center [483, 181] width 111 height 111
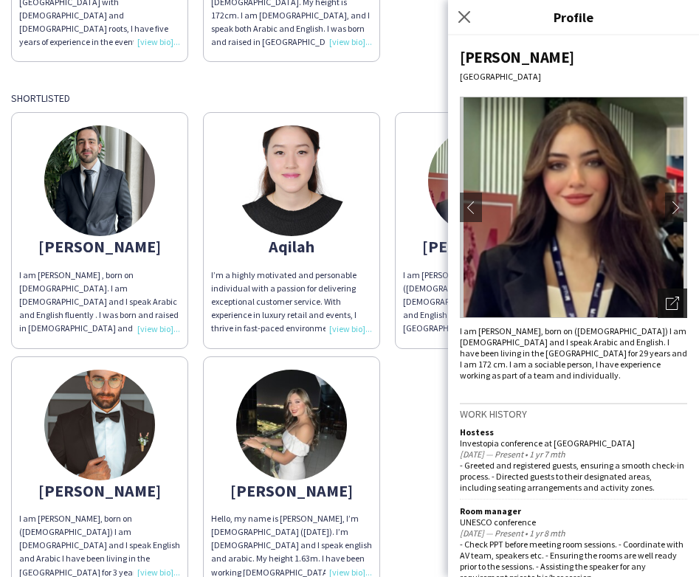
click at [673, 300] on icon "Open photos pop-in" at bounding box center [672, 303] width 13 height 13
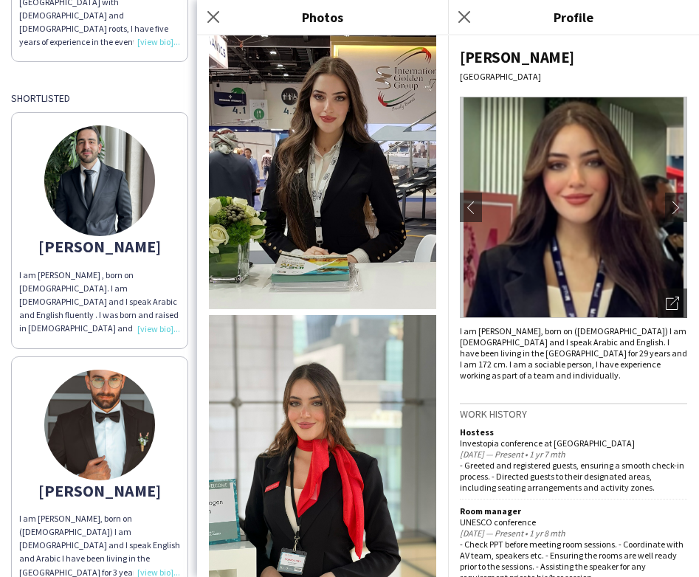
scroll to position [1857, 0]
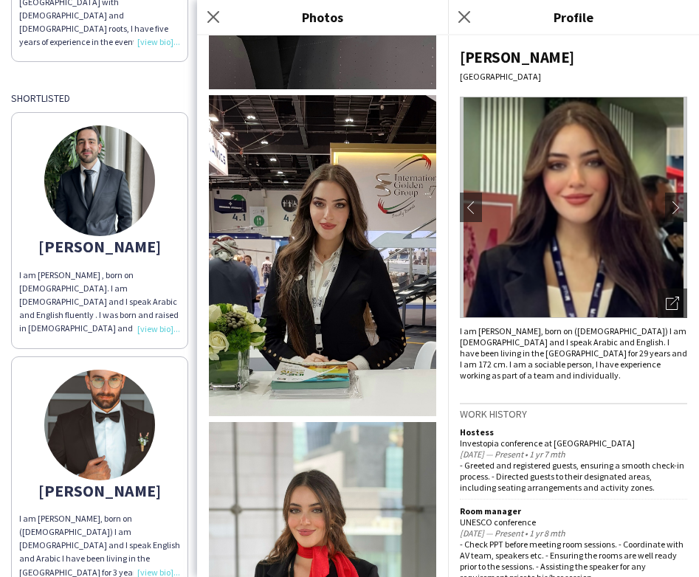
click at [324, 245] on img at bounding box center [322, 255] width 227 height 321
click at [466, 18] on icon at bounding box center [464, 17] width 14 height 14
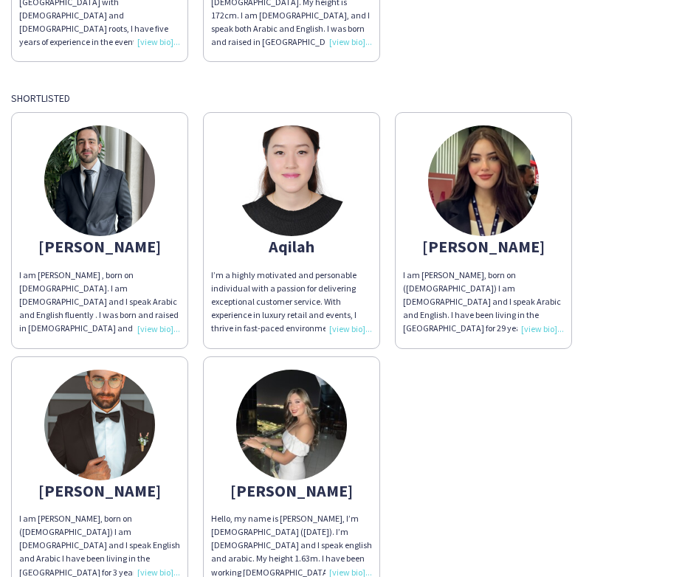
click at [117, 438] on img at bounding box center [99, 425] width 111 height 111
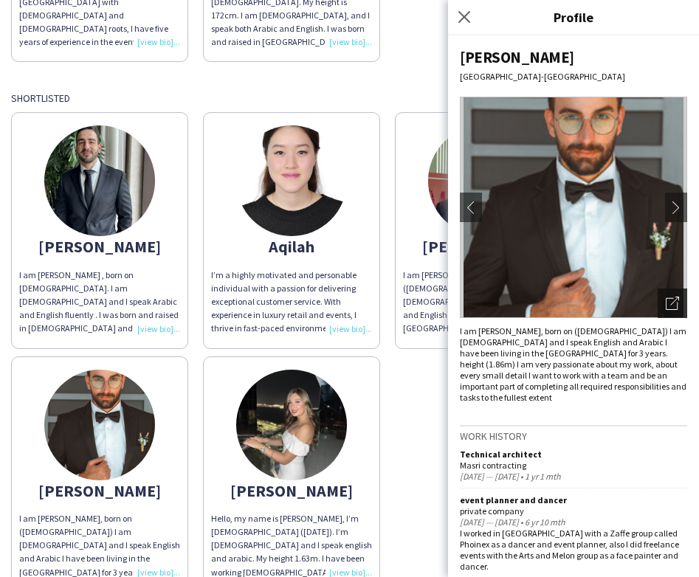
click at [676, 300] on icon at bounding box center [674, 301] width 9 height 9
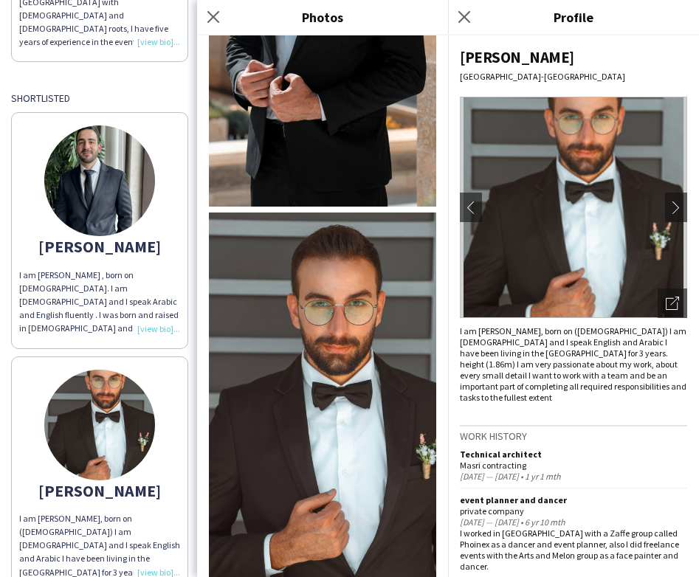
scroll to position [728, 0]
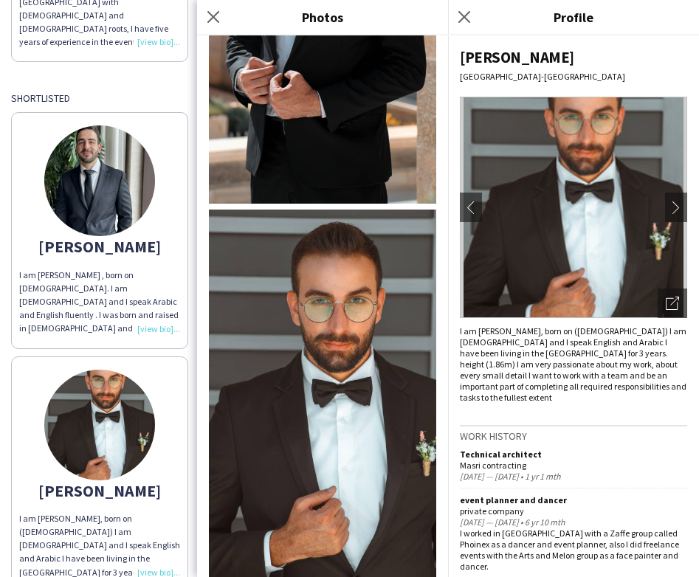
click at [329, 396] on img at bounding box center [322, 412] width 227 height 405
click at [465, 17] on icon at bounding box center [464, 17] width 14 height 14
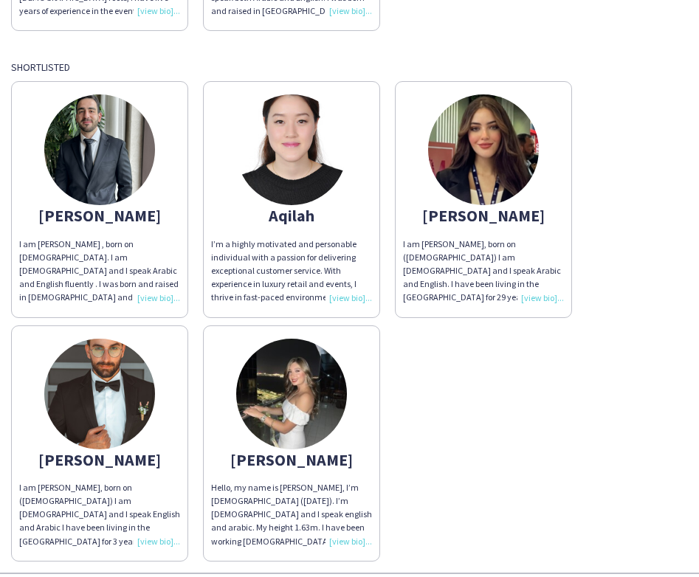
scroll to position [399, 0]
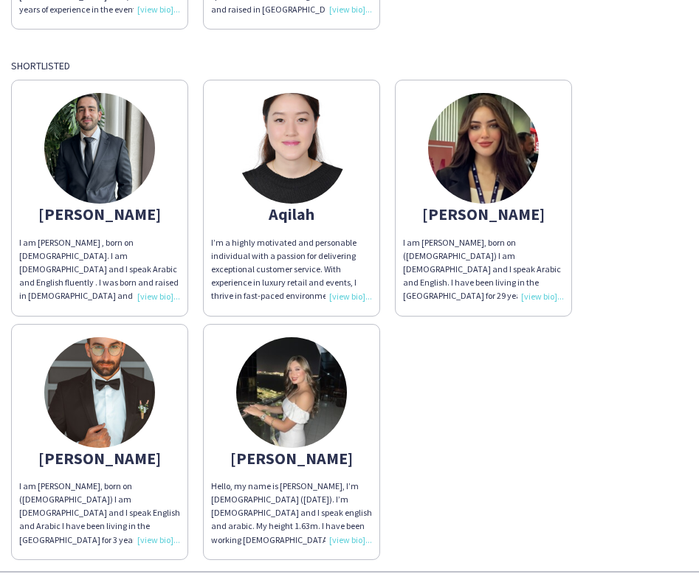
click at [282, 379] on img at bounding box center [291, 392] width 111 height 111
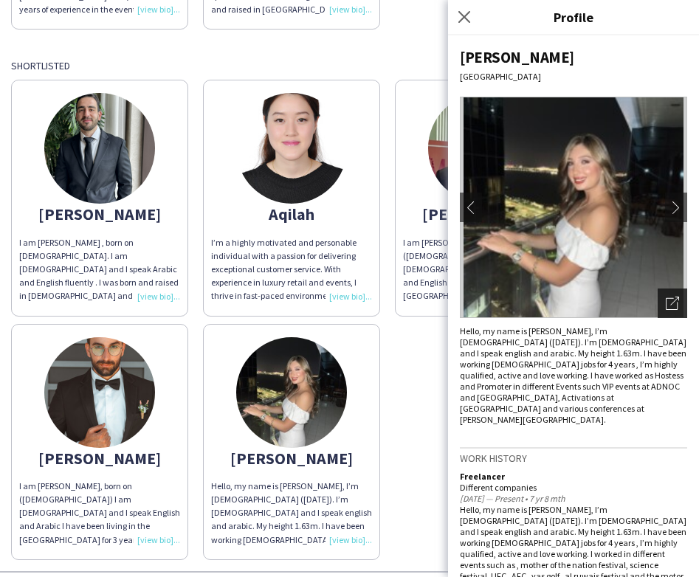
click at [673, 301] on icon "Open photos pop-in" at bounding box center [672, 303] width 13 height 13
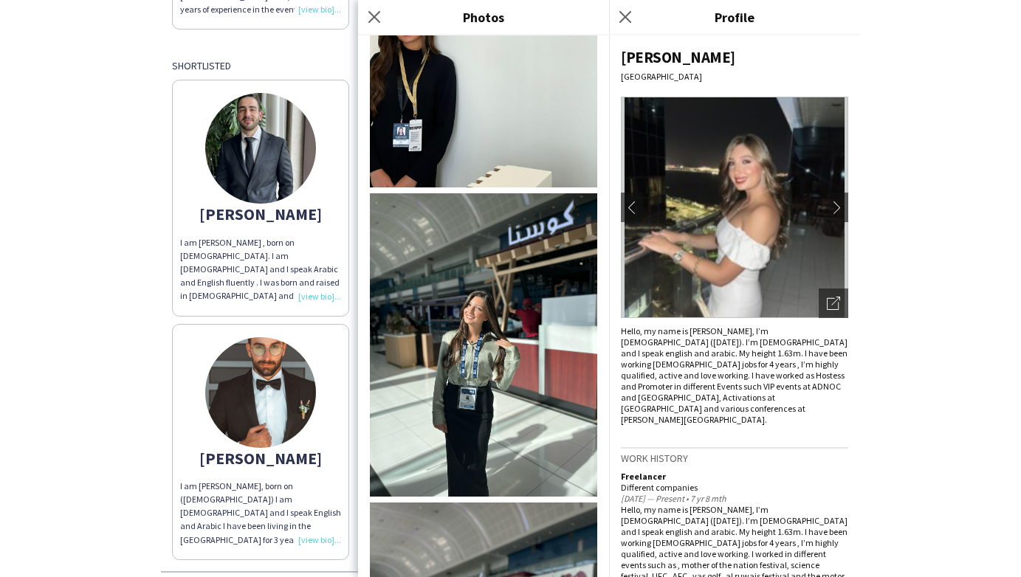
scroll to position [1411, 0]
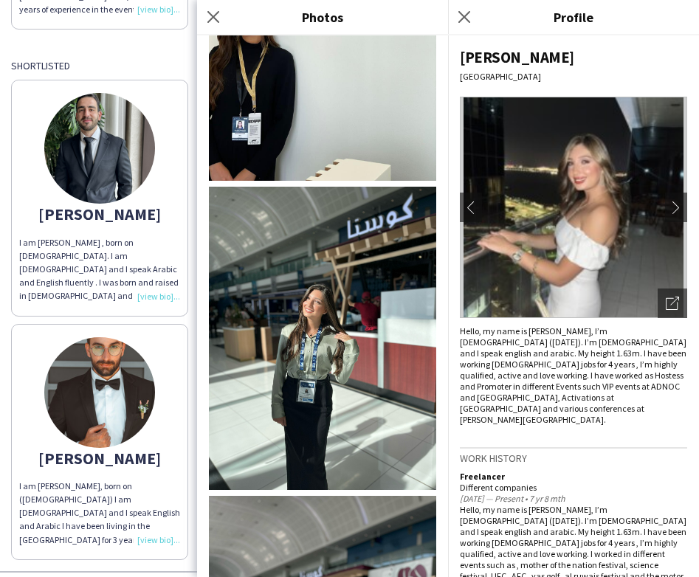
click at [319, 354] on img at bounding box center [322, 338] width 227 height 303
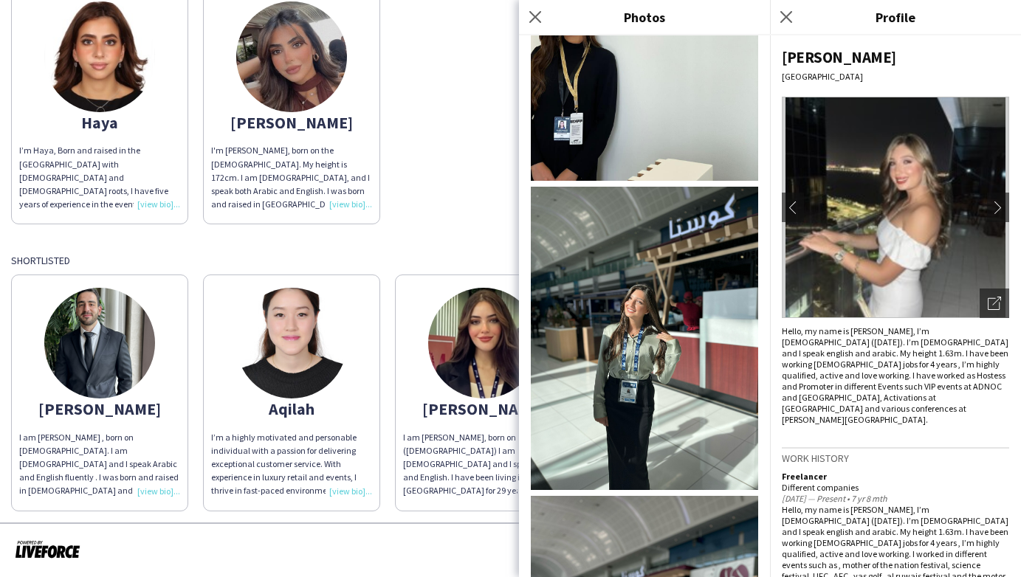
scroll to position [205, 0]
click at [351, 329] on app-share-pages-crew-card "Aqilah I’m a highly motivated and personable individual with a passion for deli…" at bounding box center [291, 393] width 177 height 236
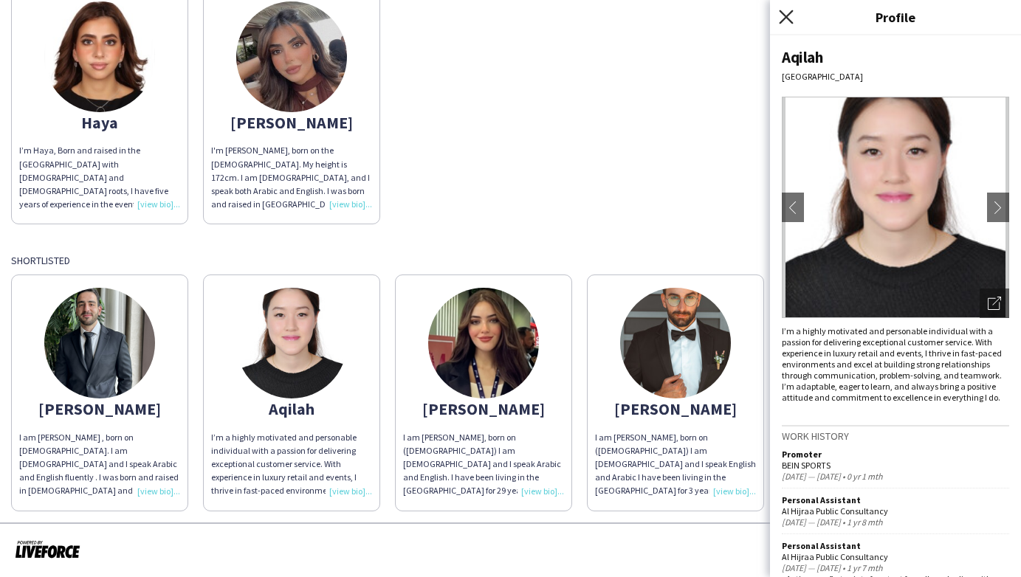
click at [780, 21] on icon "Close pop-in" at bounding box center [786, 17] width 14 height 14
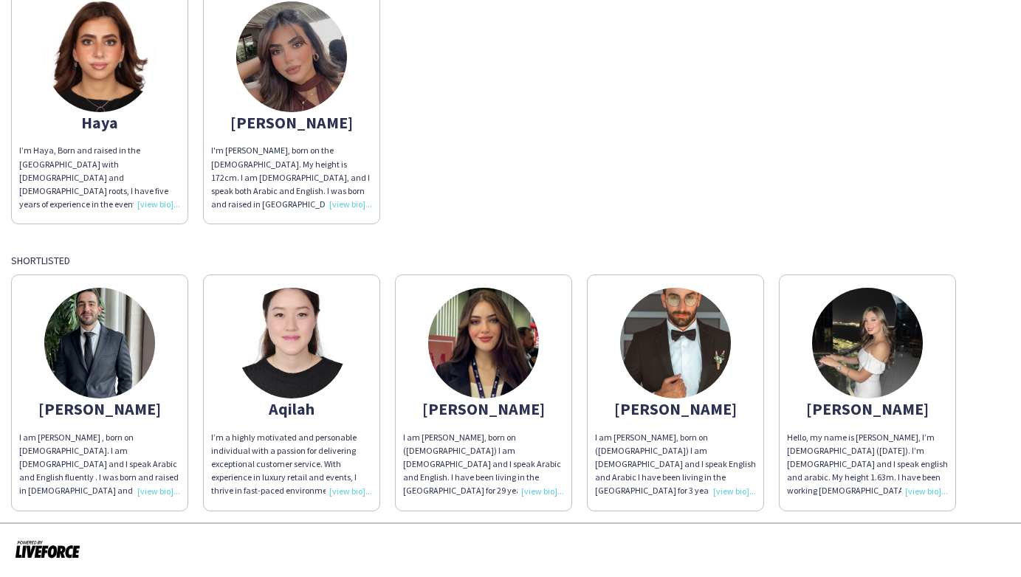
scroll to position [0, 0]
